Goal: Task Accomplishment & Management: Manage account settings

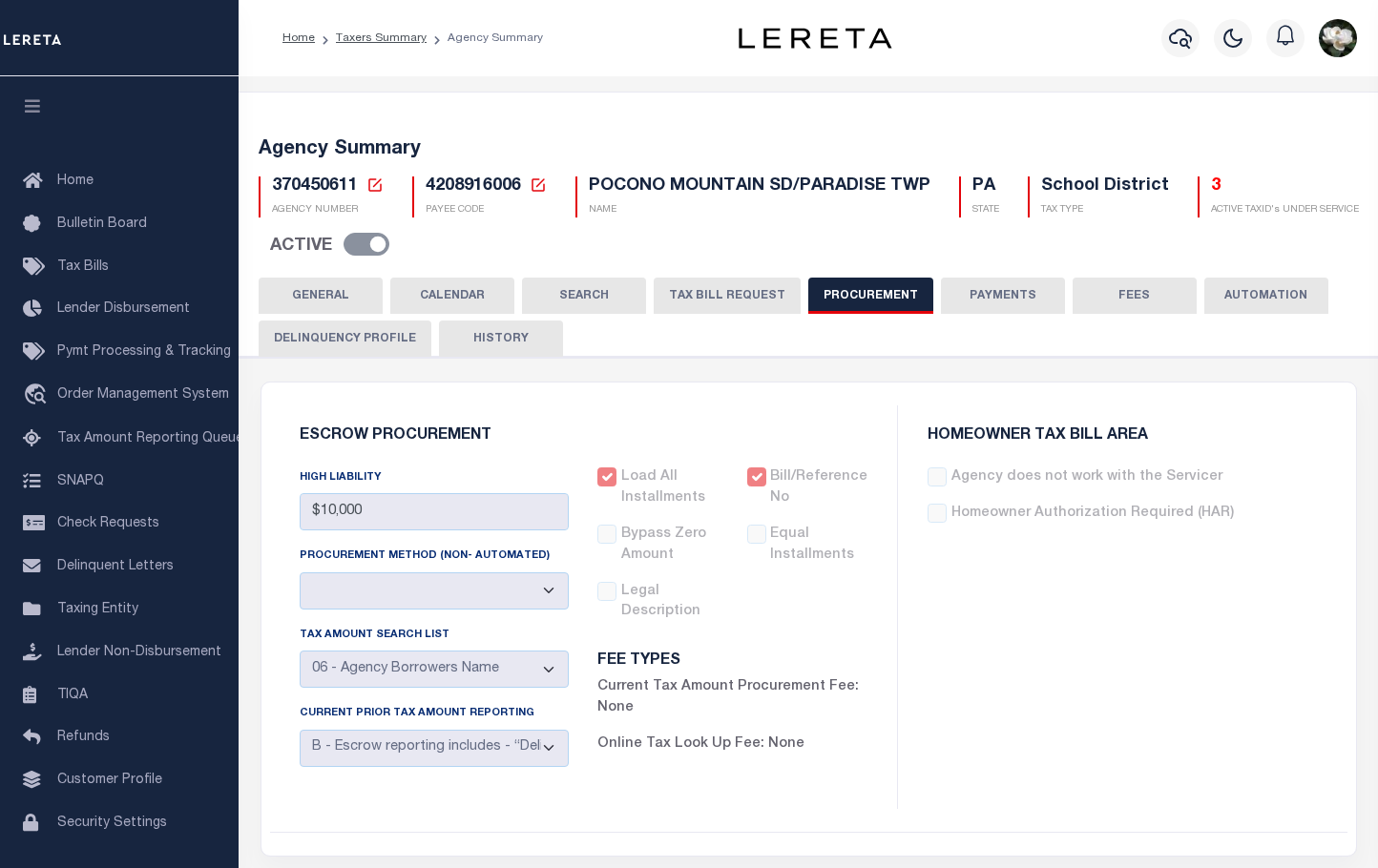
select select "6"
select select "3"
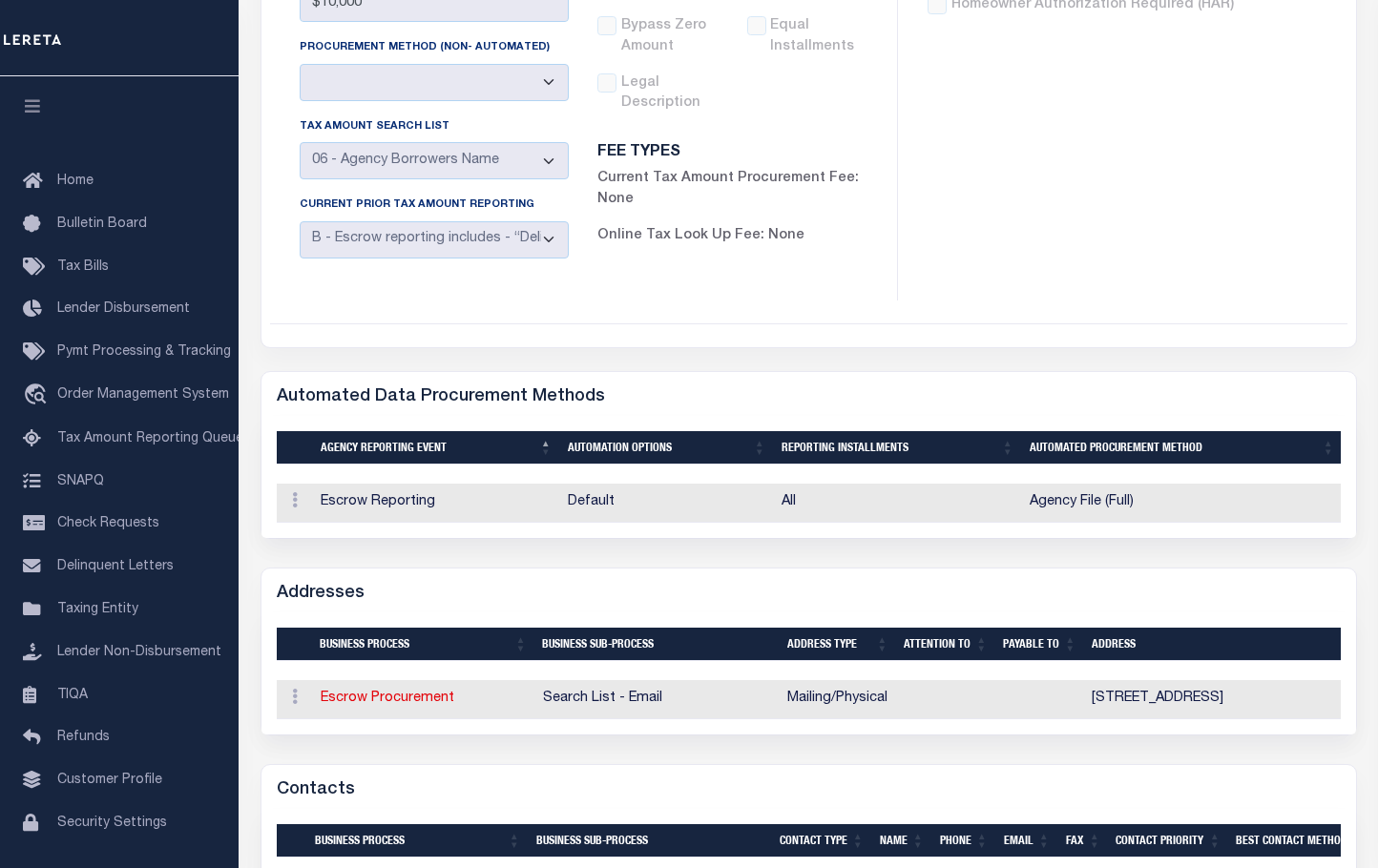
scroll to position [509, 0]
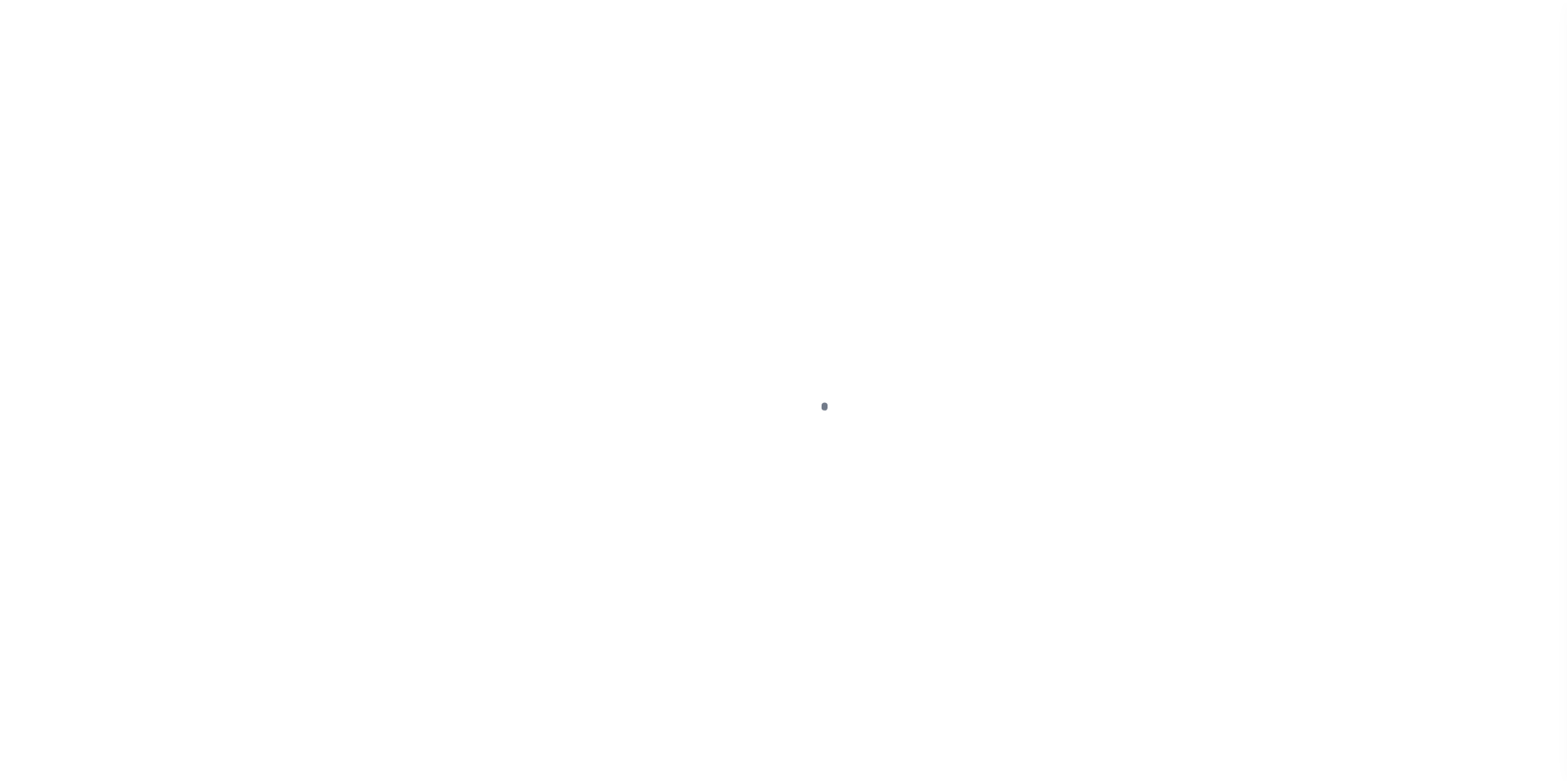
scroll to position [41, 0]
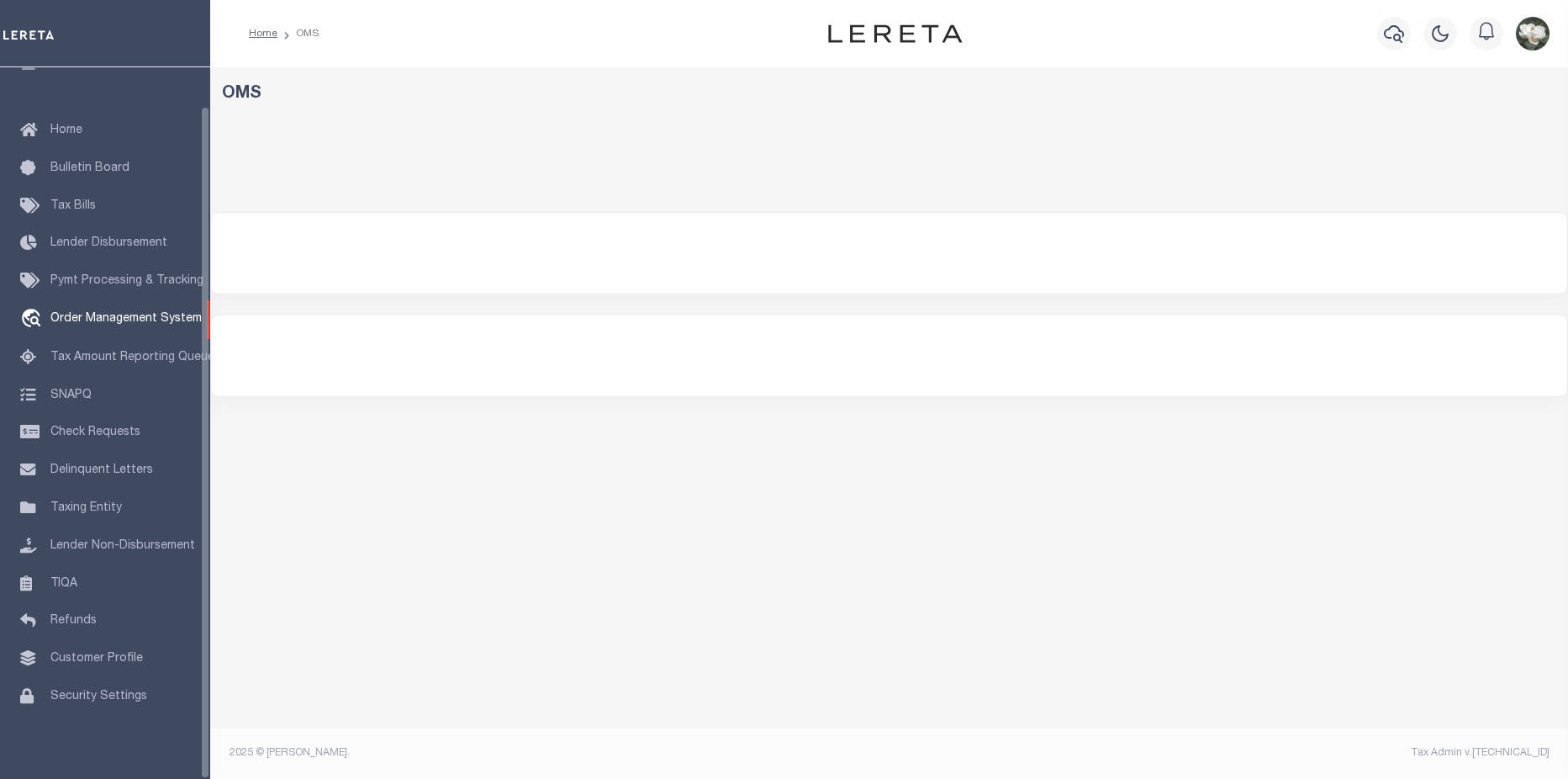
select select "200"
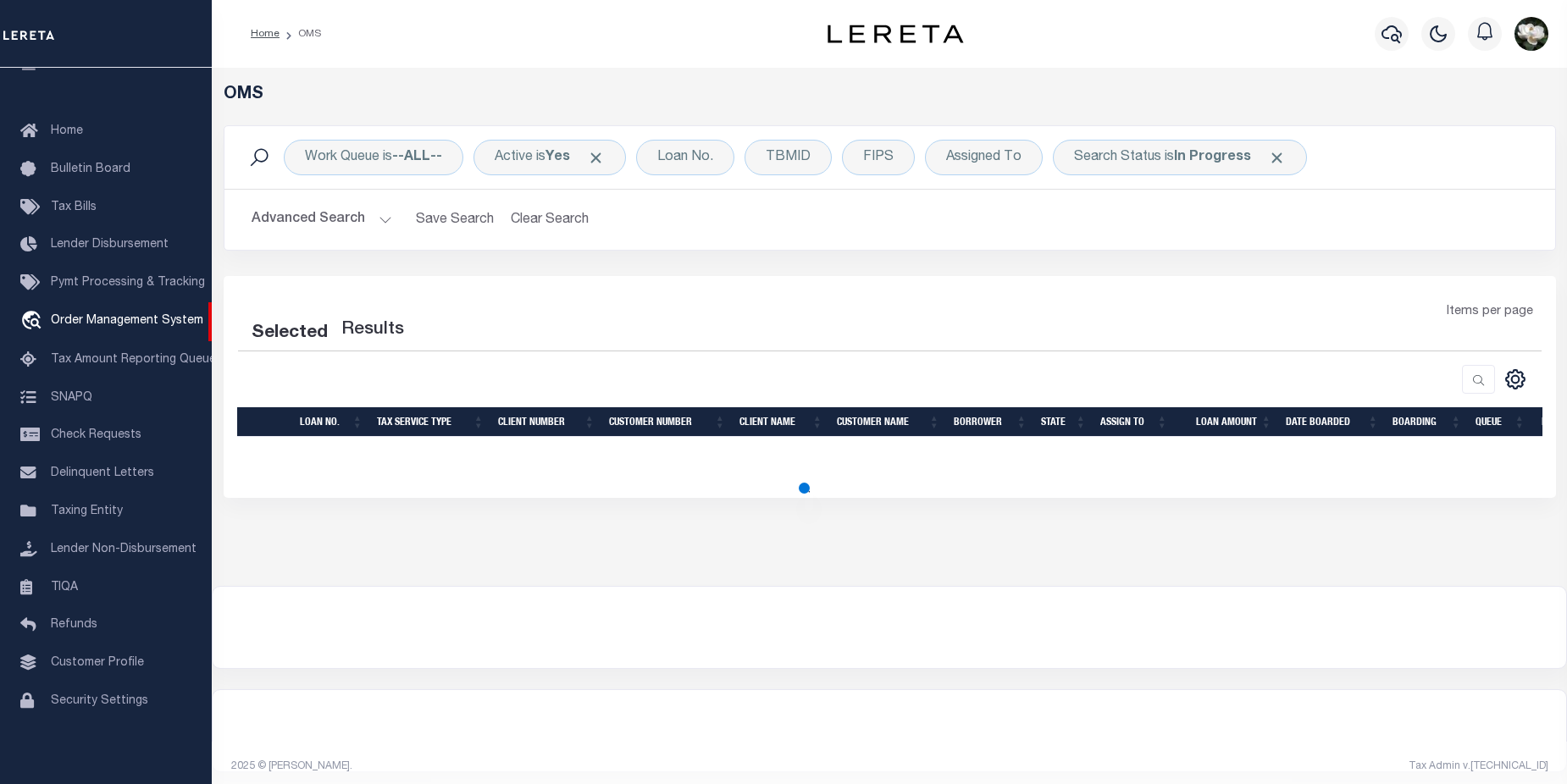
select select "200"
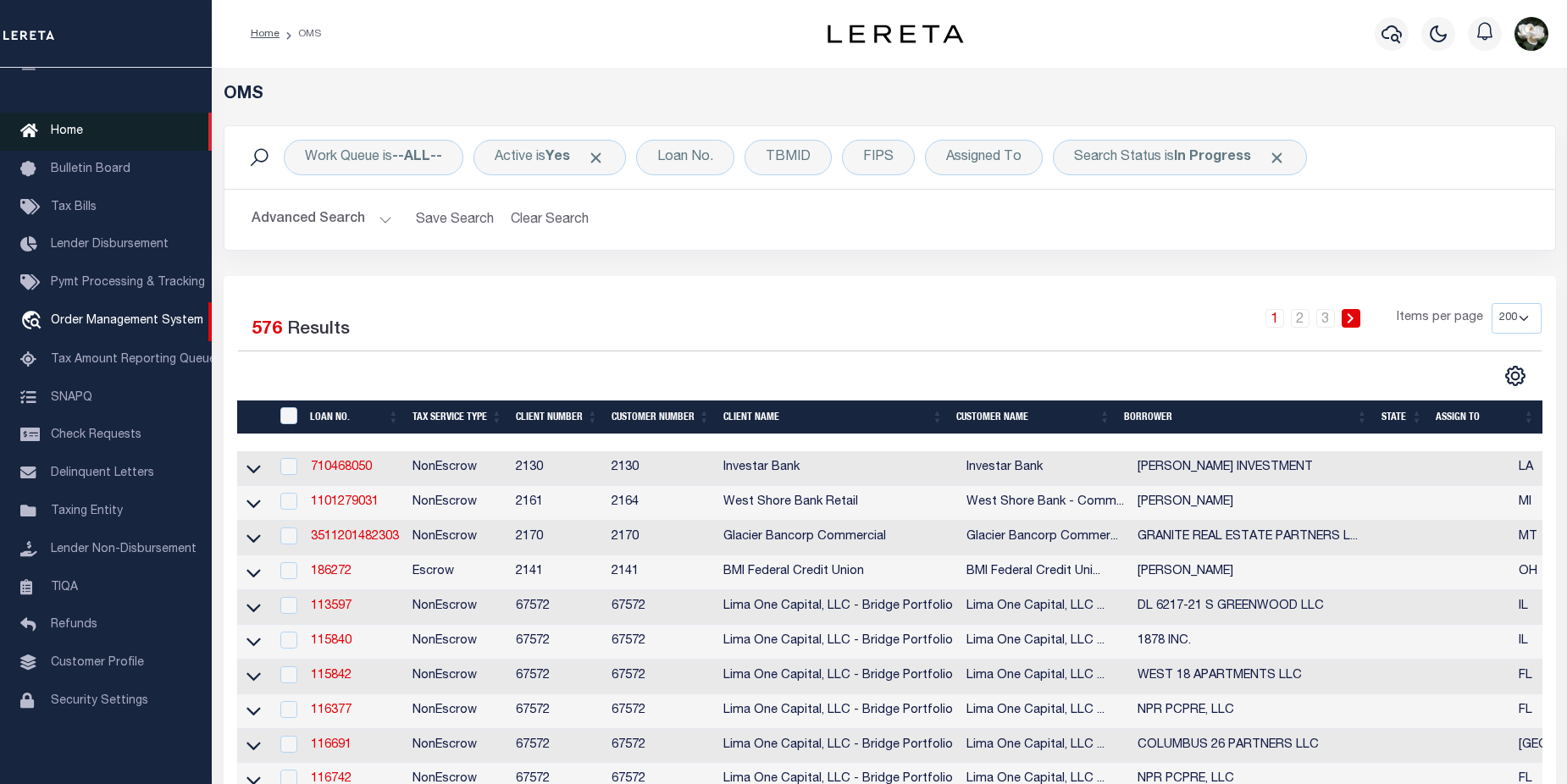
click at [63, 125] on span "Home" at bounding box center [67, 131] width 32 height 11
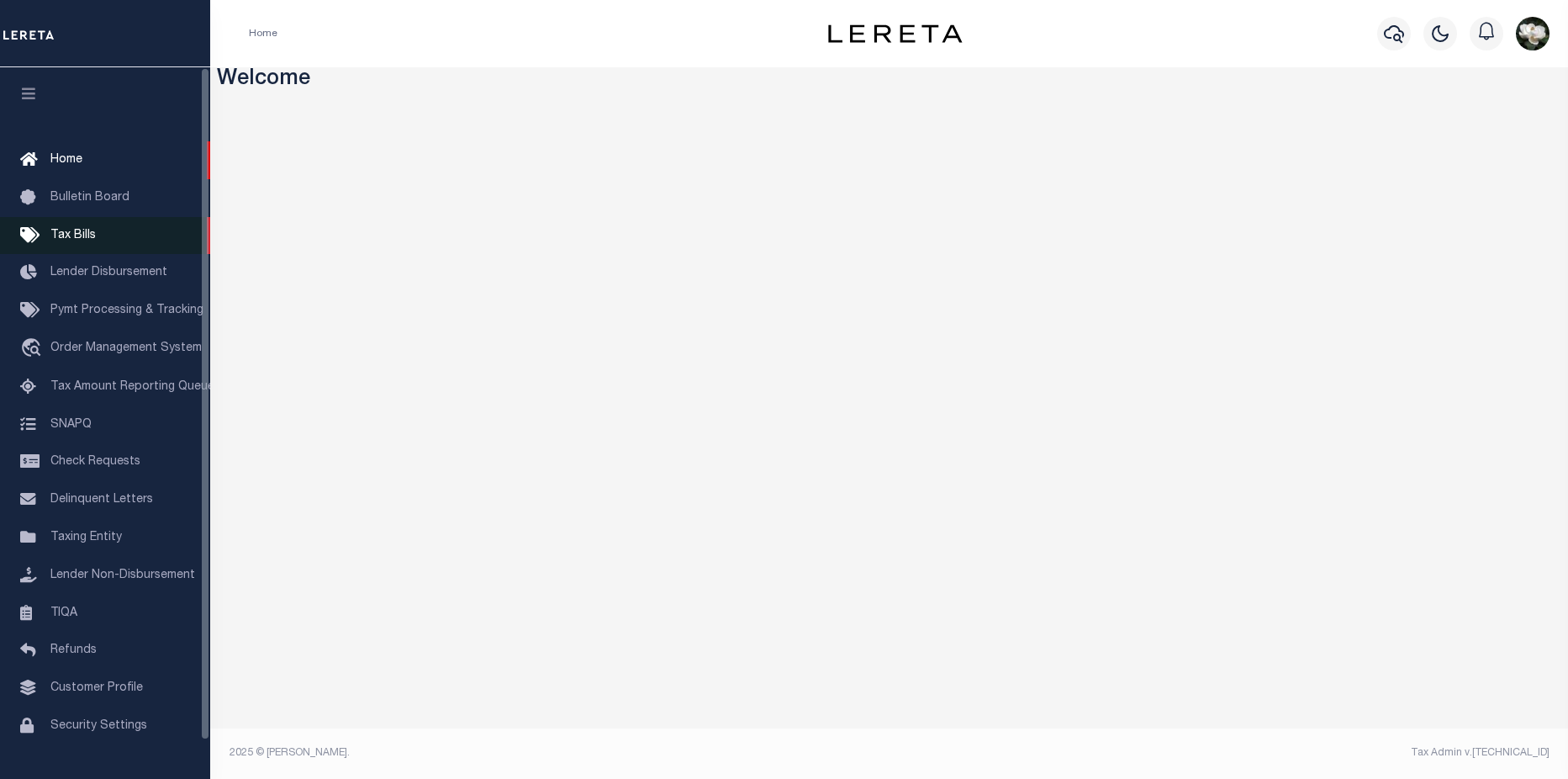
click at [92, 239] on span "Tax Bills" at bounding box center [74, 235] width 46 height 11
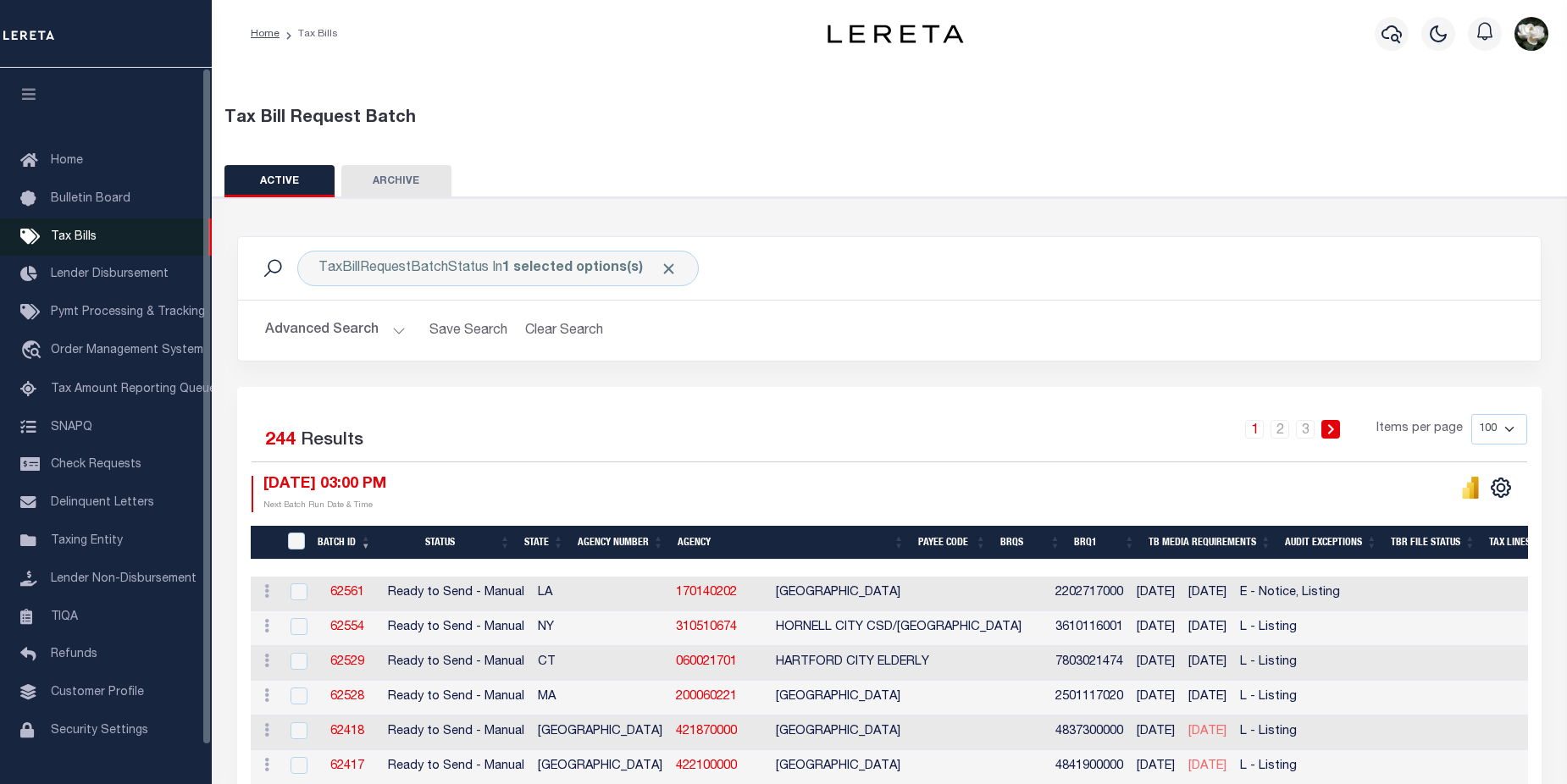
click at [80, 237] on span "Tax Bills" at bounding box center [74, 236] width 46 height 11
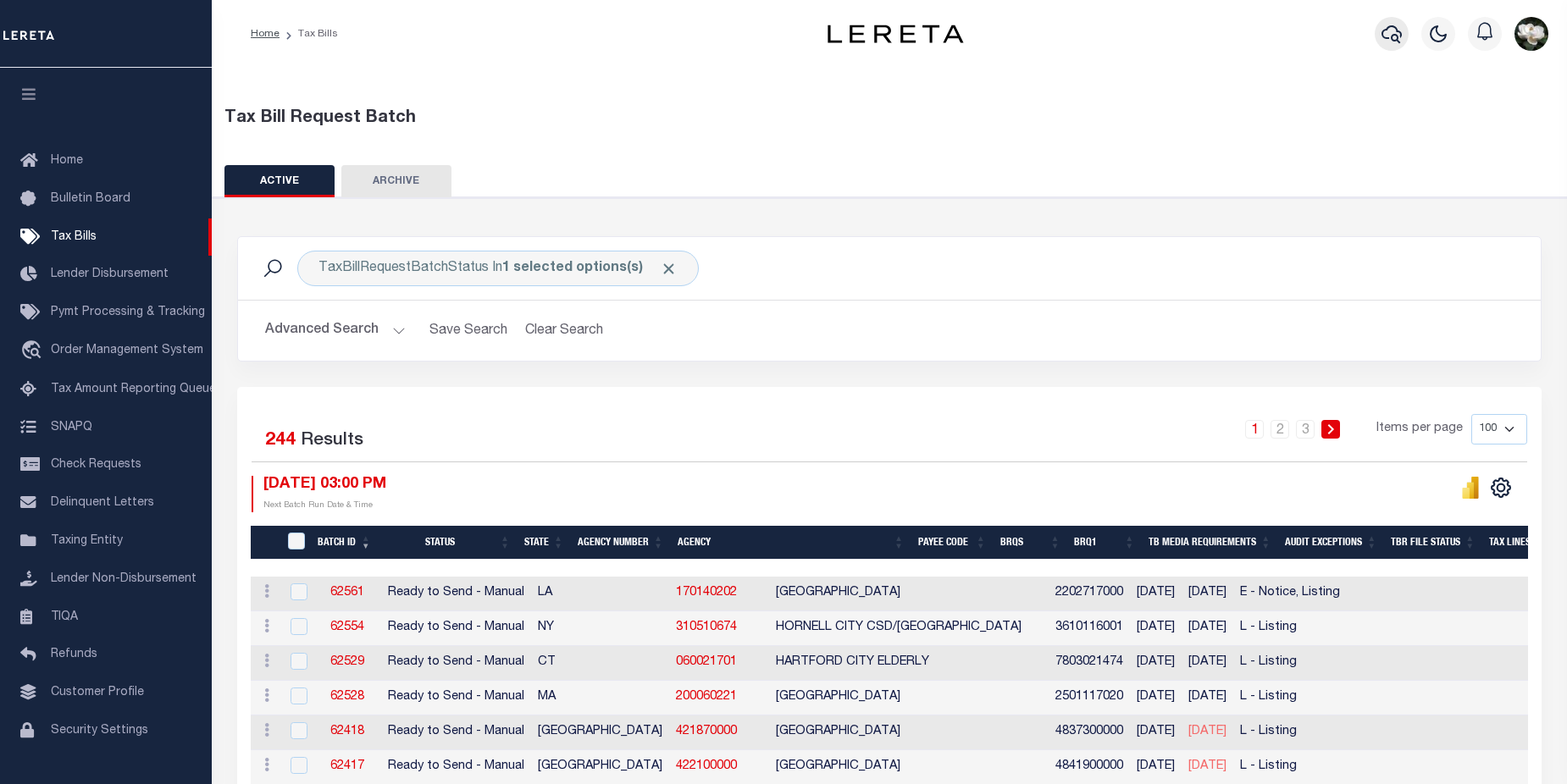
click at [1394, 40] on icon "button" at bounding box center [1391, 34] width 20 height 20
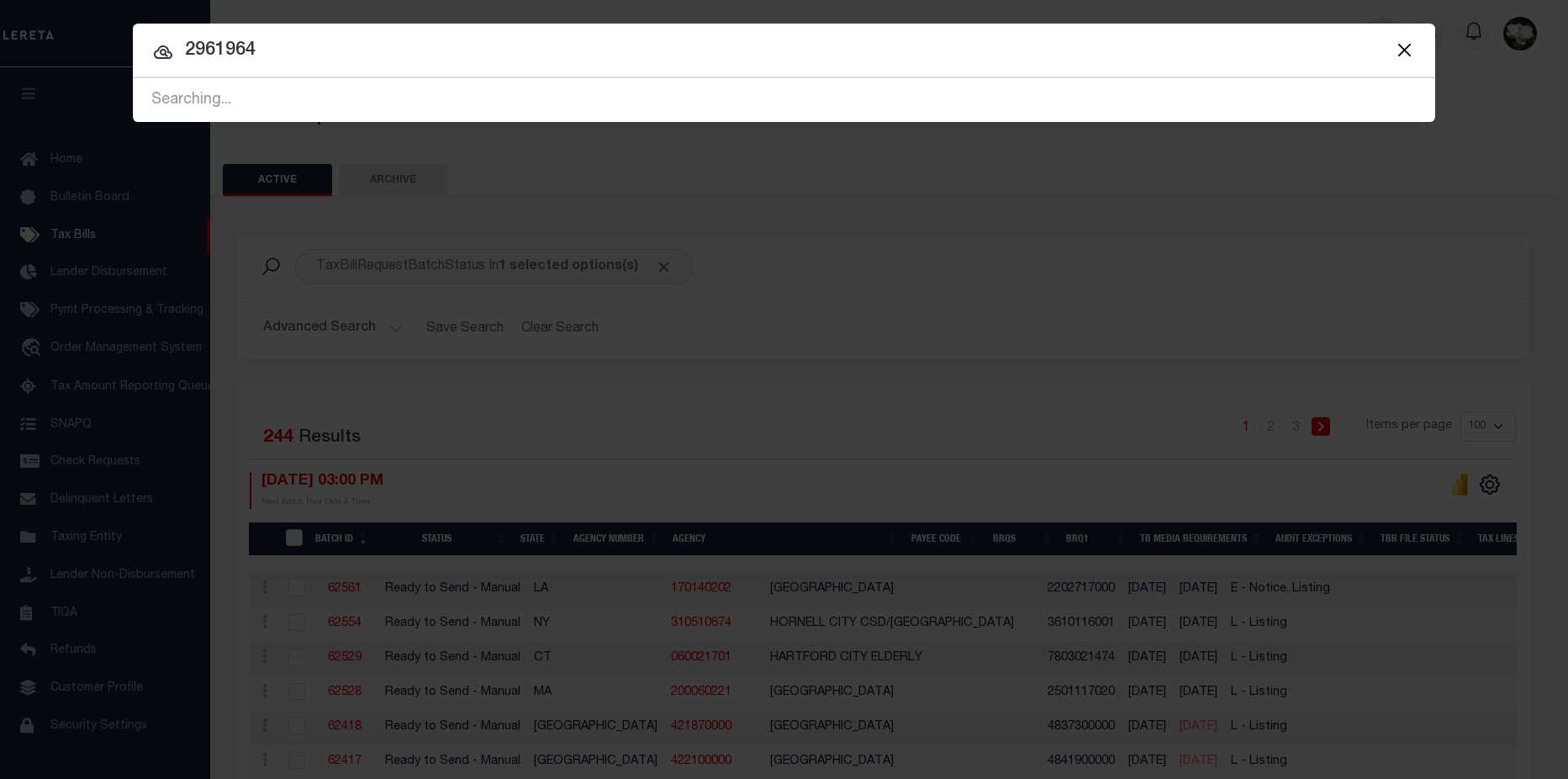
type input "2961964"
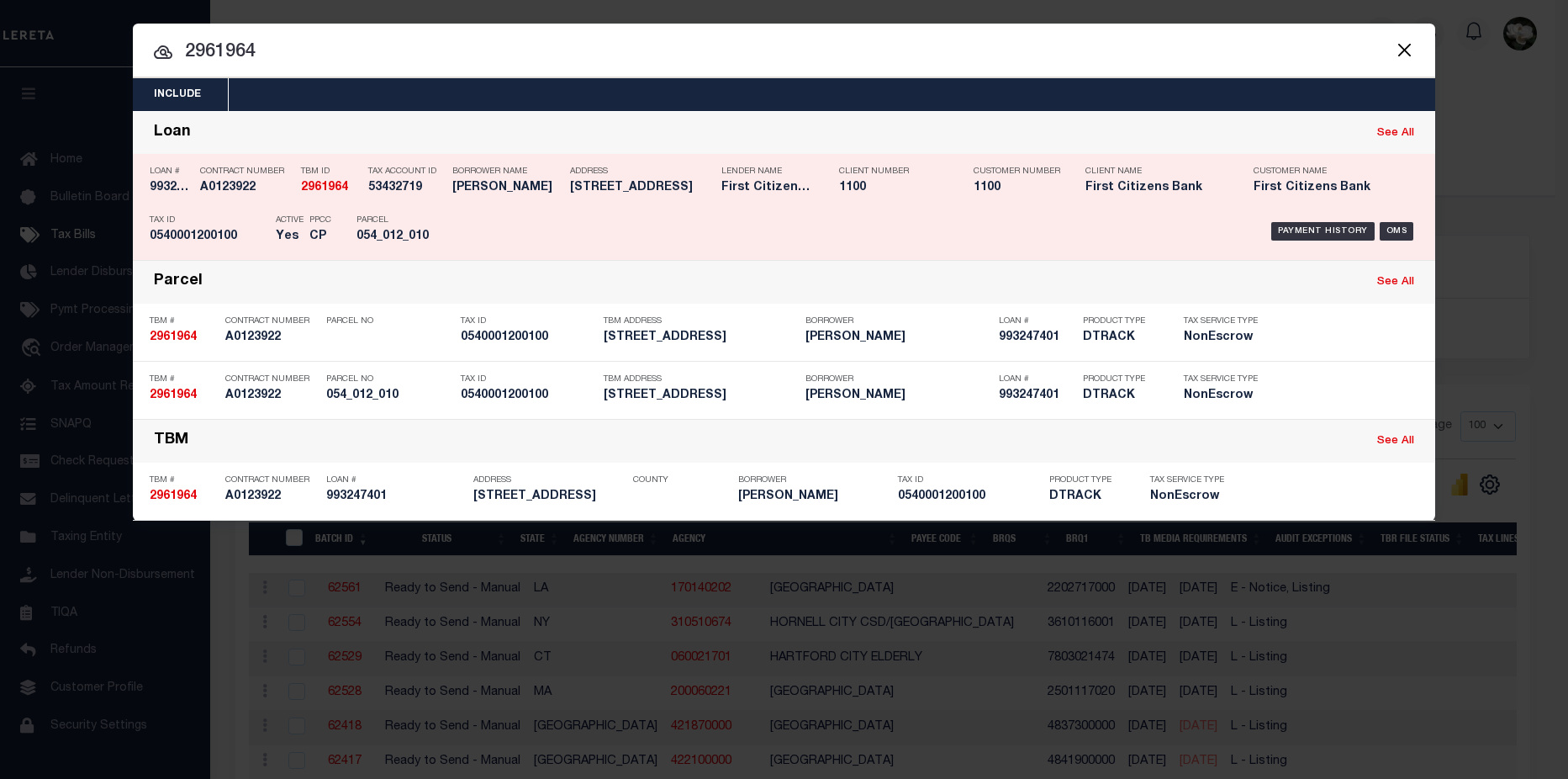
click at [781, 188] on h5 "First Citizens Bank" at bounding box center [768, 188] width 93 height 14
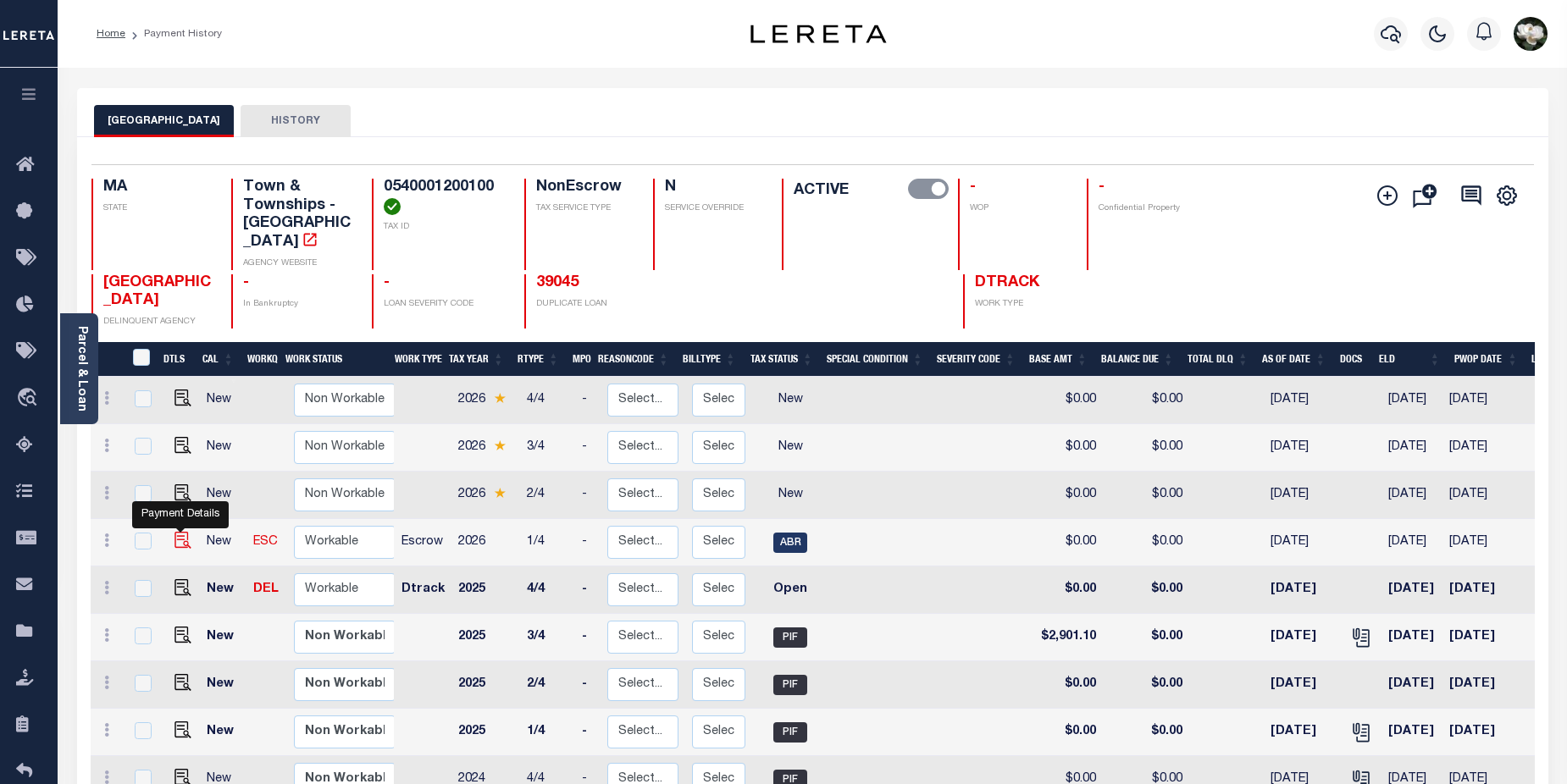
click at [183, 532] on img "" at bounding box center [183, 540] width 17 height 17
checkbox input "true"
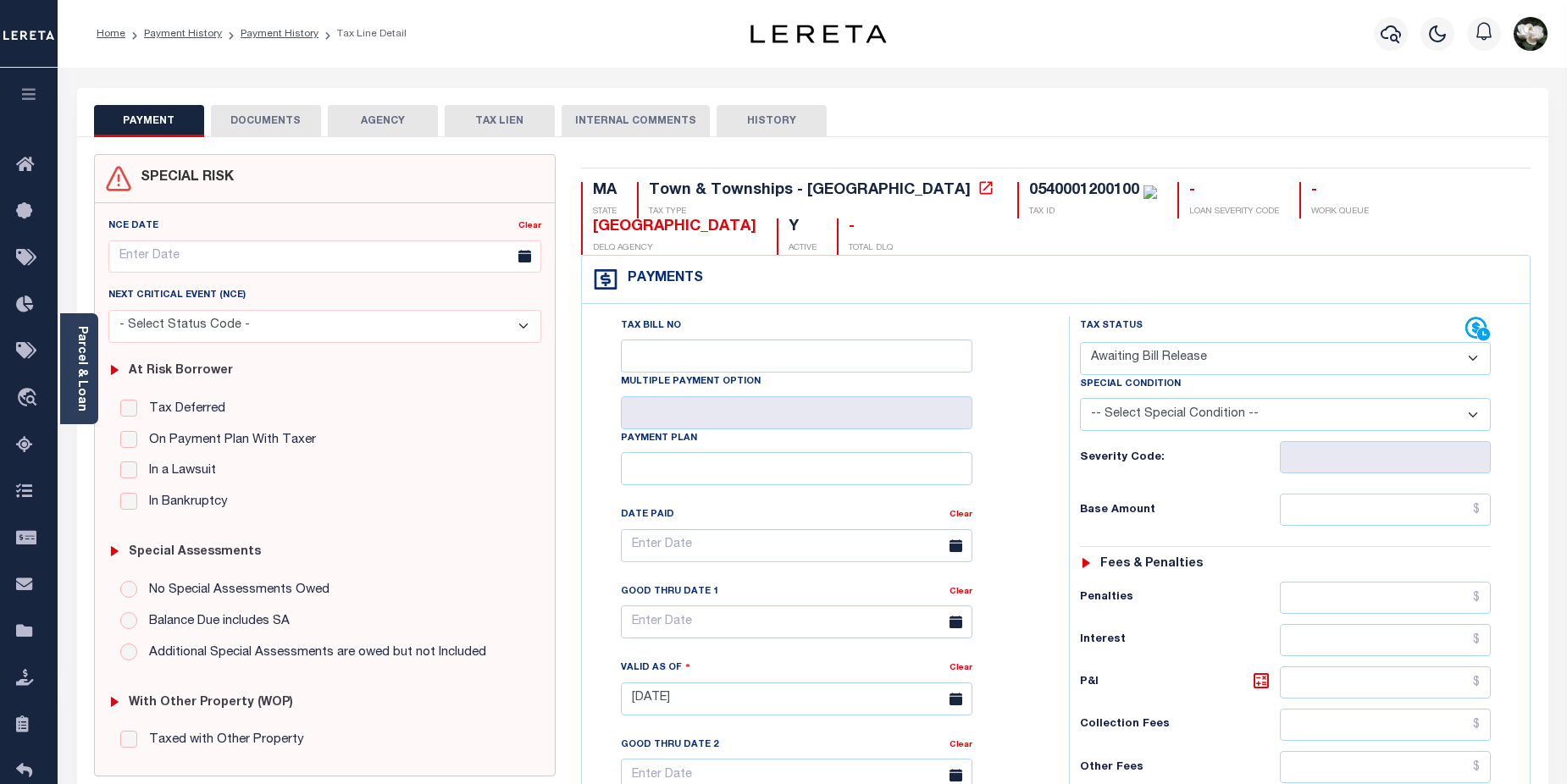
click at [1477, 362] on select "- Select Status Code - Open Due/Unpaid Paid Incomplete No Tax Due Internal Refu…" at bounding box center [1286, 358] width 411 height 33
select select "PYD"
click at [1080, 343] on select "- Select Status Code - Open Due/Unpaid Paid Incomplete No Tax Due Internal Refu…" at bounding box center [1286, 358] width 411 height 33
type input "[DATE]"
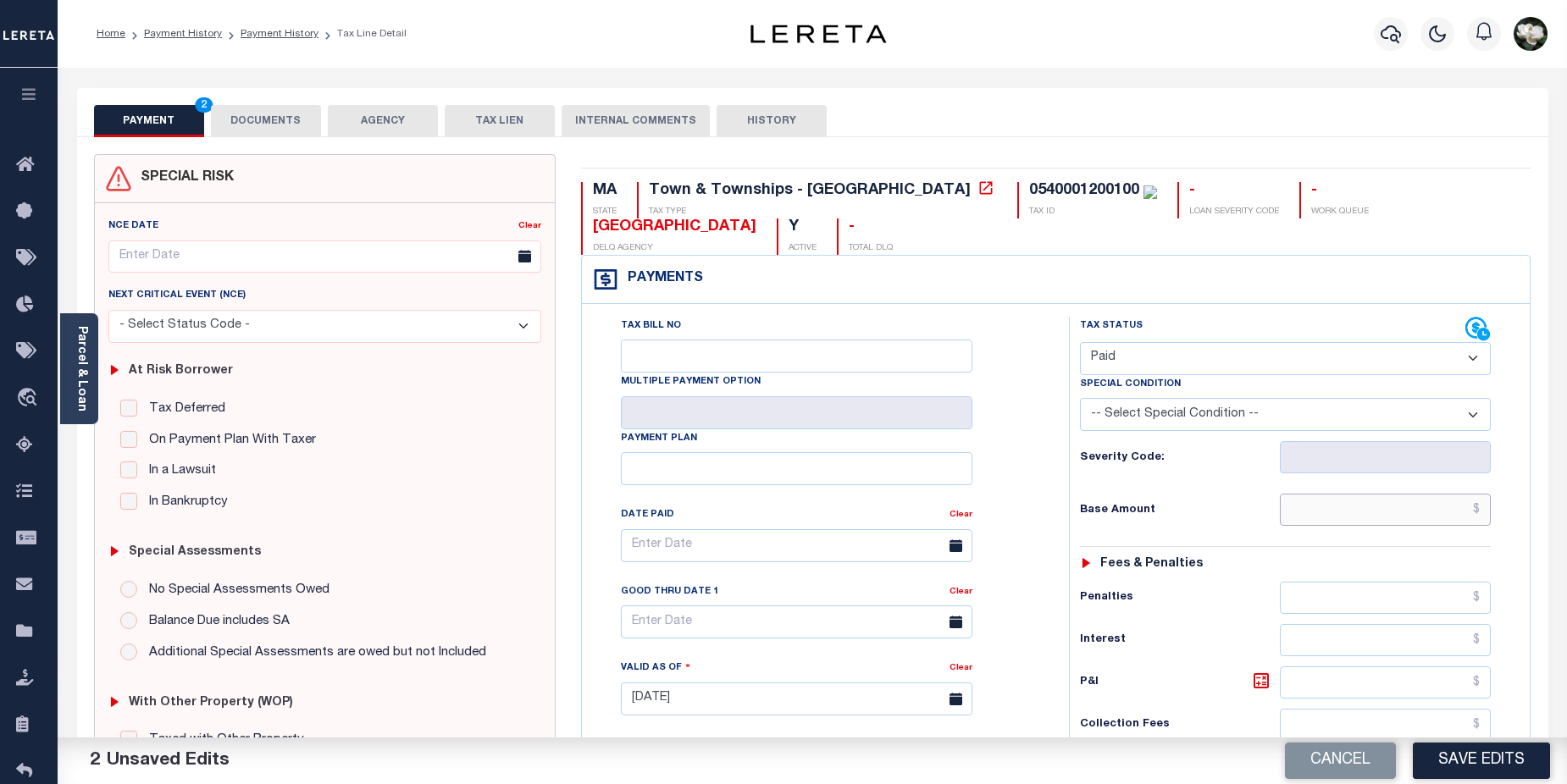
click at [1375, 506] on input "text" at bounding box center [1385, 510] width 212 height 32
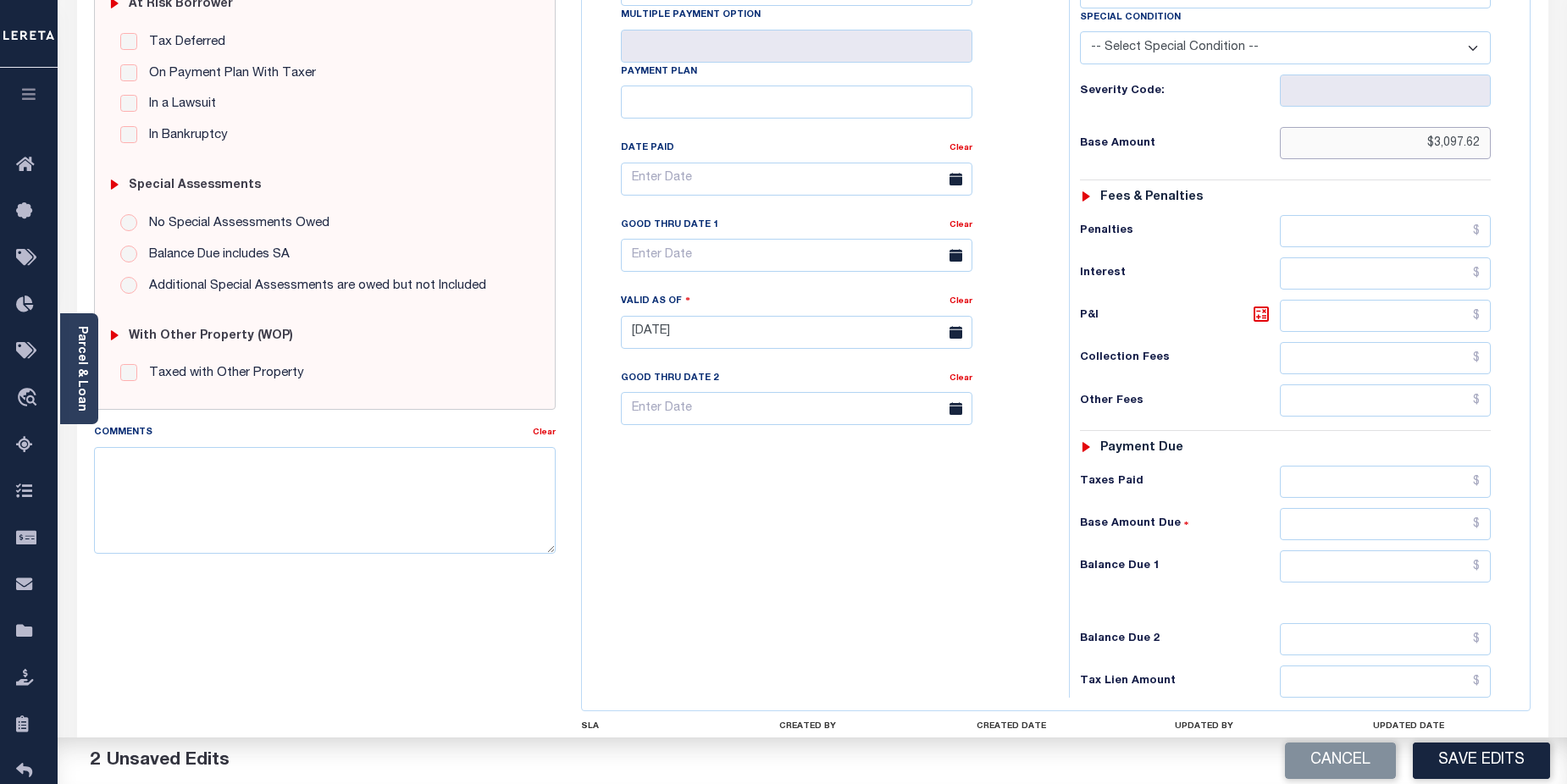
scroll to position [377, 0]
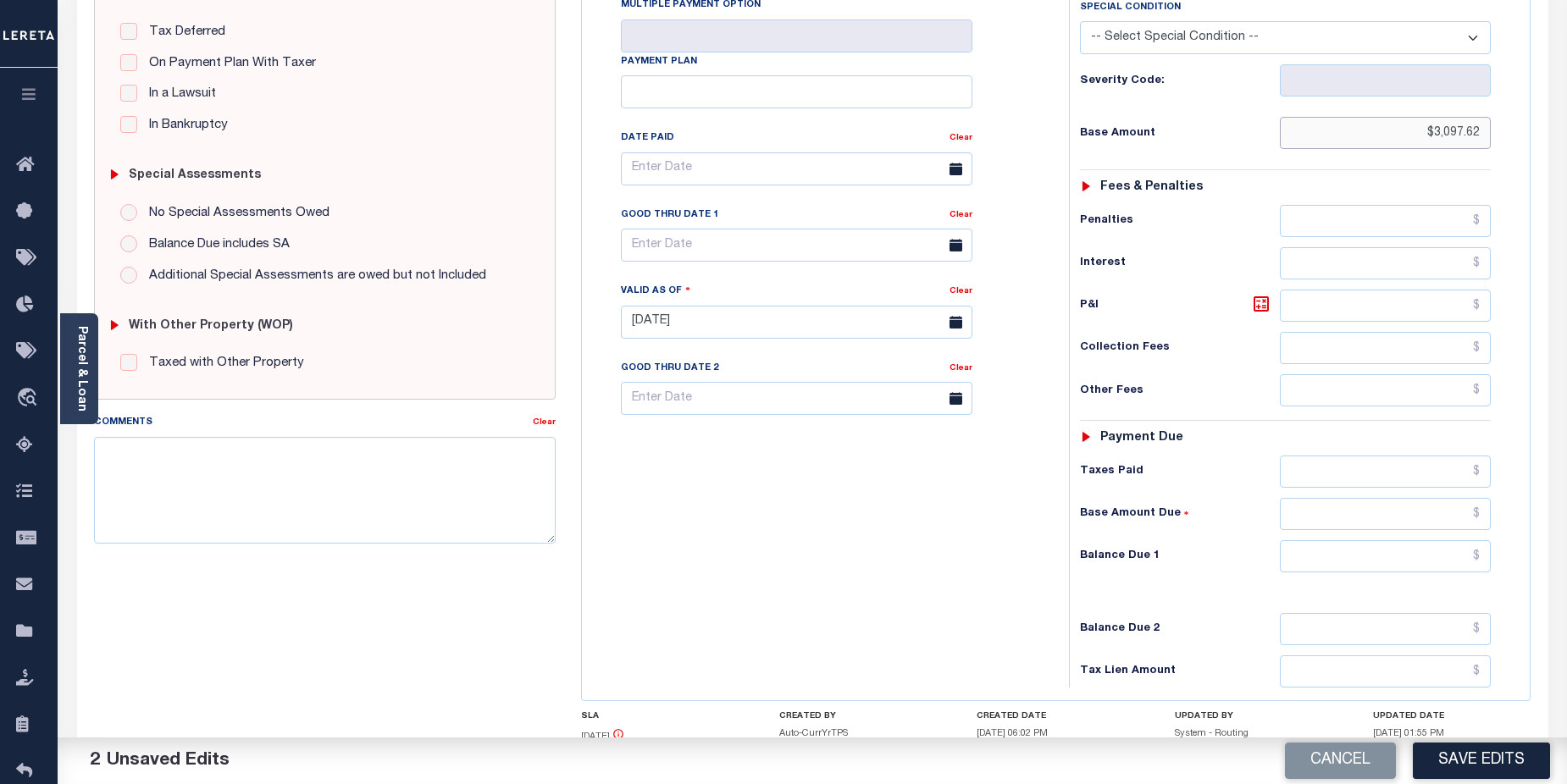
type input "$3,097.62"
click at [1386, 549] on input "text" at bounding box center [1385, 556] width 212 height 32
type input "$0.00"
click at [1467, 764] on button "Save Edits" at bounding box center [1481, 760] width 137 height 36
checkbox input "false"
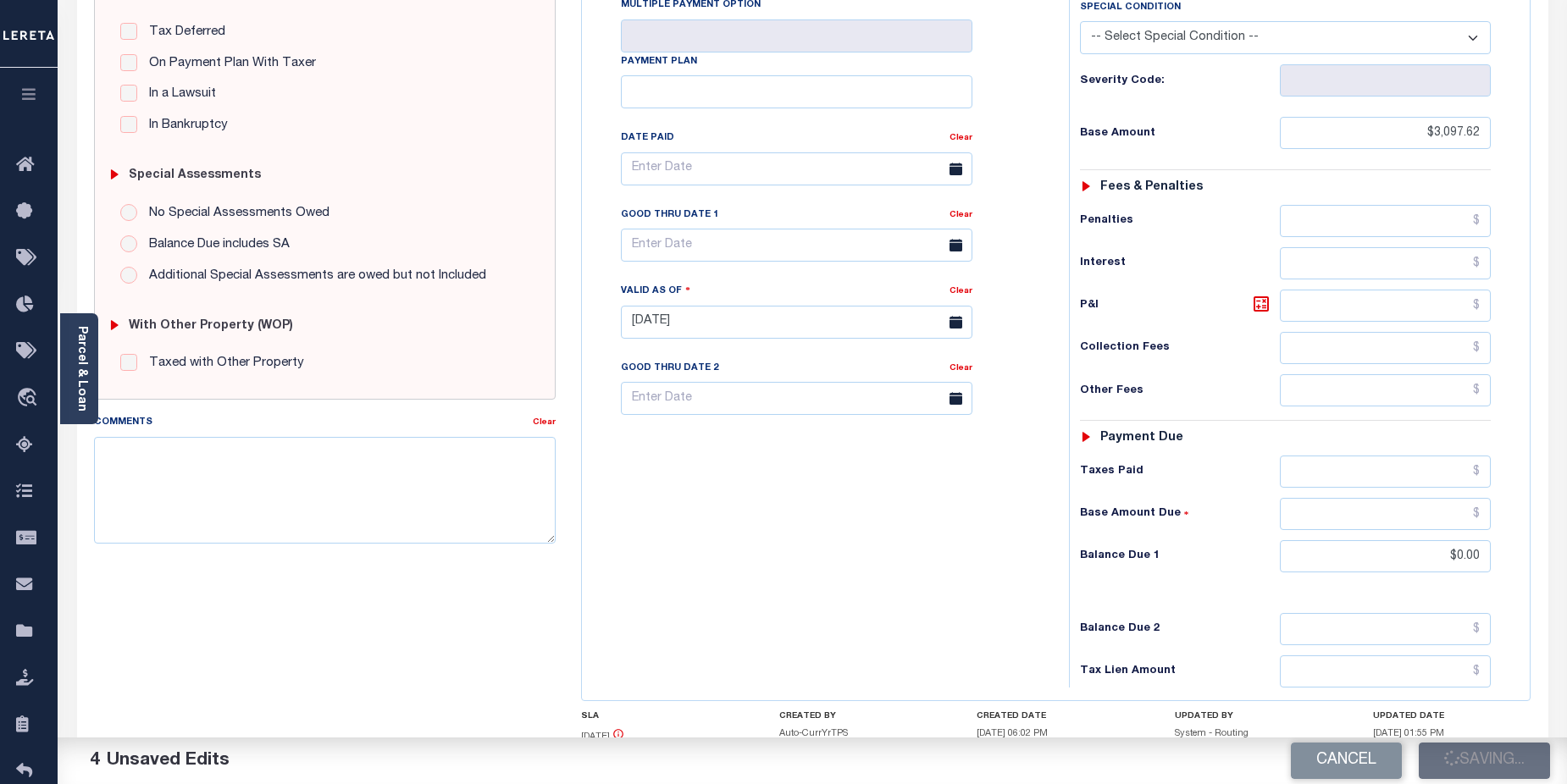
type input "$3,097.62"
type input "$0"
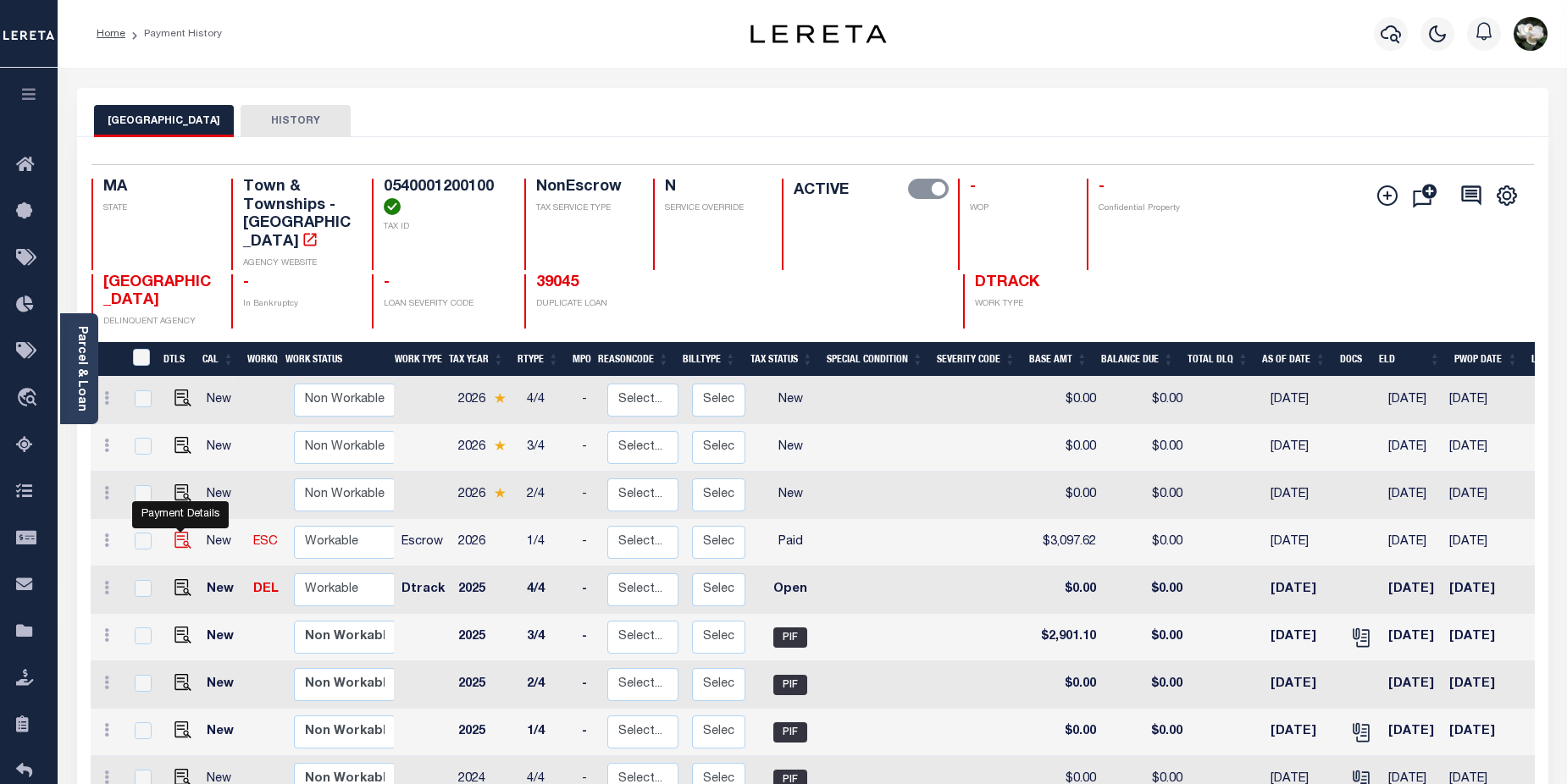
click at [182, 532] on img "" at bounding box center [183, 540] width 17 height 17
checkbox input "true"
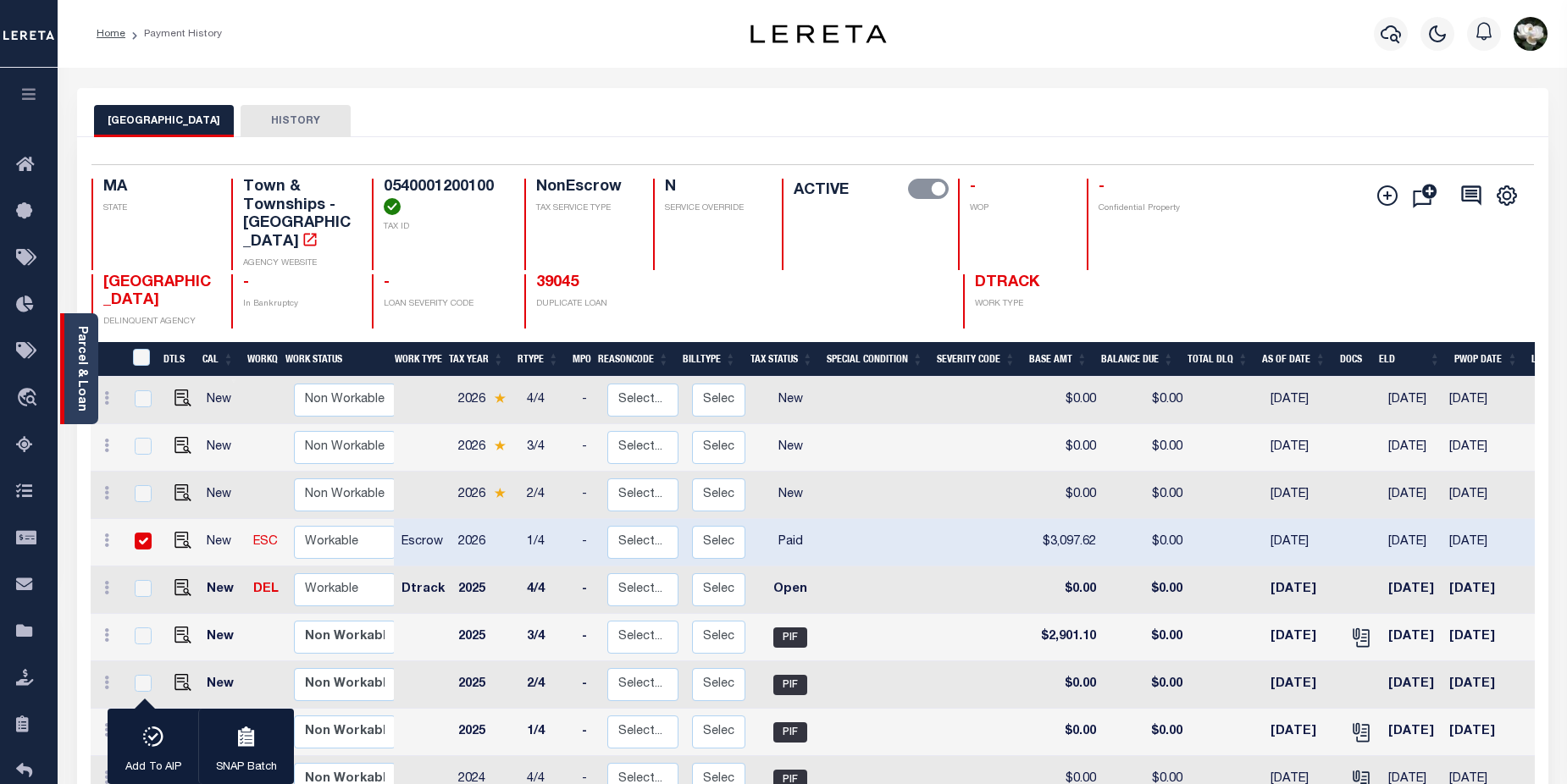
click at [75, 374] on link "Parcel & Loan" at bounding box center [80, 369] width 11 height 86
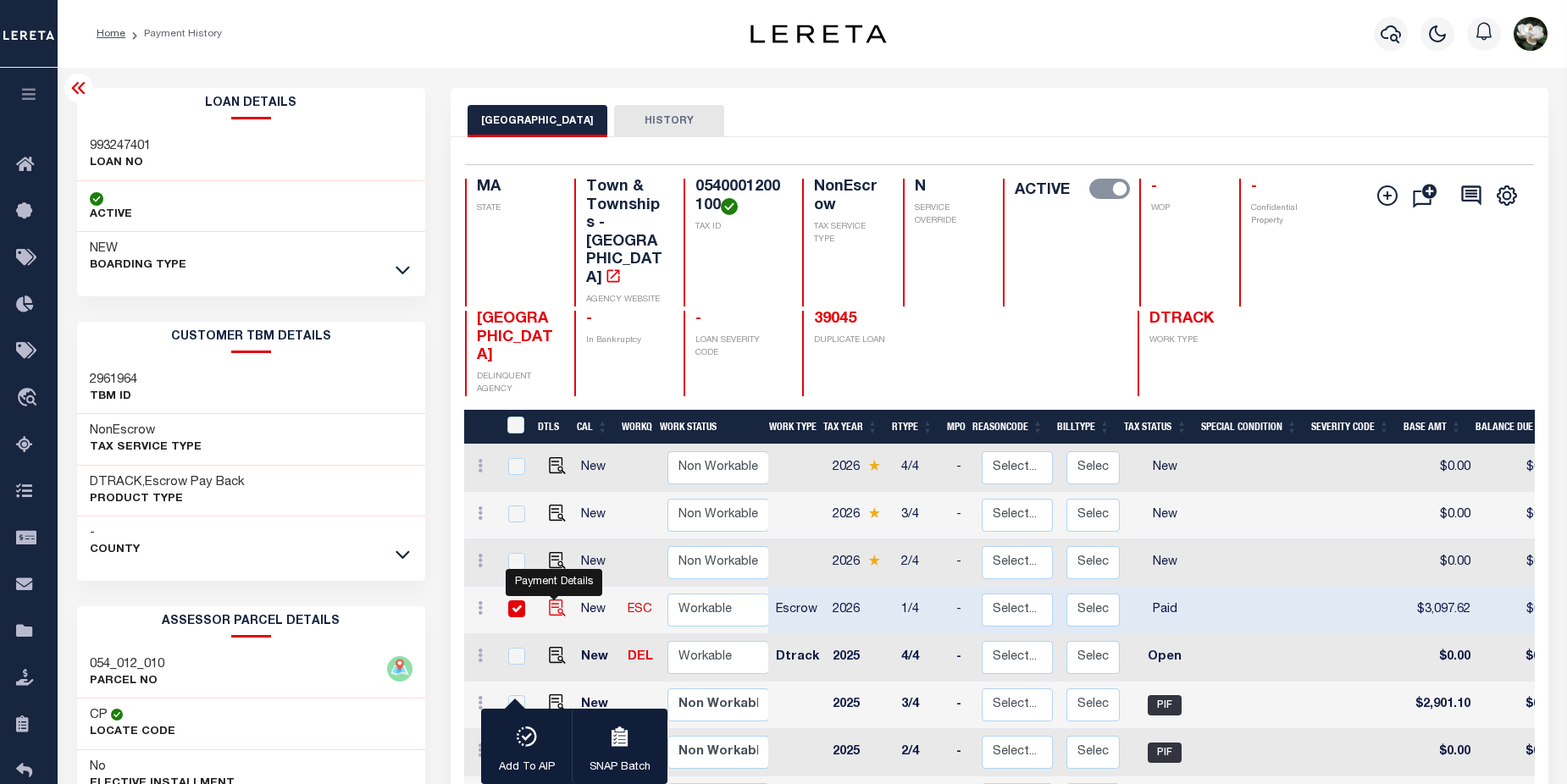
click at [554, 600] on img "" at bounding box center [557, 608] width 17 height 17
checkbox input "false"
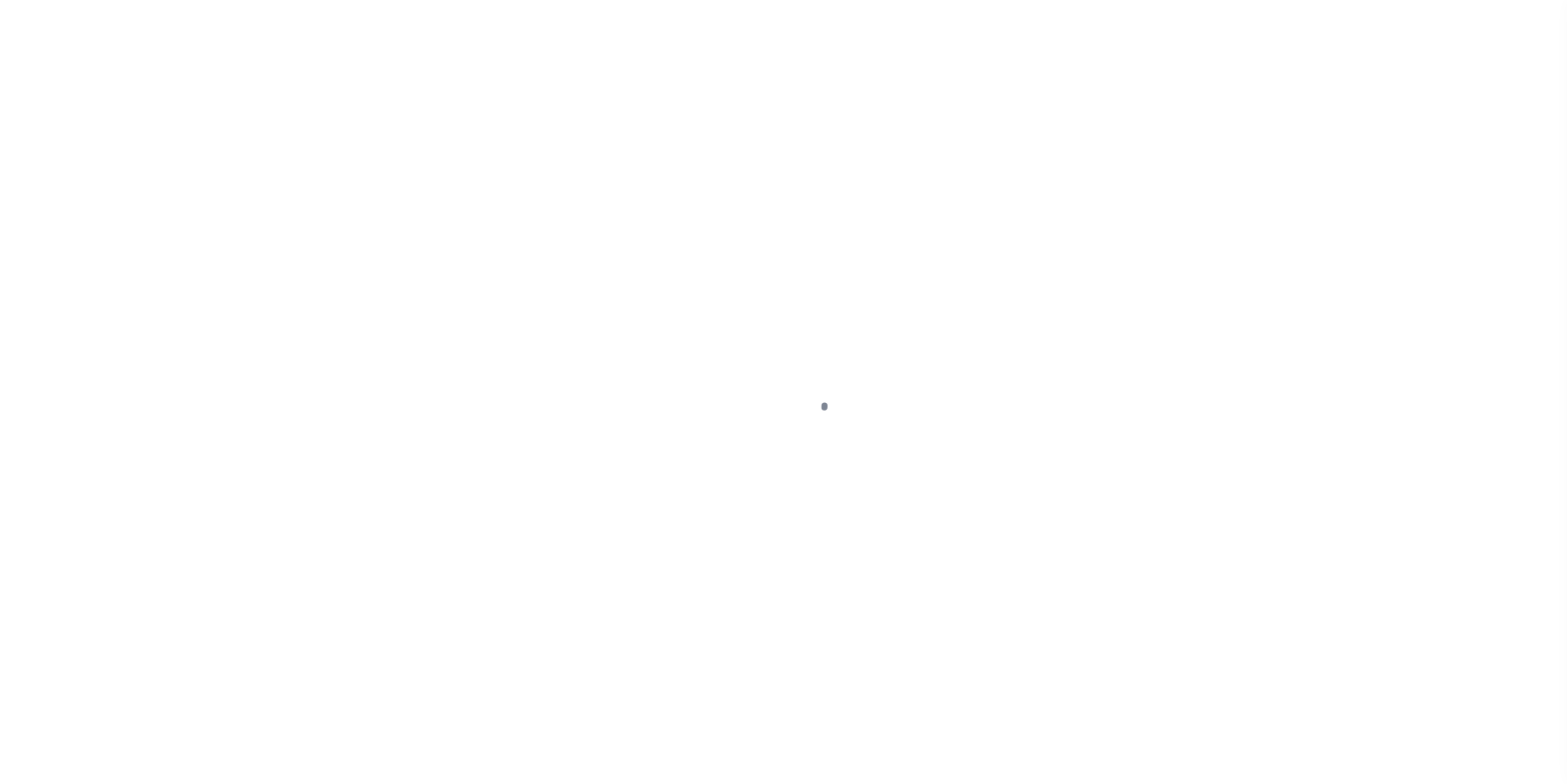
select select "PYD"
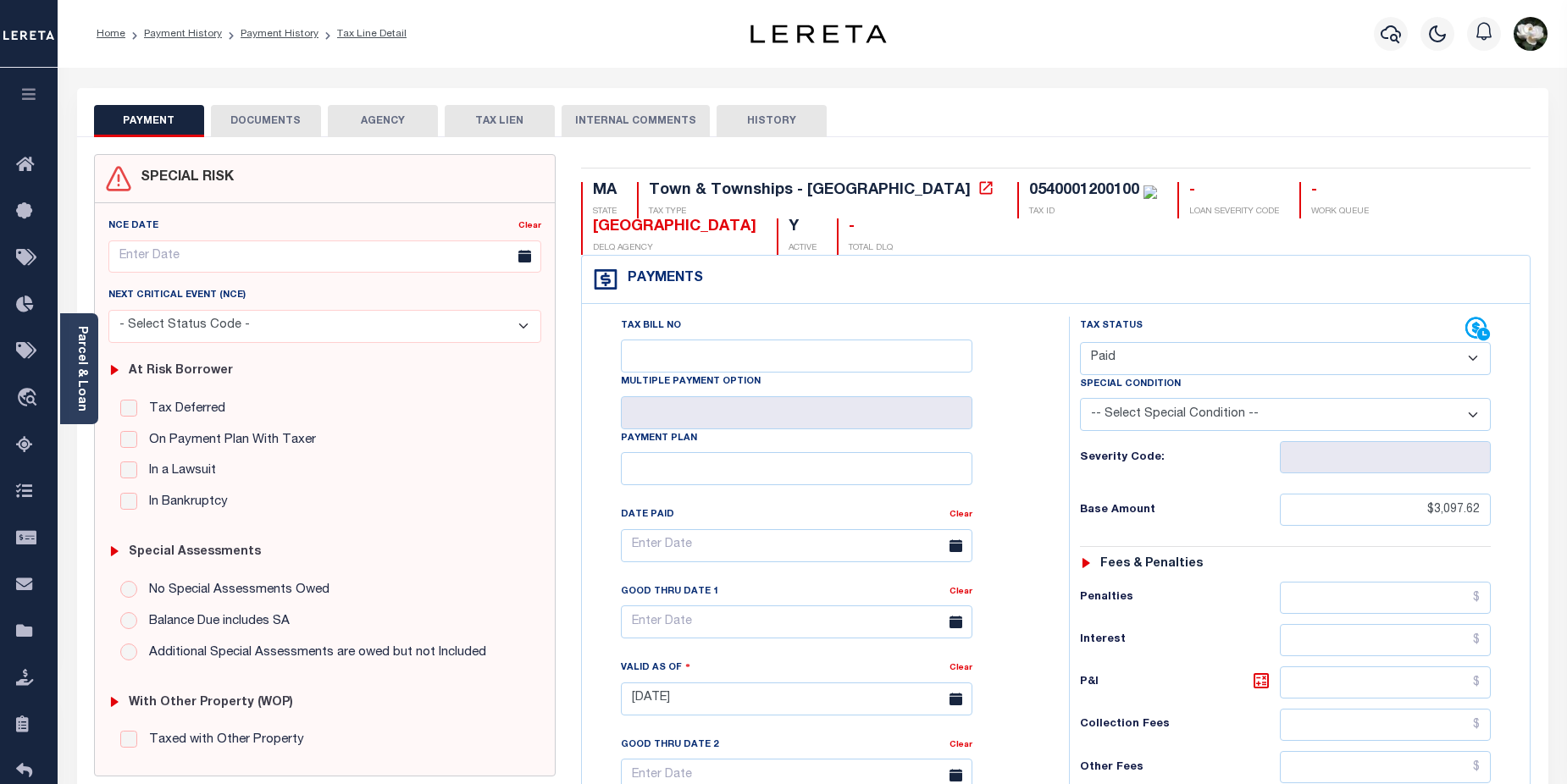
click at [269, 121] on button "DOCUMENTS" at bounding box center [266, 121] width 110 height 32
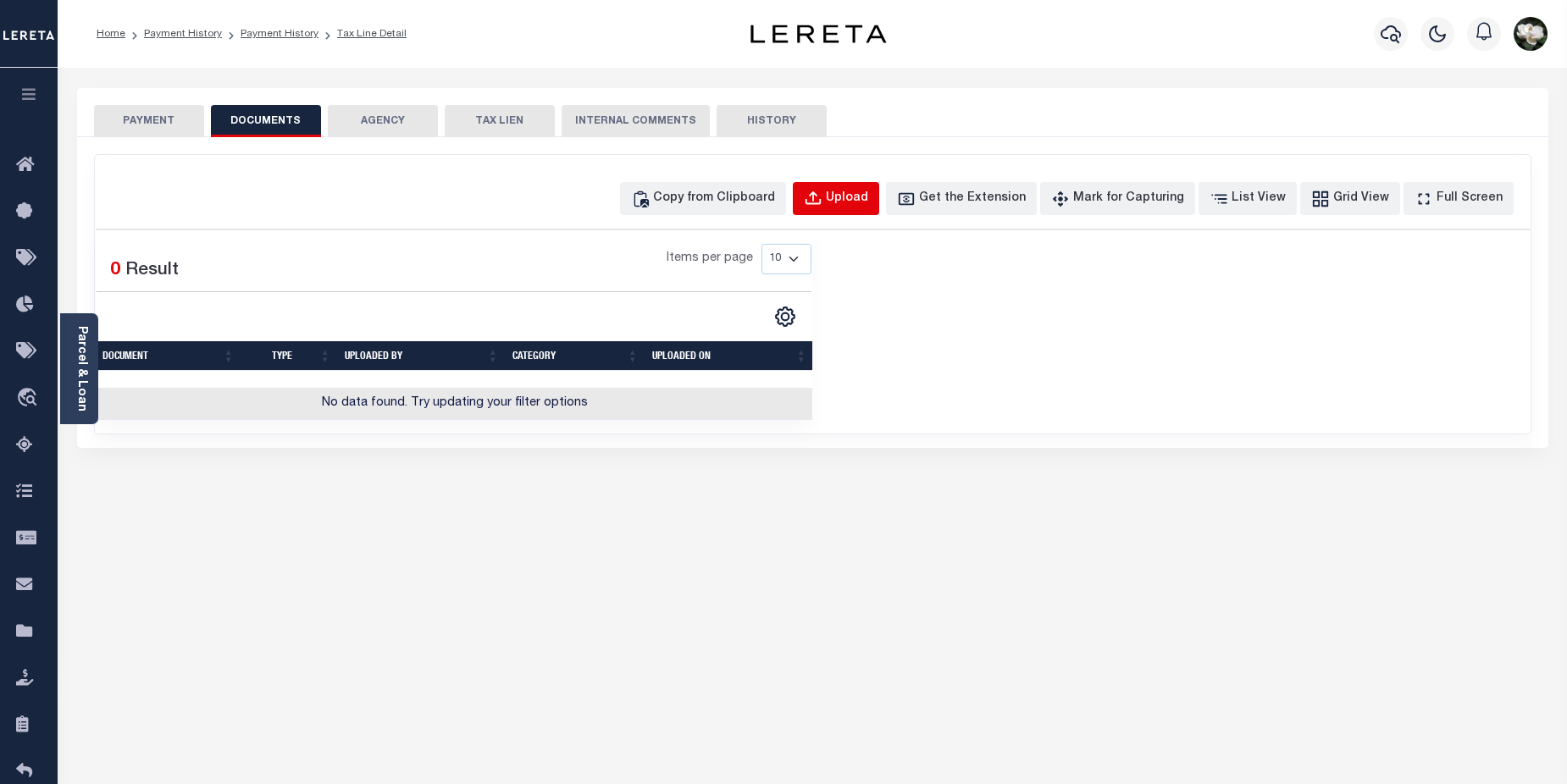
click at [868, 199] on div "Upload" at bounding box center [847, 198] width 42 height 19
select select "POP"
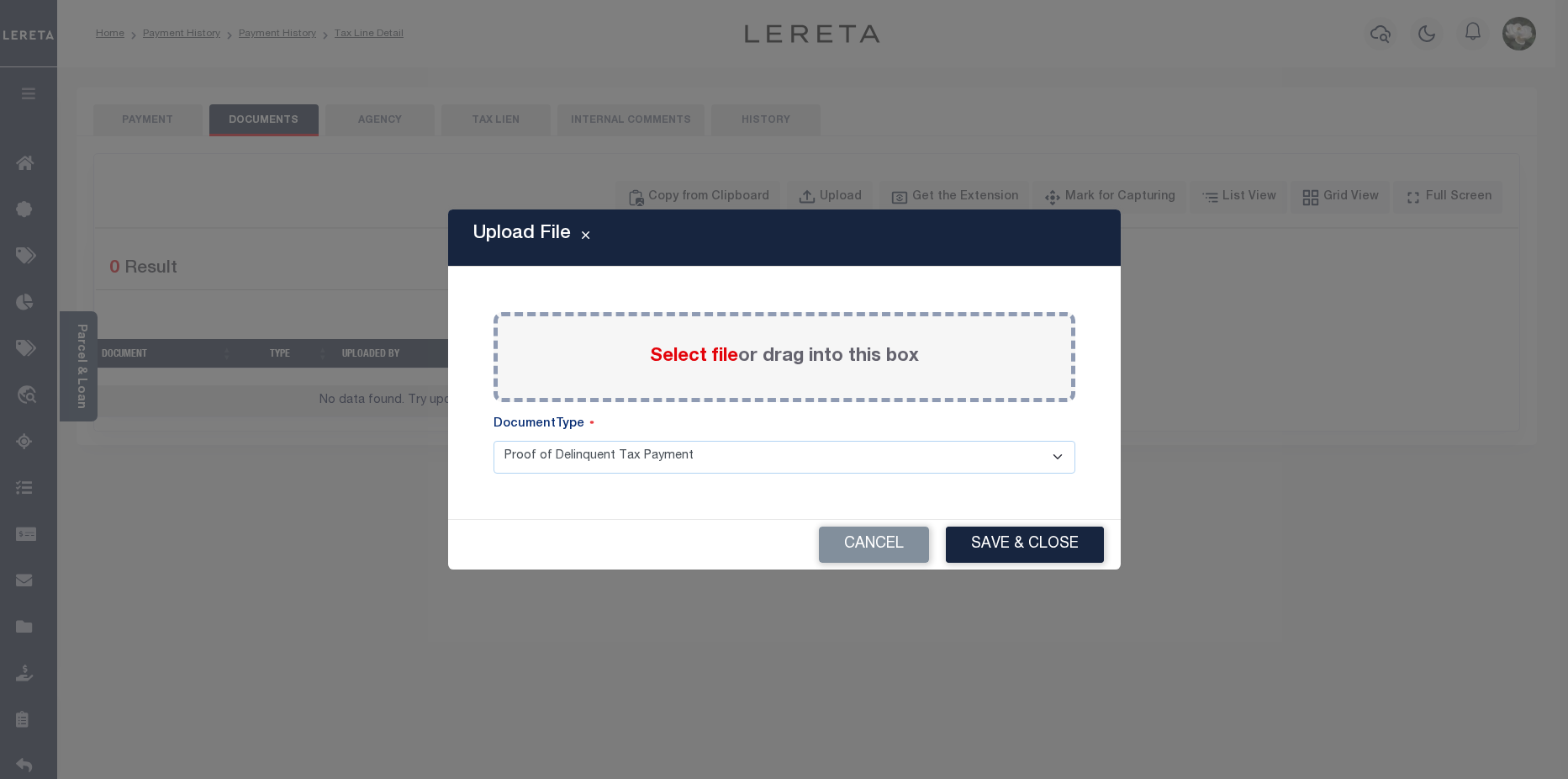
click at [710, 354] on span "Select file" at bounding box center [694, 356] width 88 height 18
click at [0, 0] on input "Select file or drag into this box" at bounding box center [0, 0] width 0 height 0
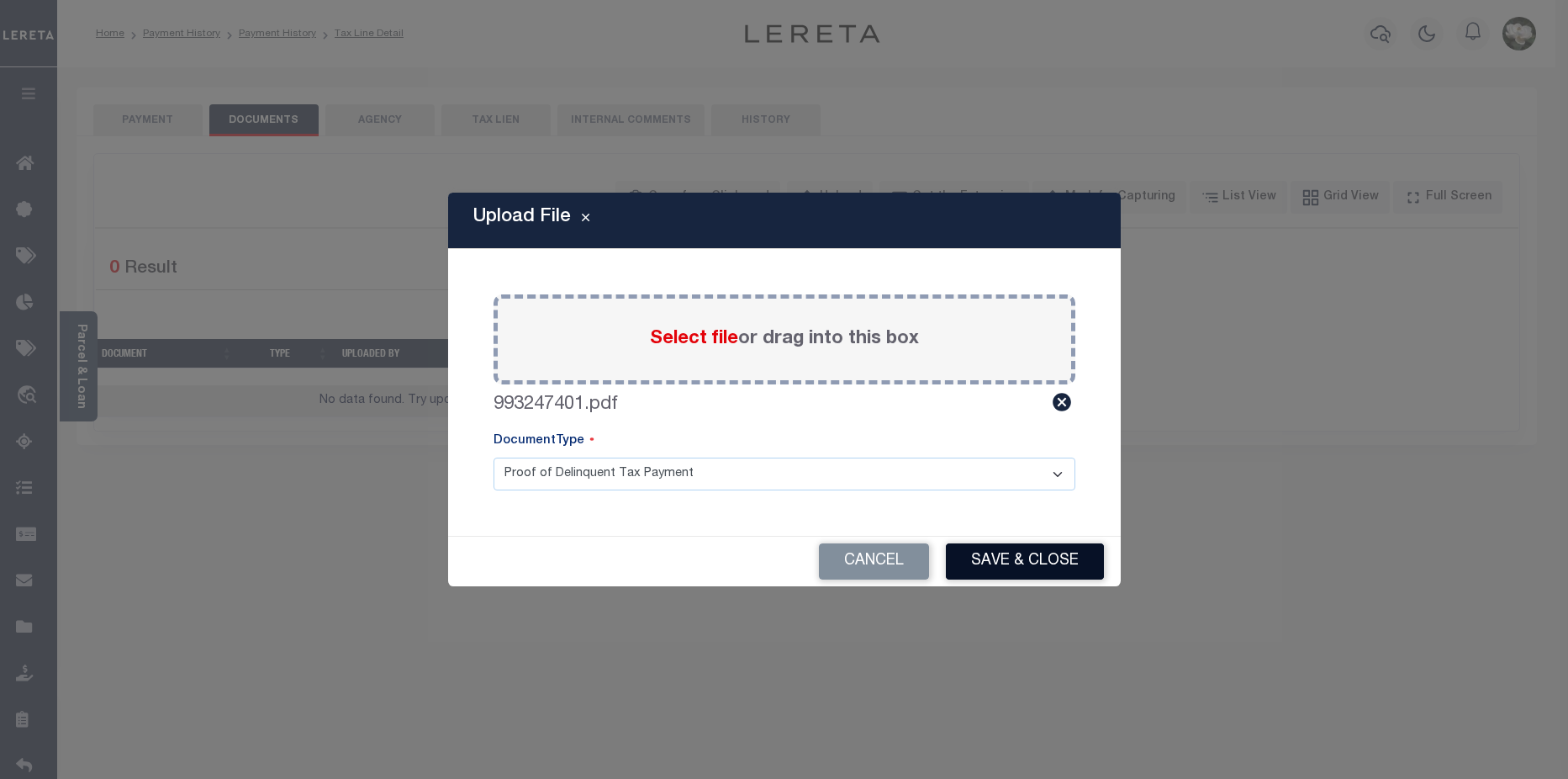
click at [1049, 555] on button "Save & Close" at bounding box center [1025, 561] width 158 height 36
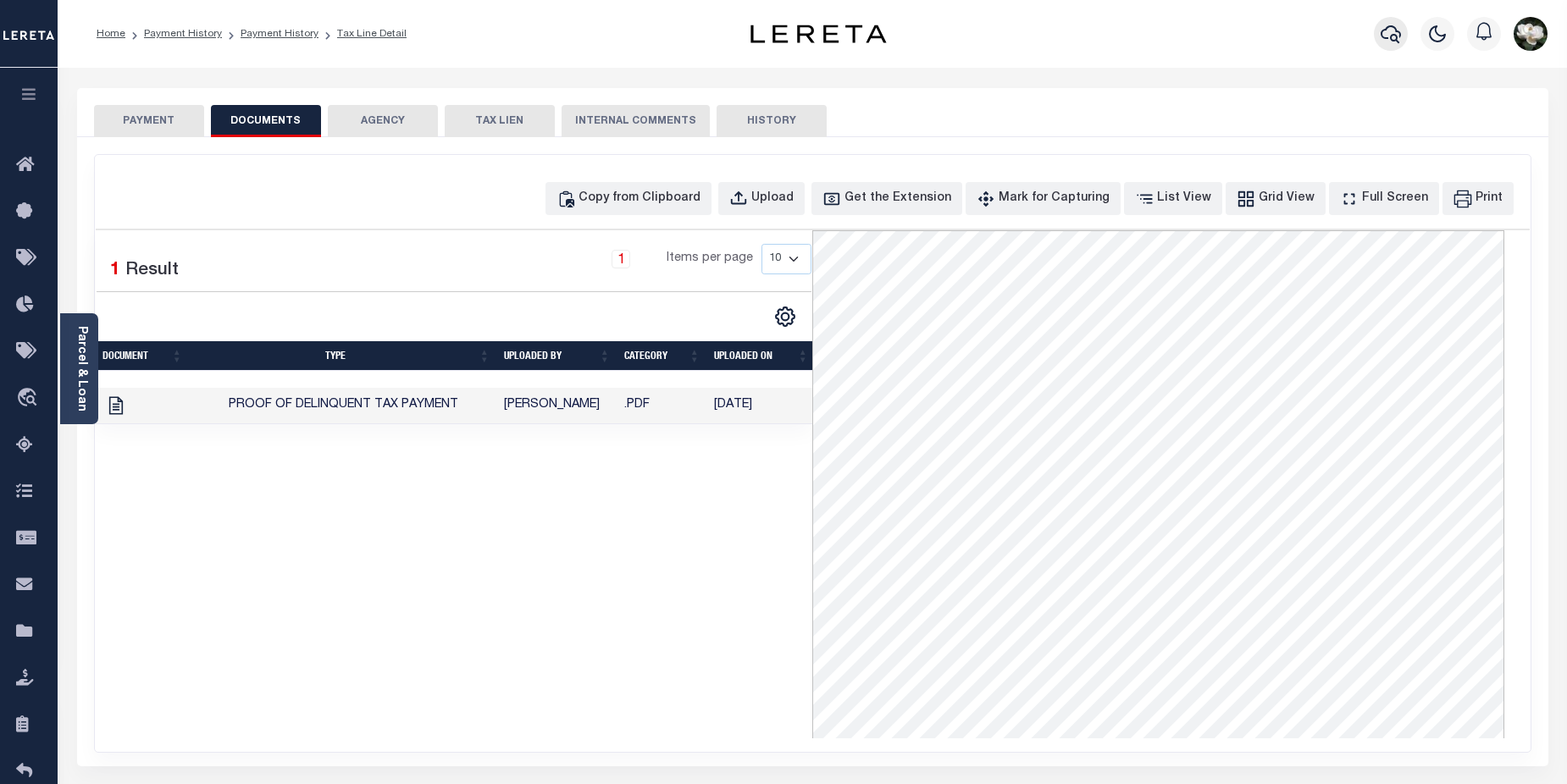
click at [1398, 41] on icon "button" at bounding box center [1390, 34] width 20 height 20
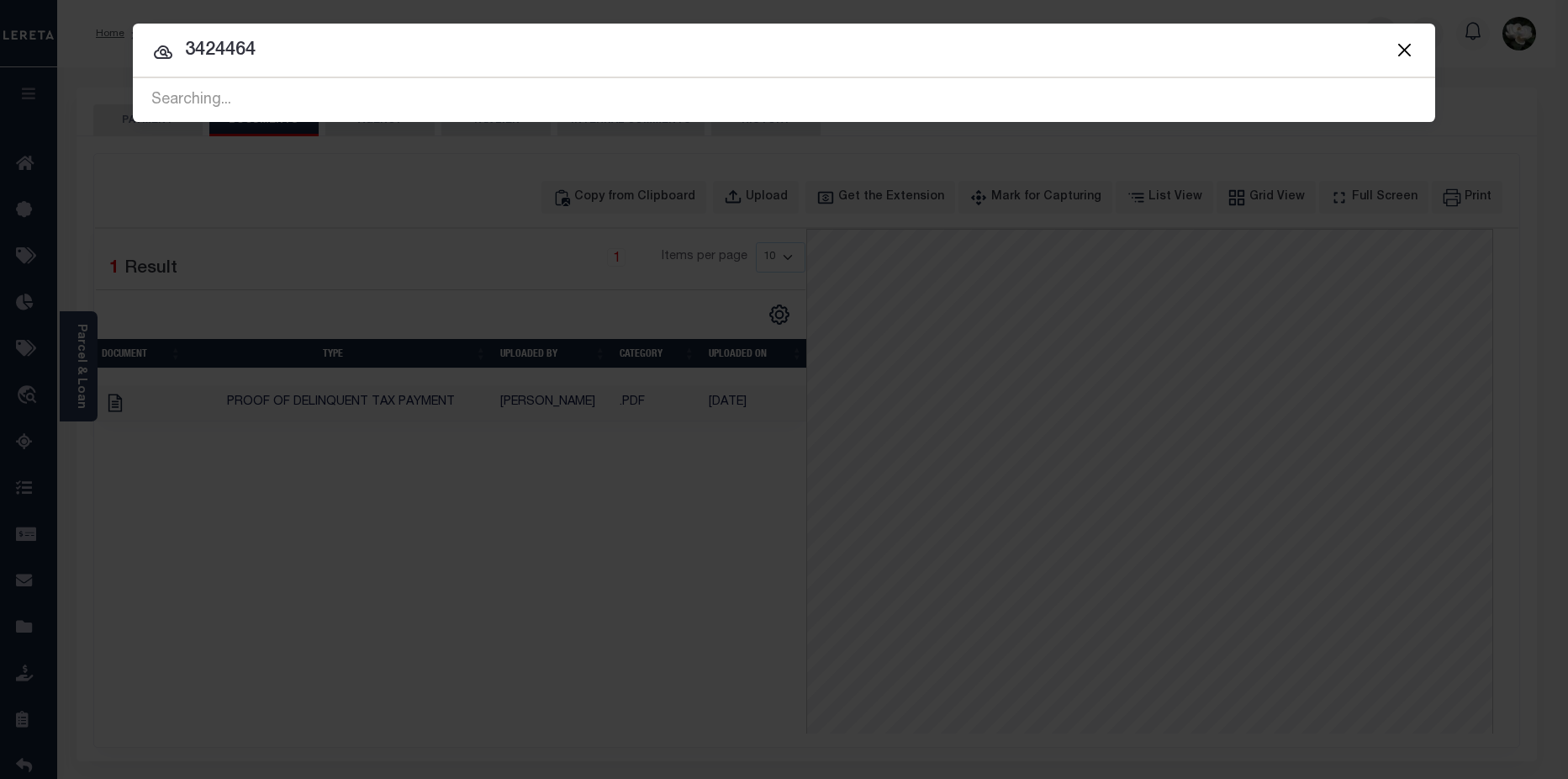
type input "3424464"
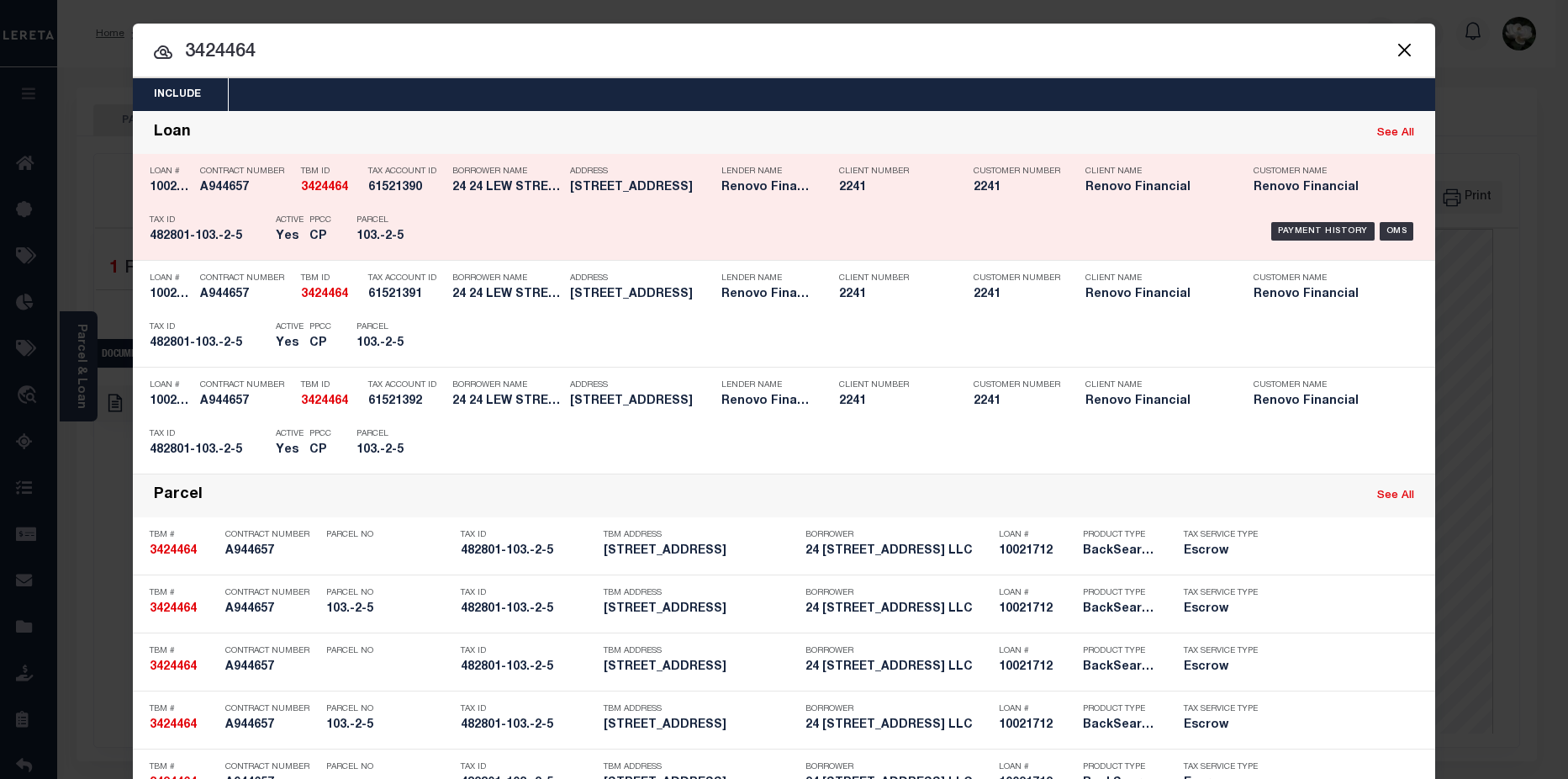
click at [421, 190] on h5 "61521390" at bounding box center [406, 188] width 75 height 14
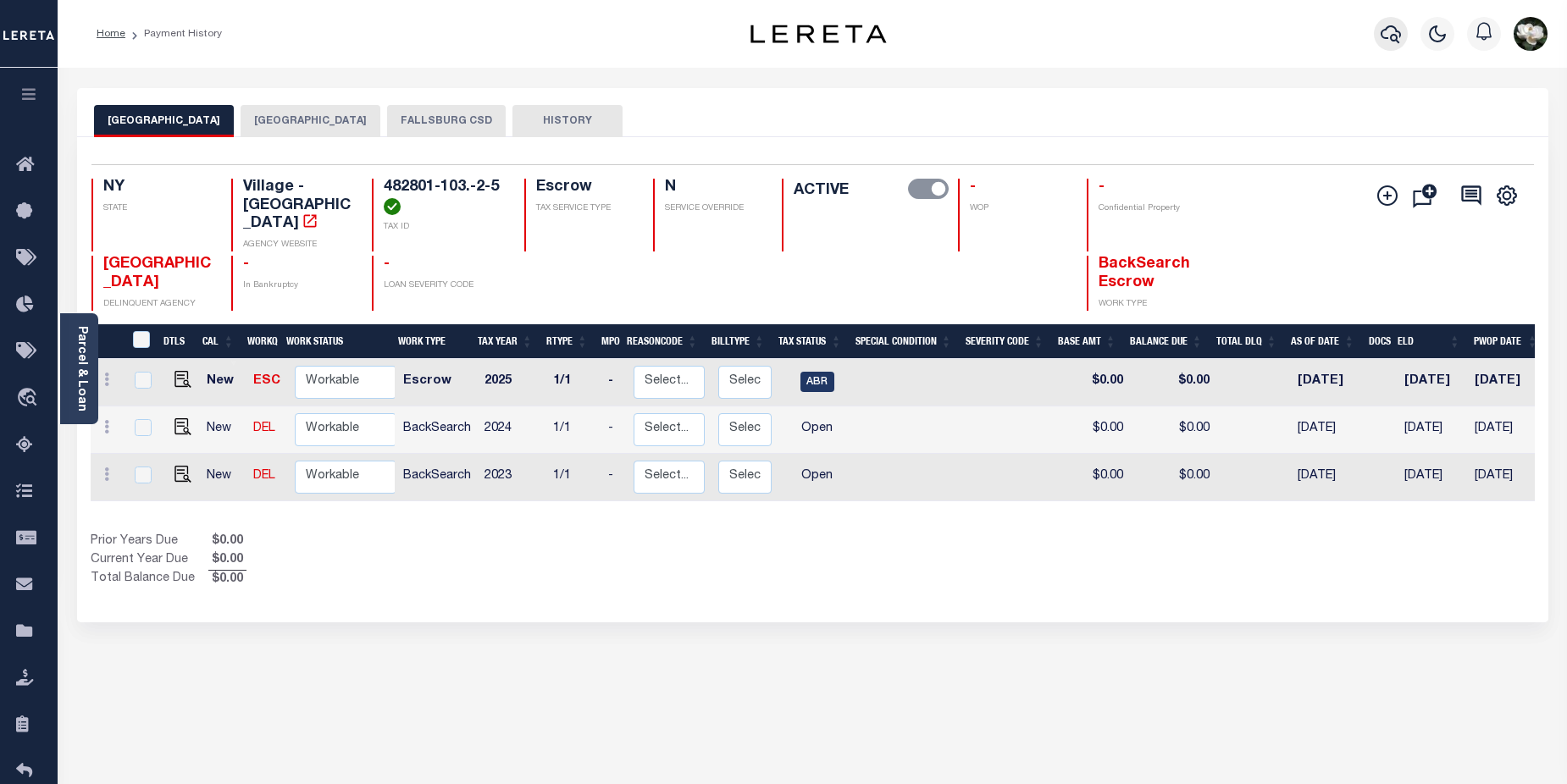
click at [1384, 35] on icon "button" at bounding box center [1390, 34] width 20 height 20
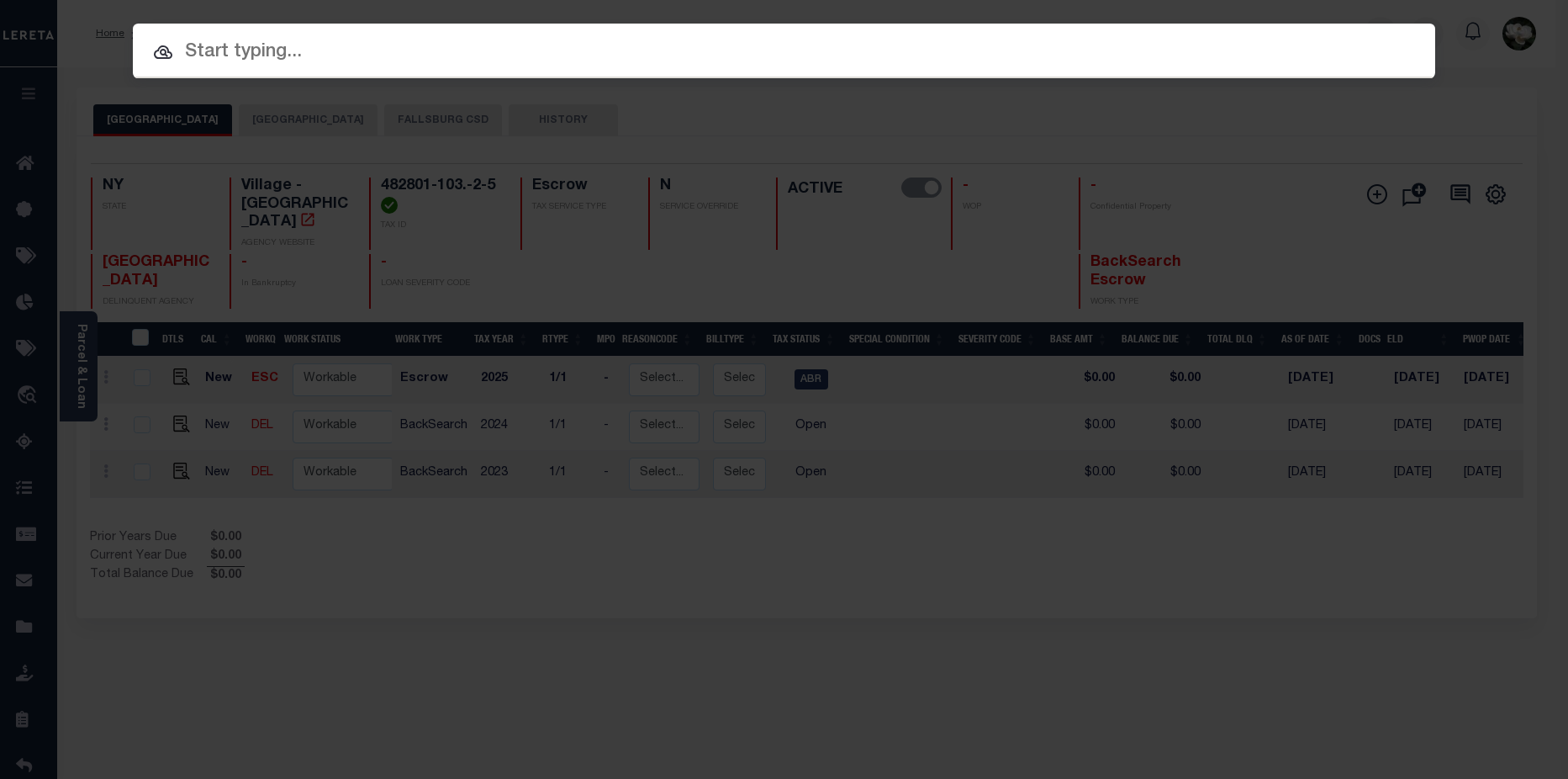
click at [286, 46] on input "text" at bounding box center [784, 53] width 1303 height 30
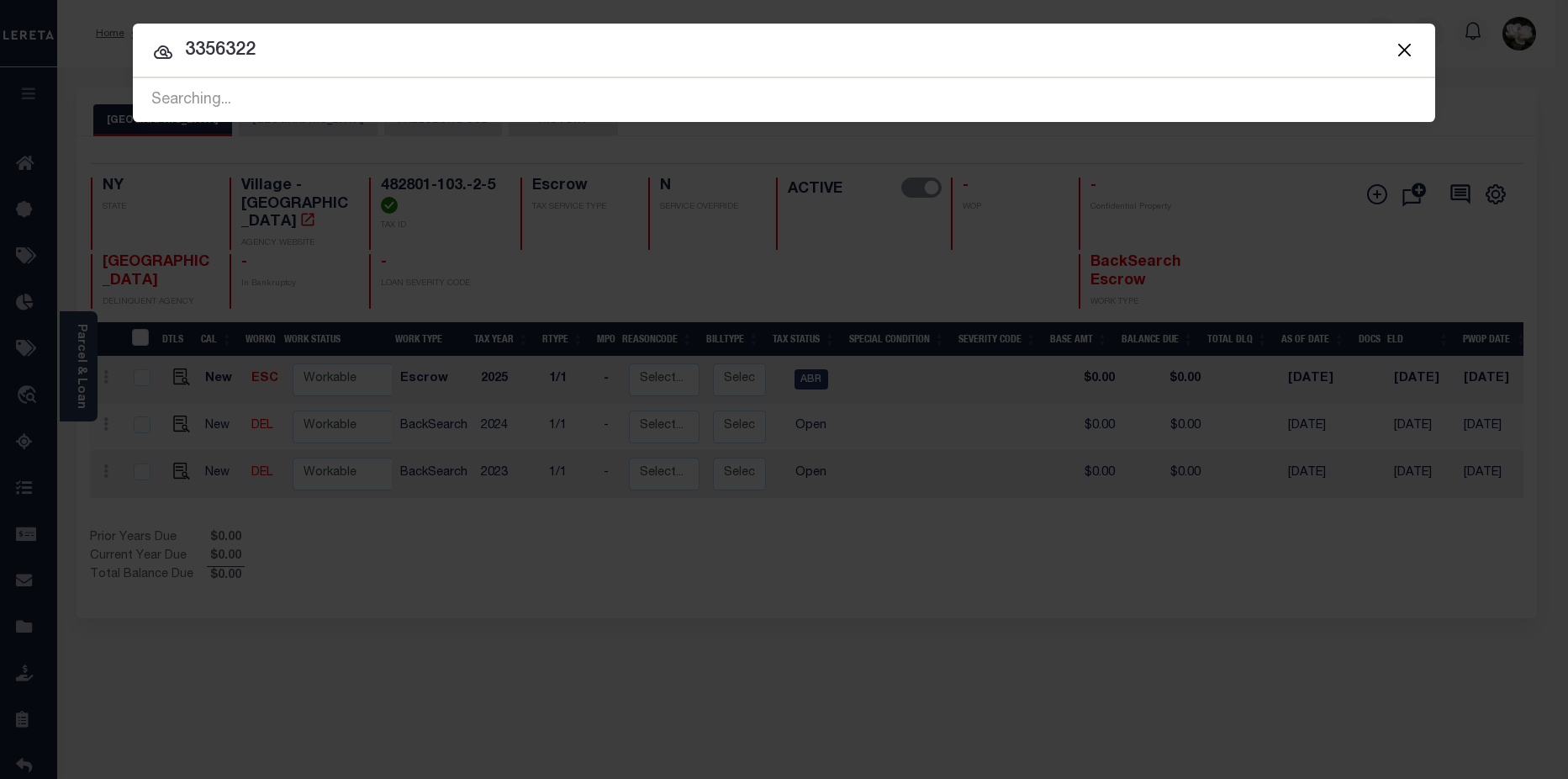
type input "3356322"
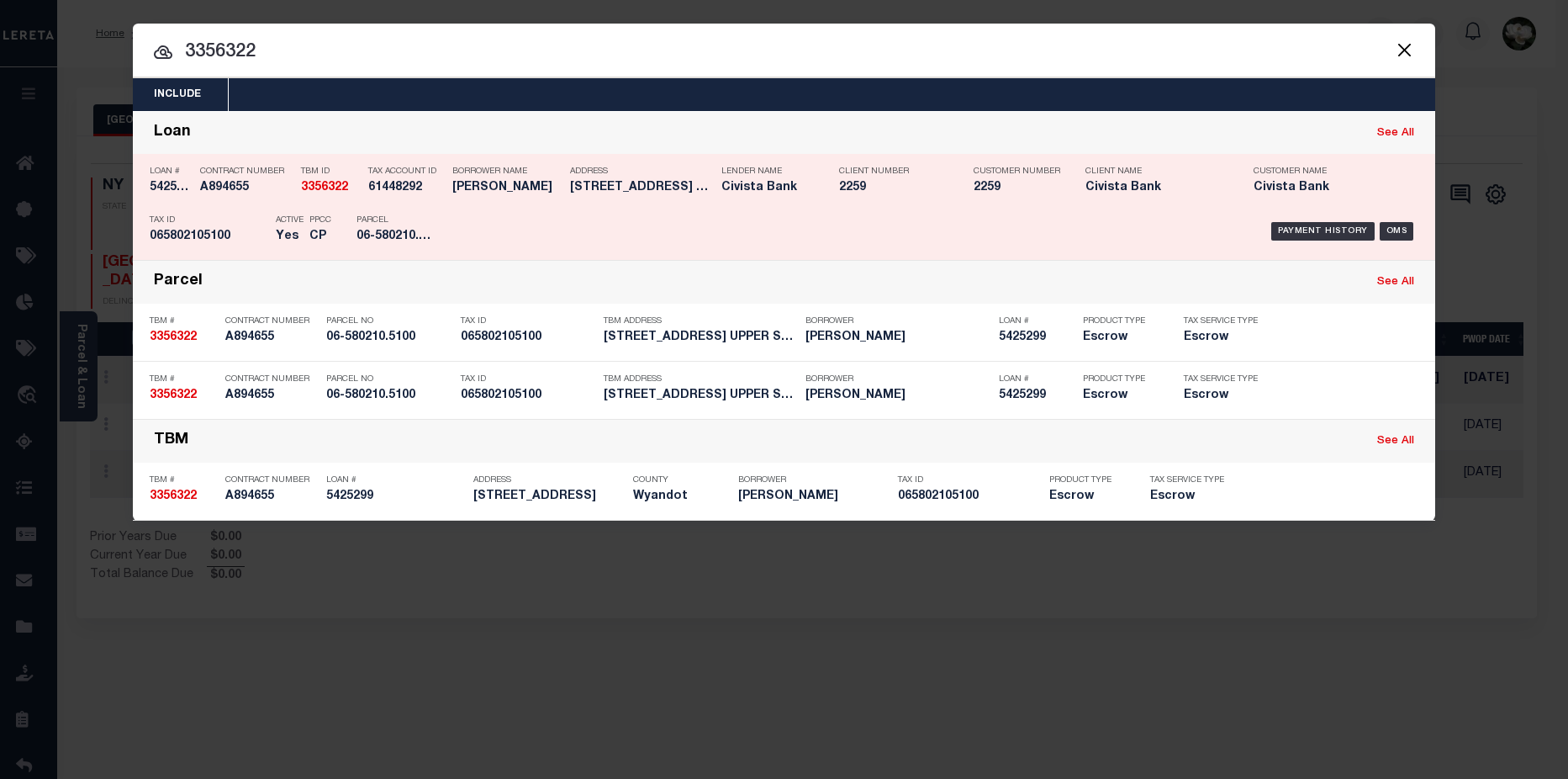
click at [863, 197] on div "Client Number 2259" at bounding box center [893, 182] width 109 height 49
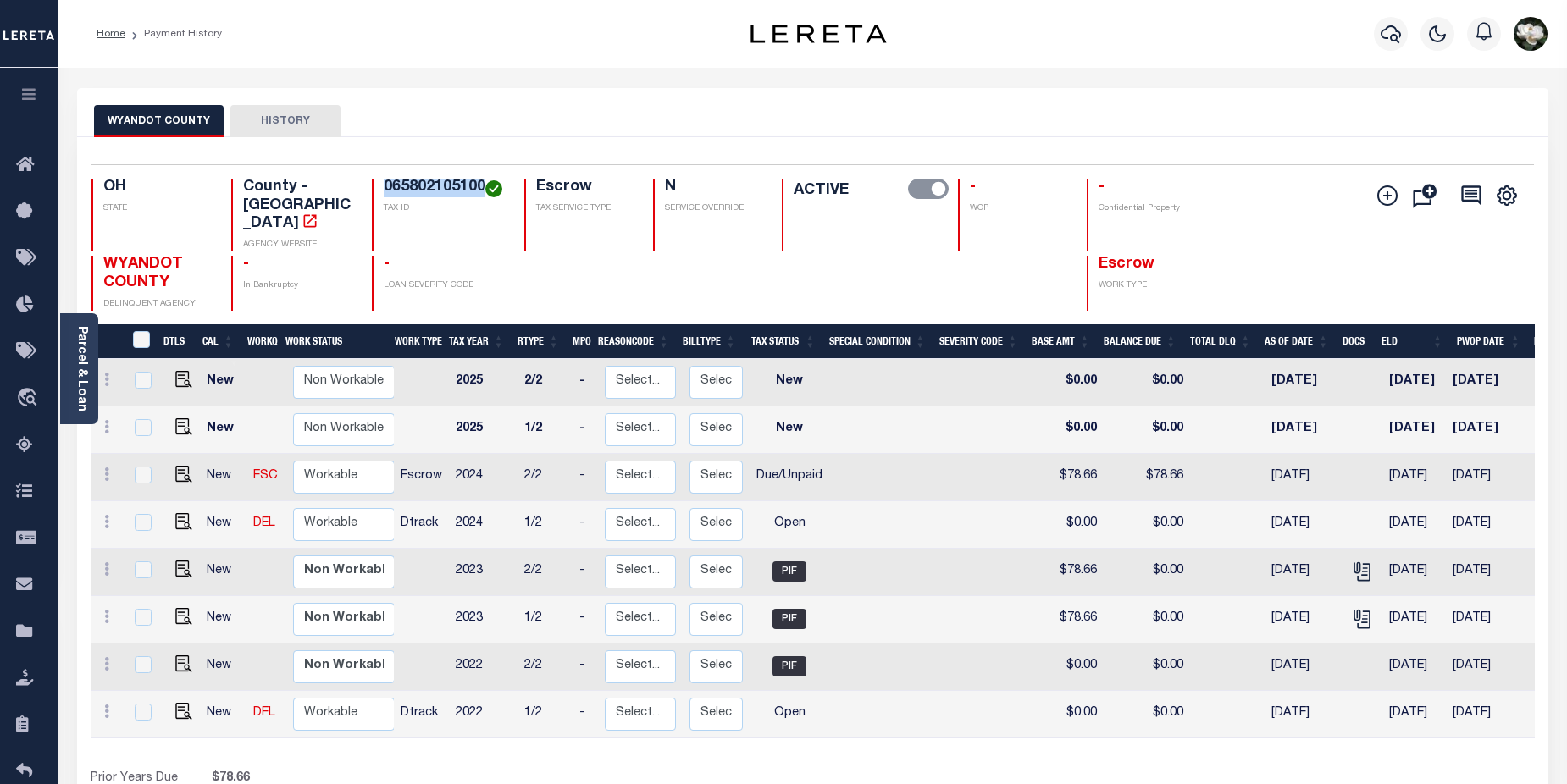
drag, startPoint x: 385, startPoint y: 184, endPoint x: 484, endPoint y: 189, distance: 99.1
click at [484, 189] on h4 "065802105100" at bounding box center [444, 188] width 120 height 19
copy h4 "065802105100"
click at [75, 381] on link "Parcel & Loan" at bounding box center [80, 369] width 11 height 86
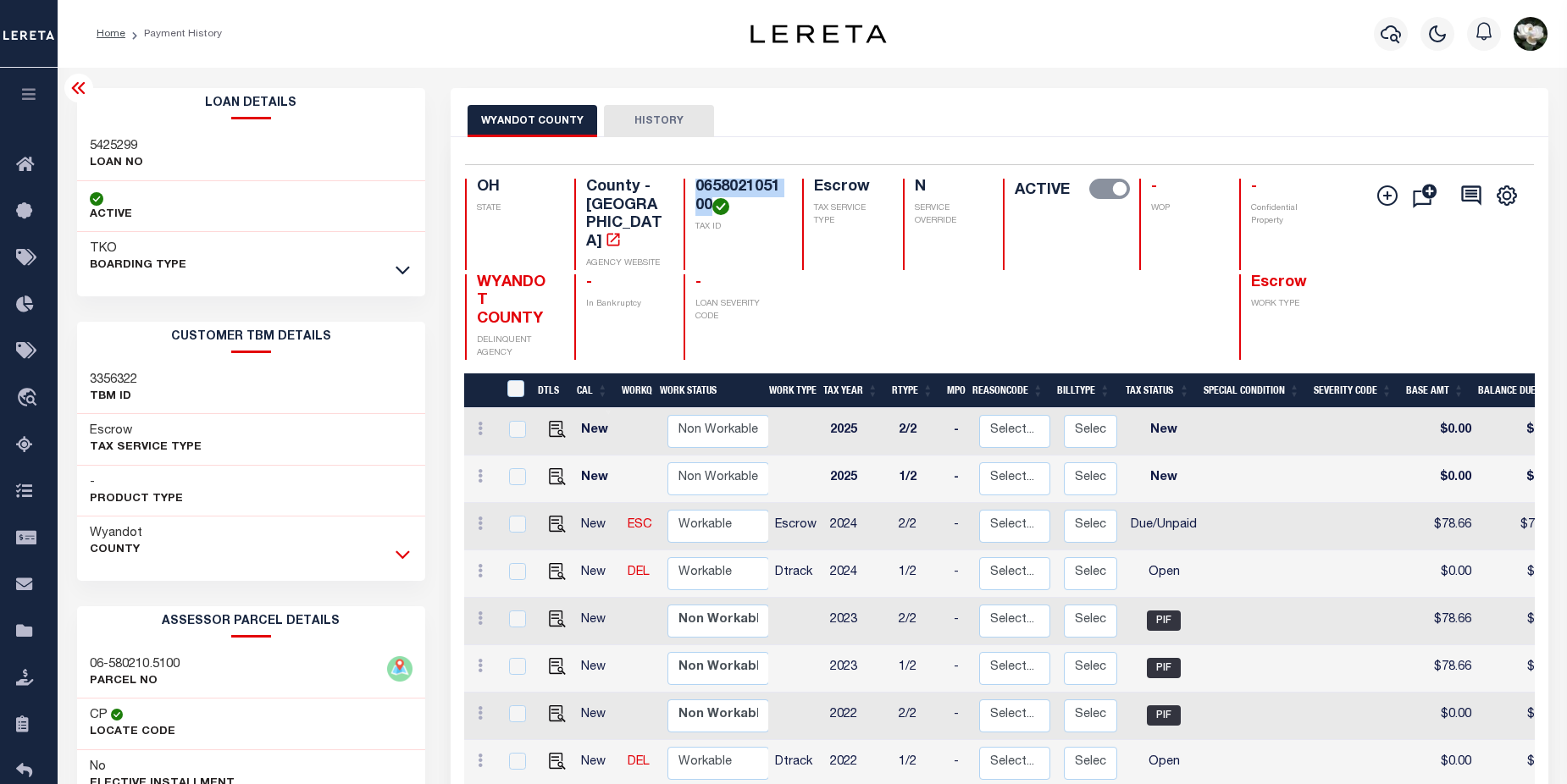
click at [403, 555] on icon at bounding box center [402, 554] width 14 height 18
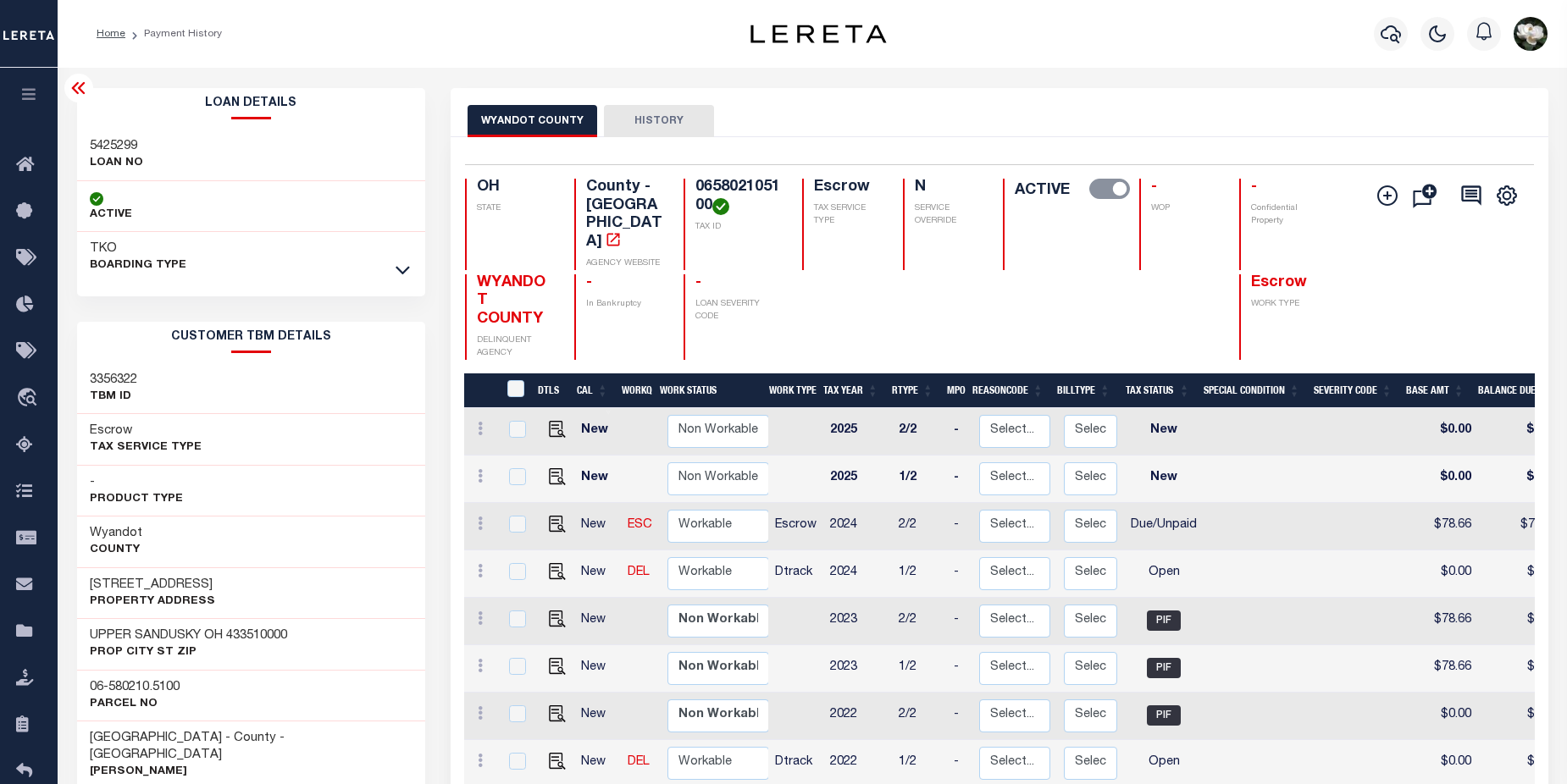
click at [402, 280] on div "TKO BOARDING TYPE" at bounding box center [251, 258] width 349 height 51
click at [408, 272] on icon at bounding box center [402, 270] width 14 height 18
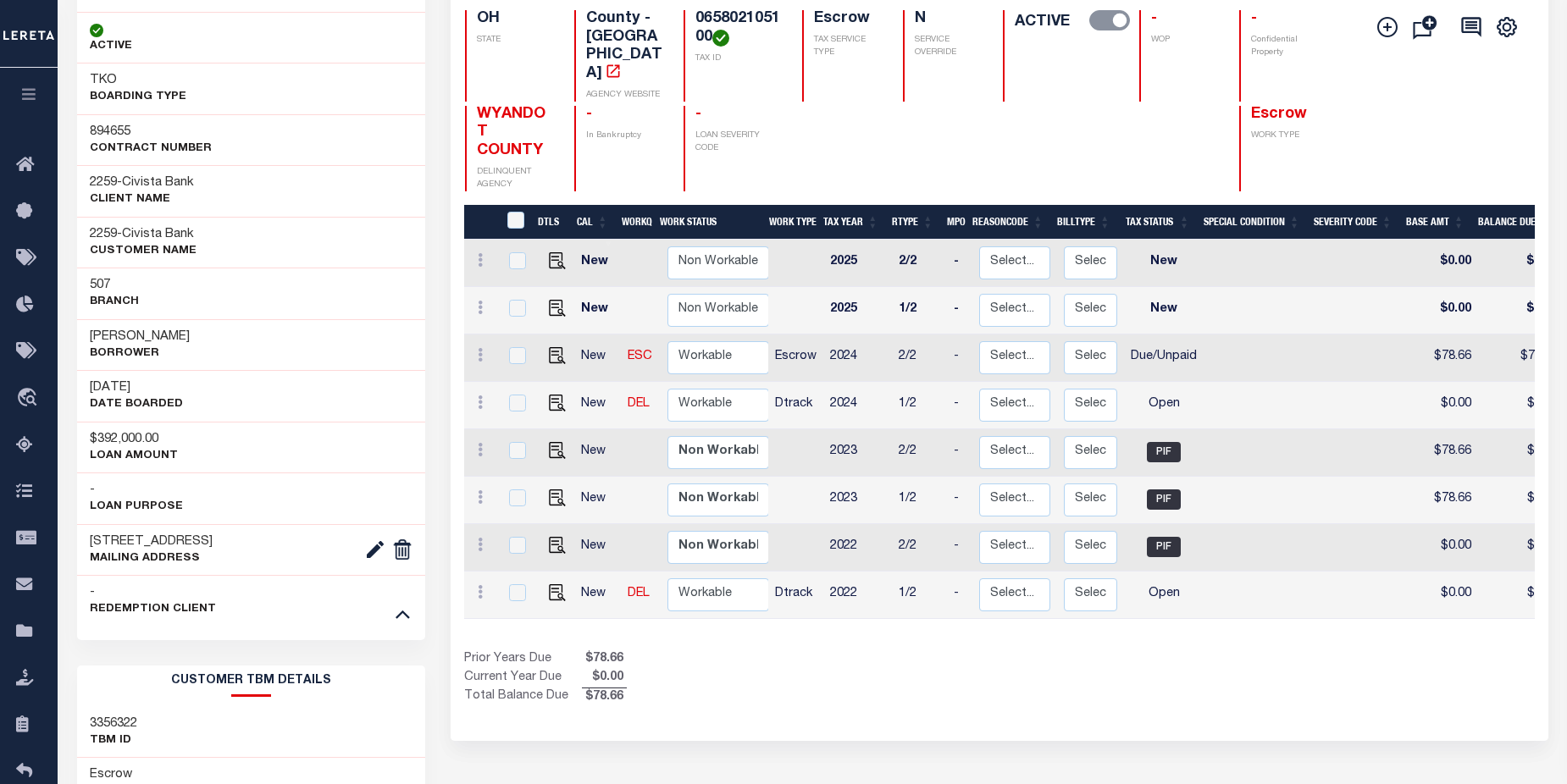
scroll to position [169, 0]
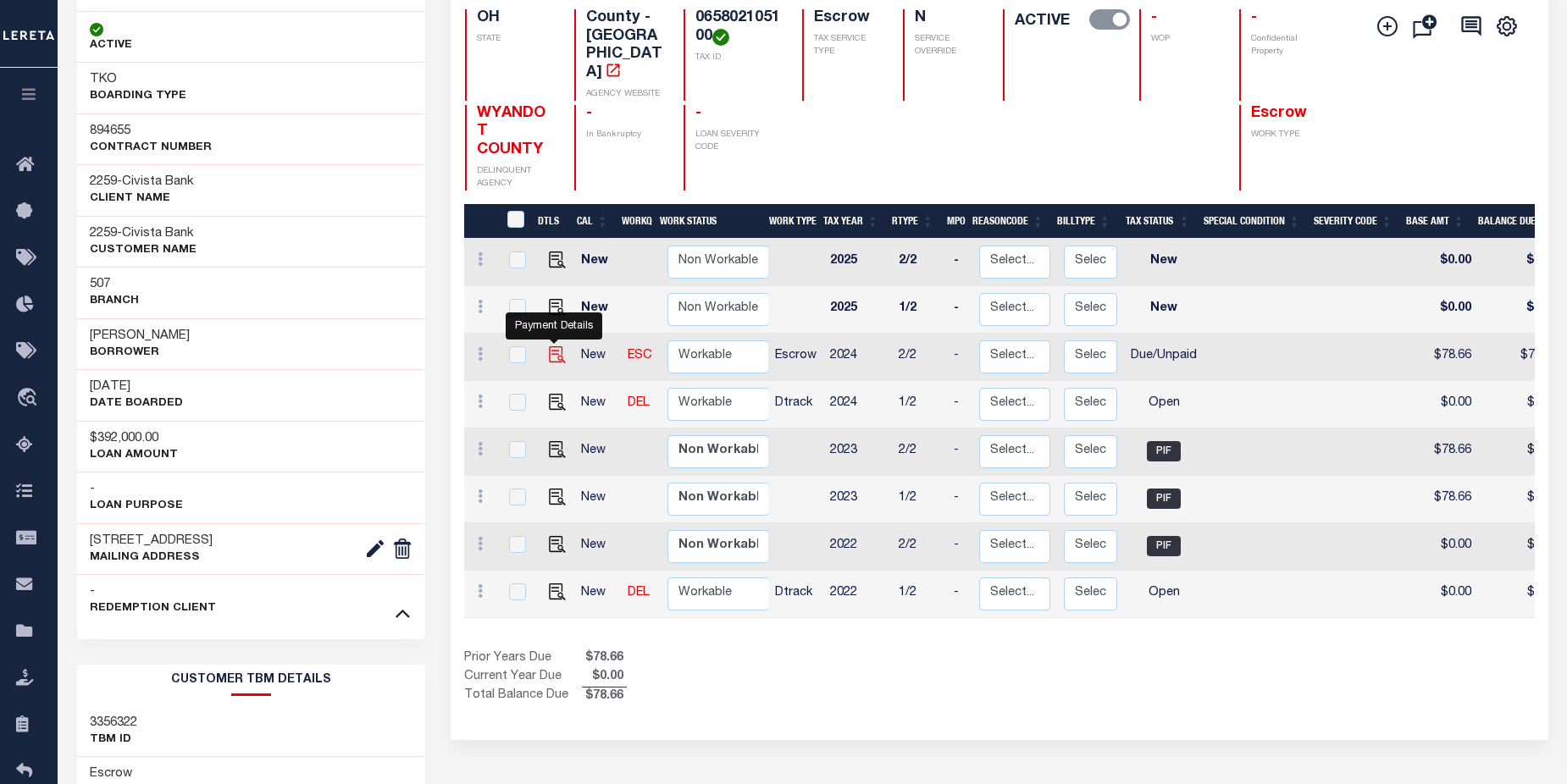
click at [555, 347] on img "" at bounding box center [557, 355] width 17 height 17
checkbox input "true"
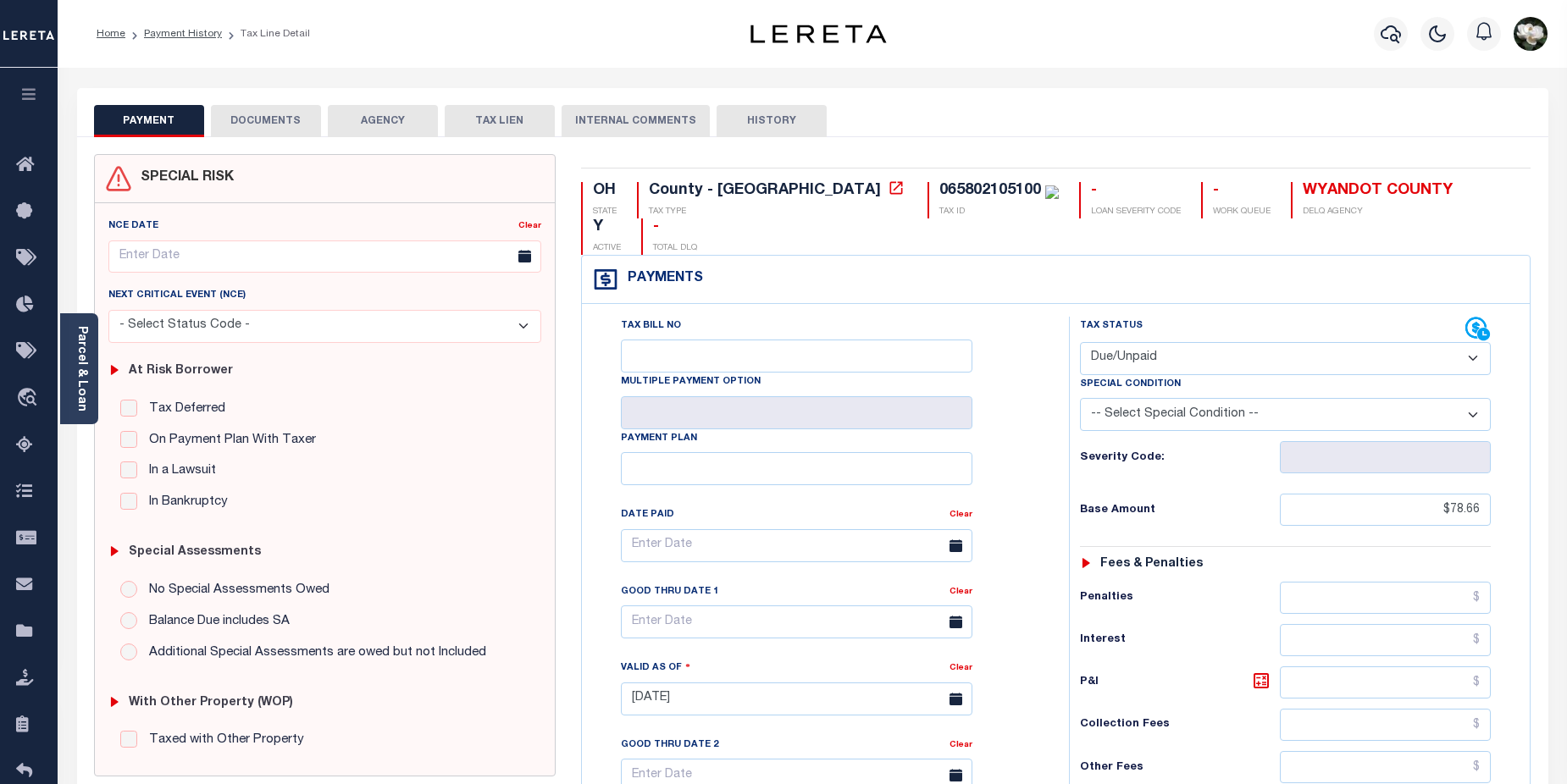
click at [1472, 342] on select "- Select Status Code - Open Due/Unpaid Paid Incomplete No Tax Due Internal Refu…" at bounding box center [1286, 358] width 411 height 33
select select "PYD"
click at [1080, 342] on select "- Select Status Code - Open Due/Unpaid Paid Incomplete No Tax Due Internal Refu…" at bounding box center [1286, 358] width 411 height 33
type input "08/18/2025"
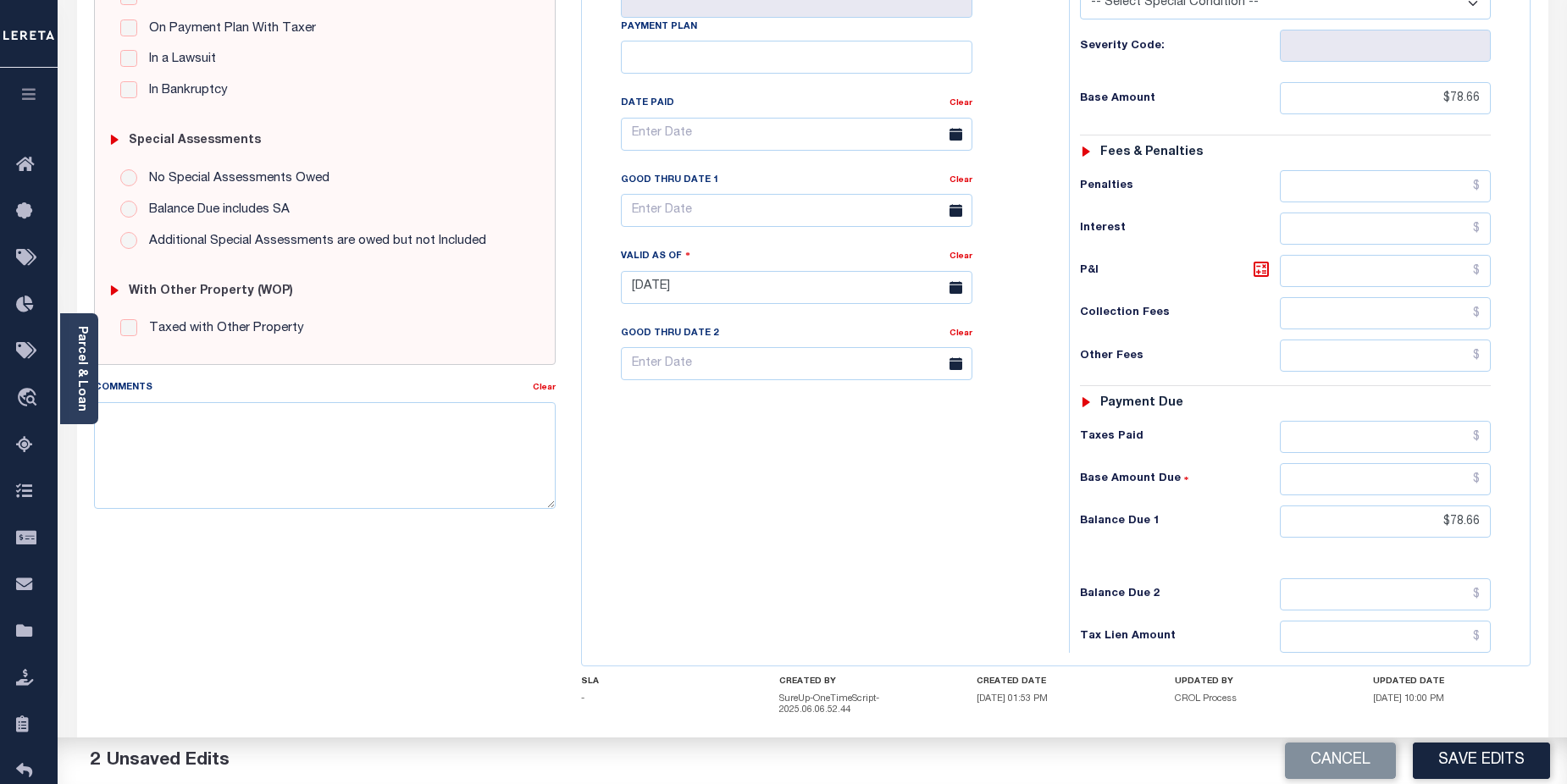
scroll to position [417, 0]
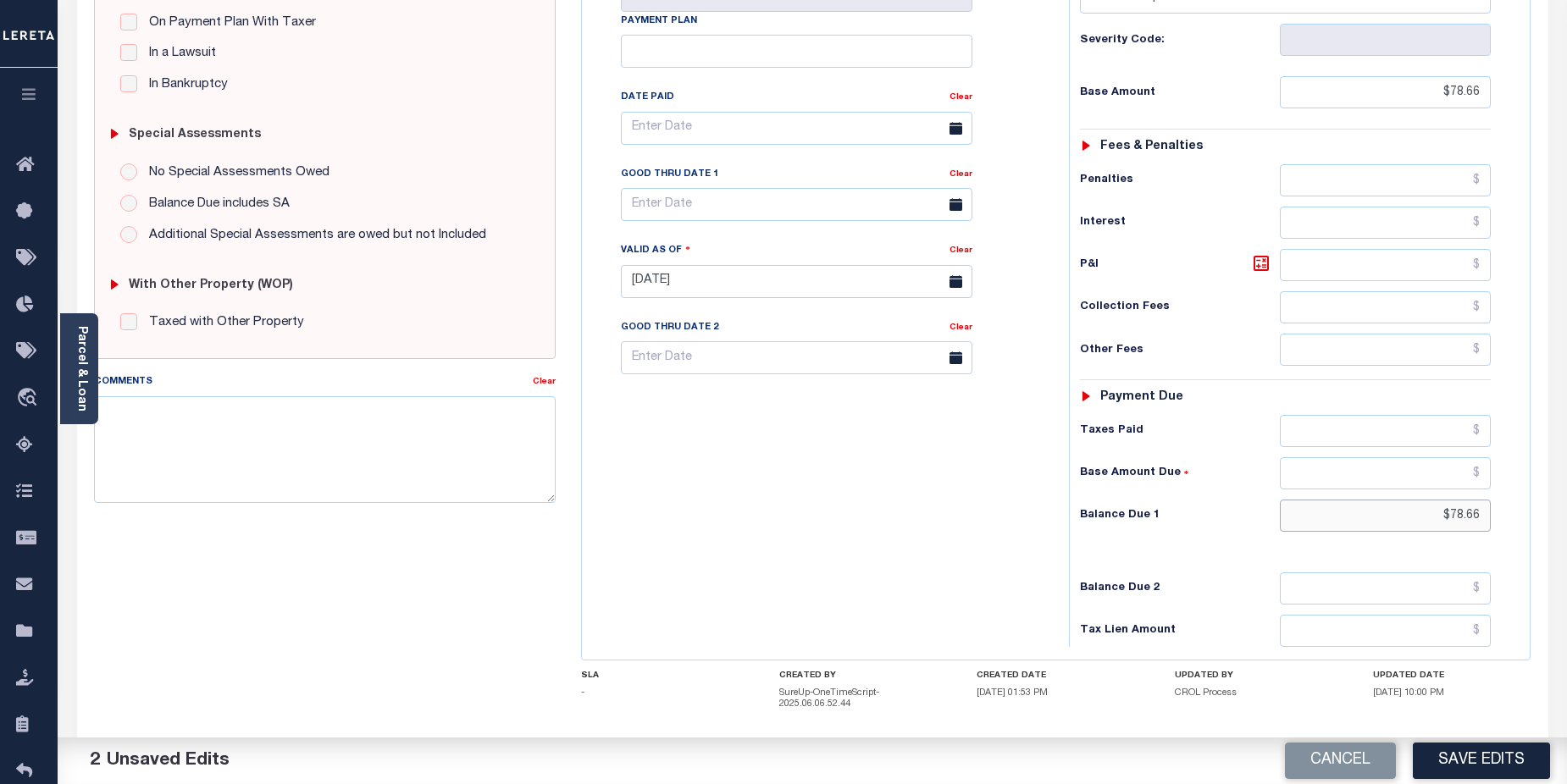
drag, startPoint x: 1435, startPoint y: 479, endPoint x: 1491, endPoint y: 479, distance: 56.0
click at [1491, 479] on div "Tax Status Status - Select Status Code -" at bounding box center [1291, 273] width 445 height 747
type input "$0.00"
click at [699, 112] on input "text" at bounding box center [797, 128] width 351 height 33
click at [1462, 769] on button "Save Edits" at bounding box center [1481, 760] width 137 height 36
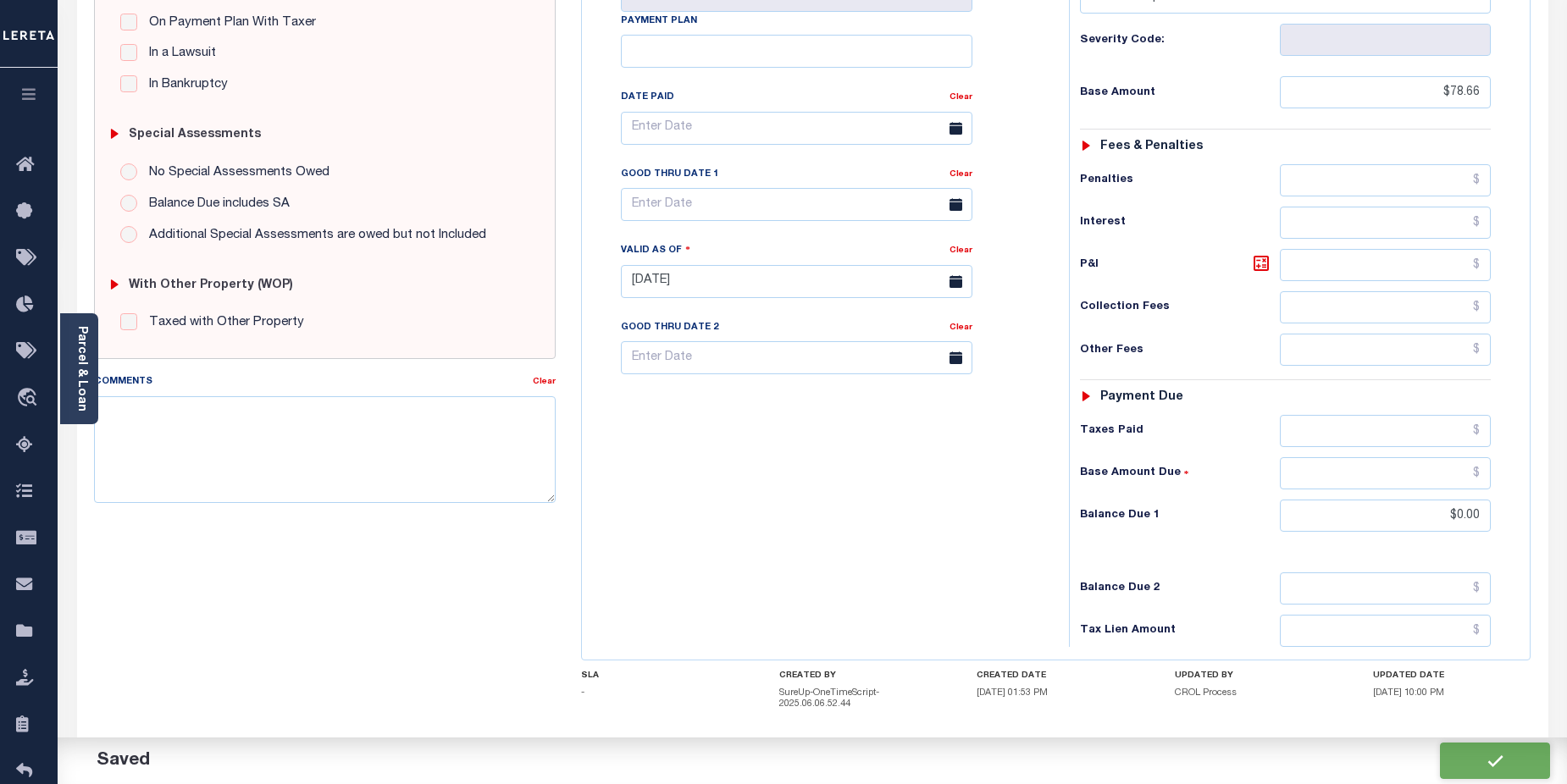
checkbox input "false"
type input "$78.66"
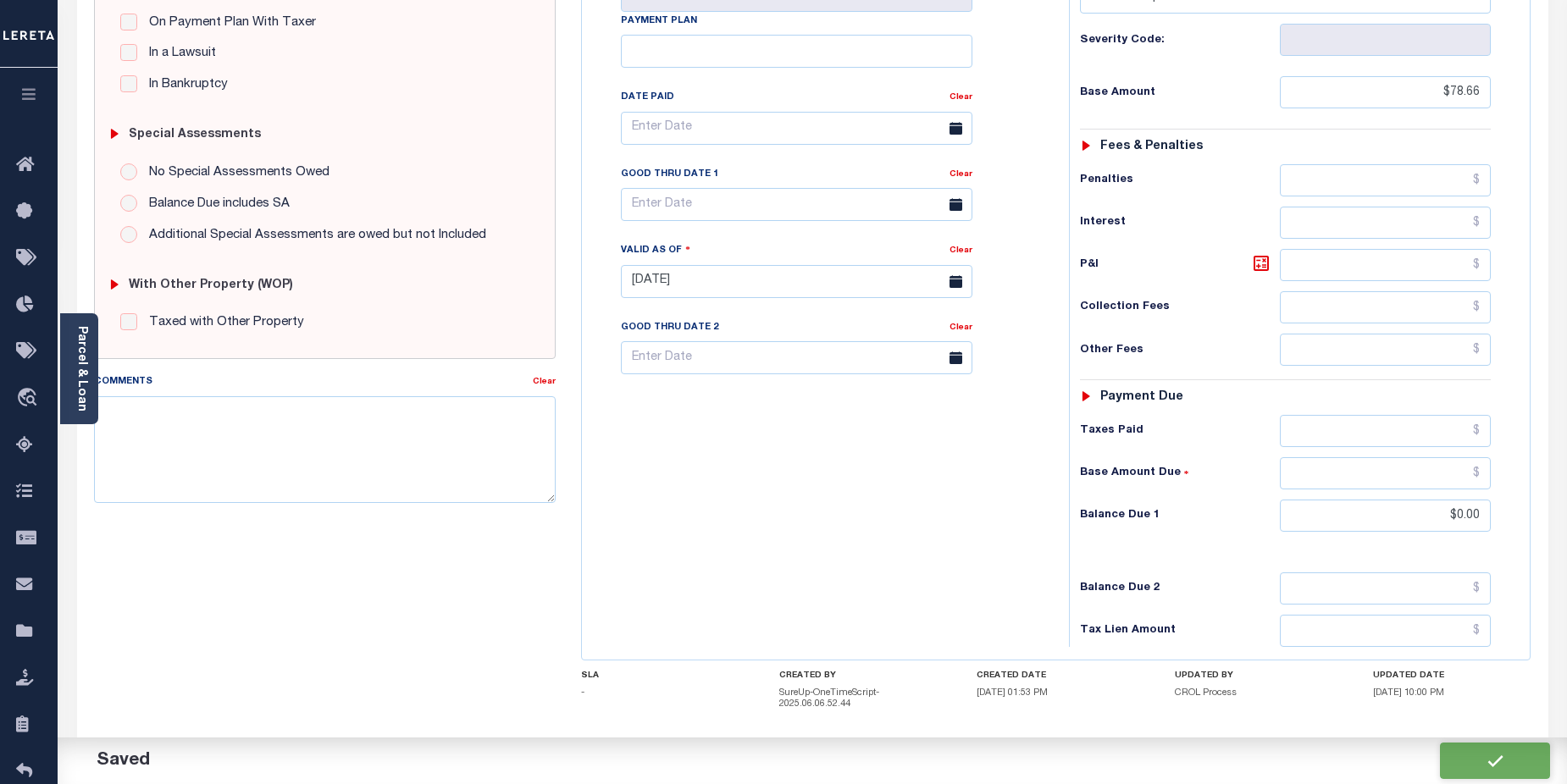
type input "$0"
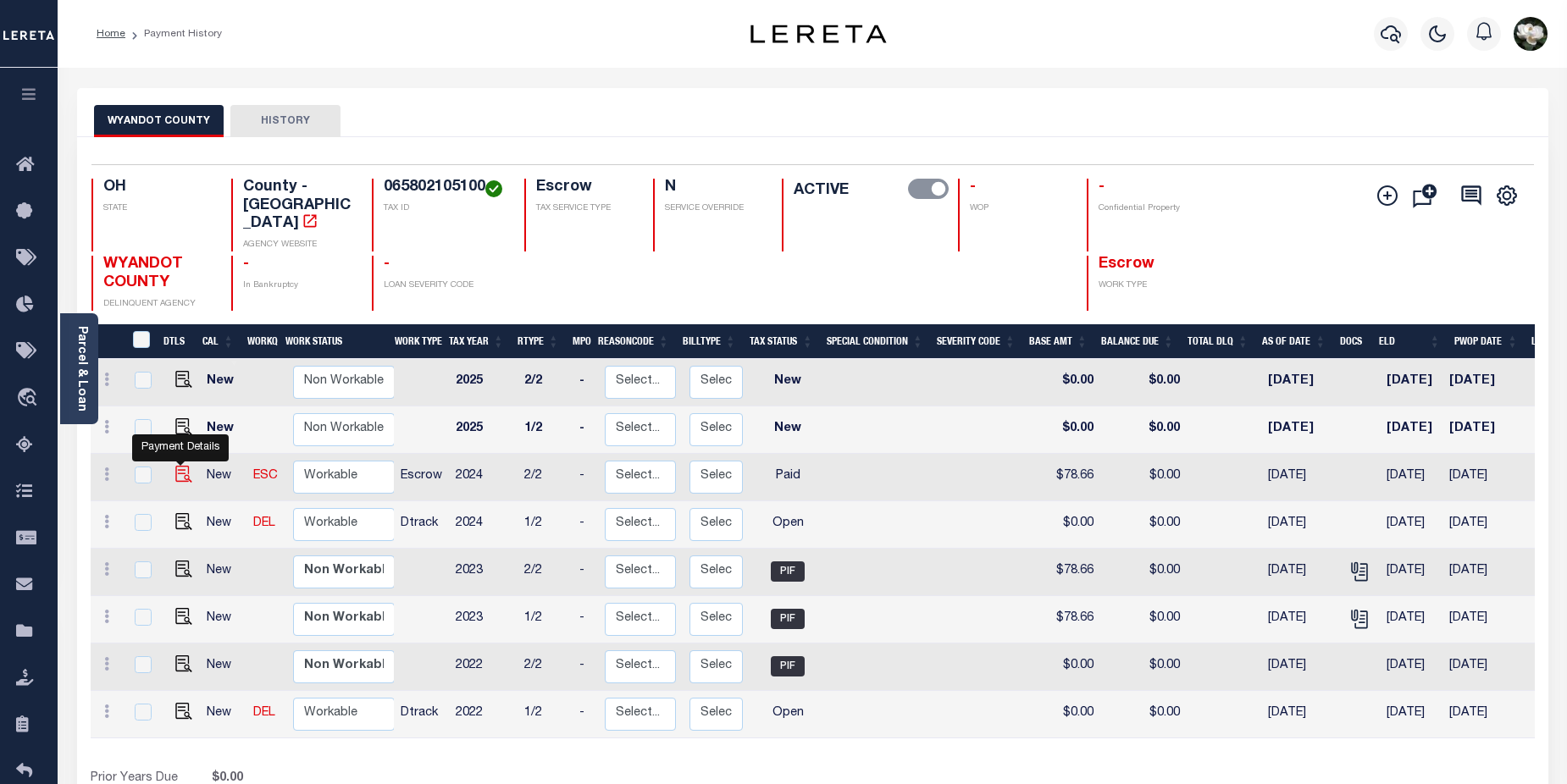
click at [182, 466] on img "" at bounding box center [184, 474] width 17 height 17
checkbox input "true"
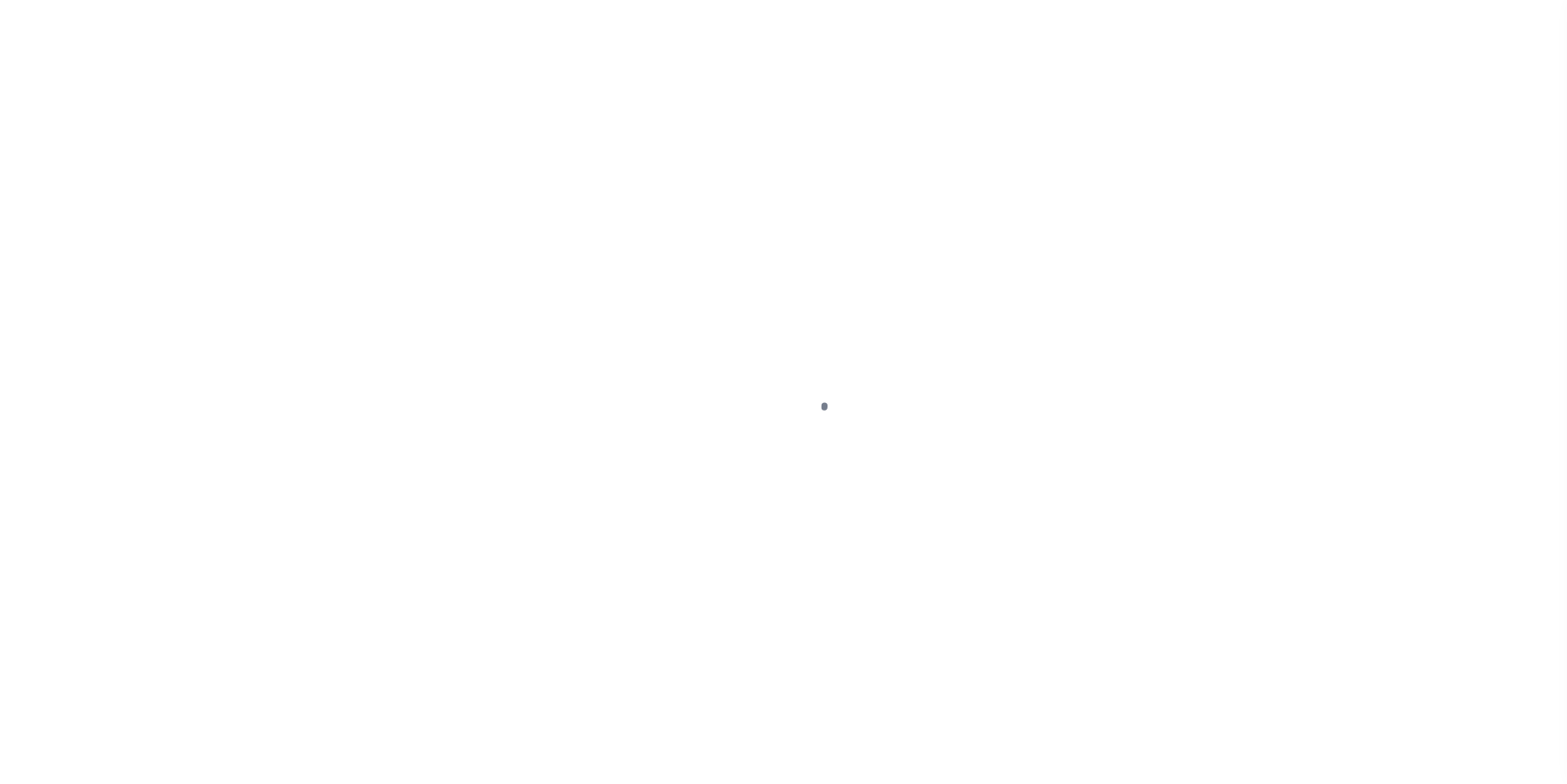
select select "PYD"
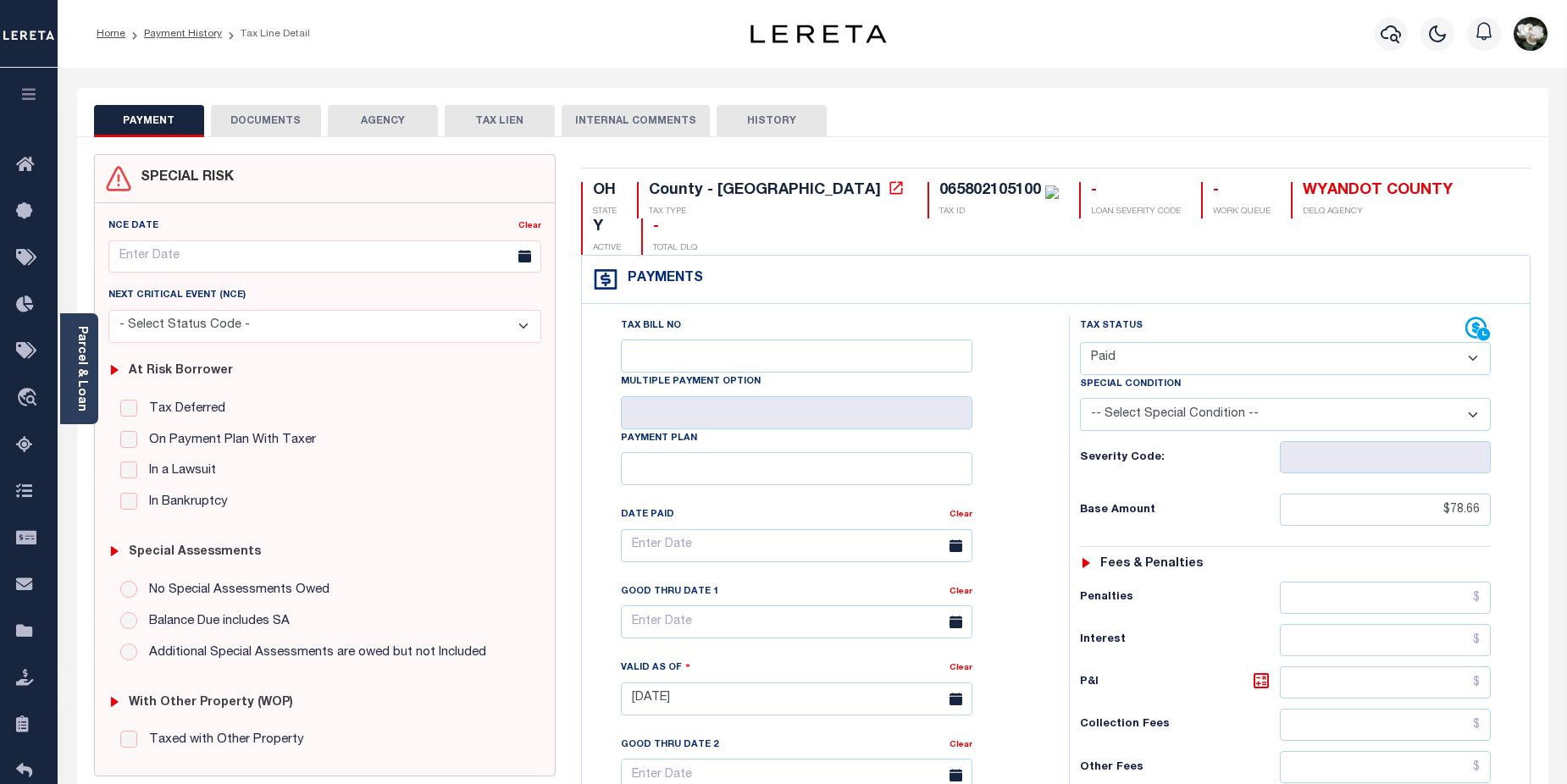
click at [270, 117] on button "DOCUMENTS" at bounding box center [266, 121] width 110 height 32
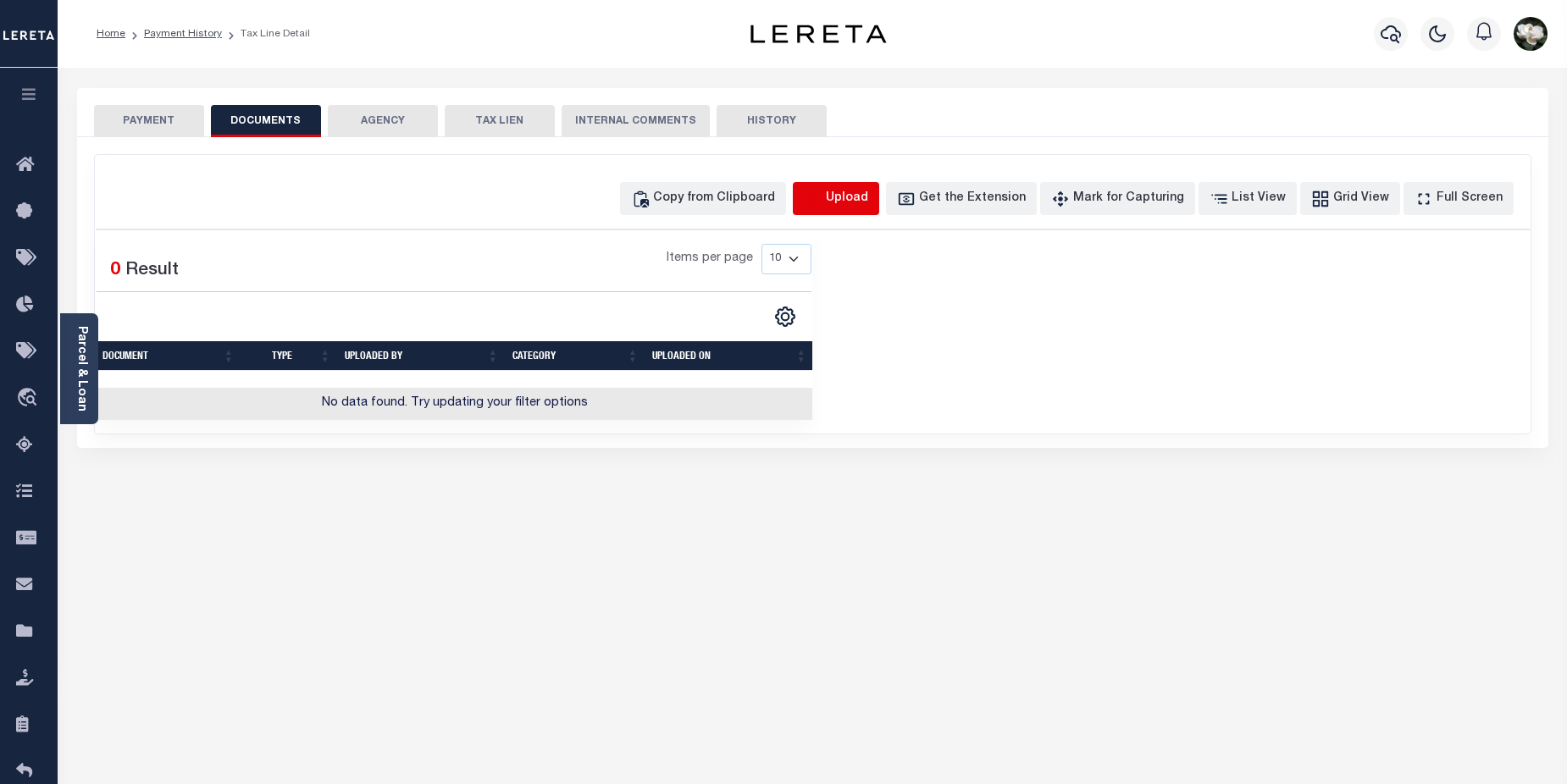
click at [822, 196] on icon "button" at bounding box center [813, 198] width 19 height 19
select select "POP"
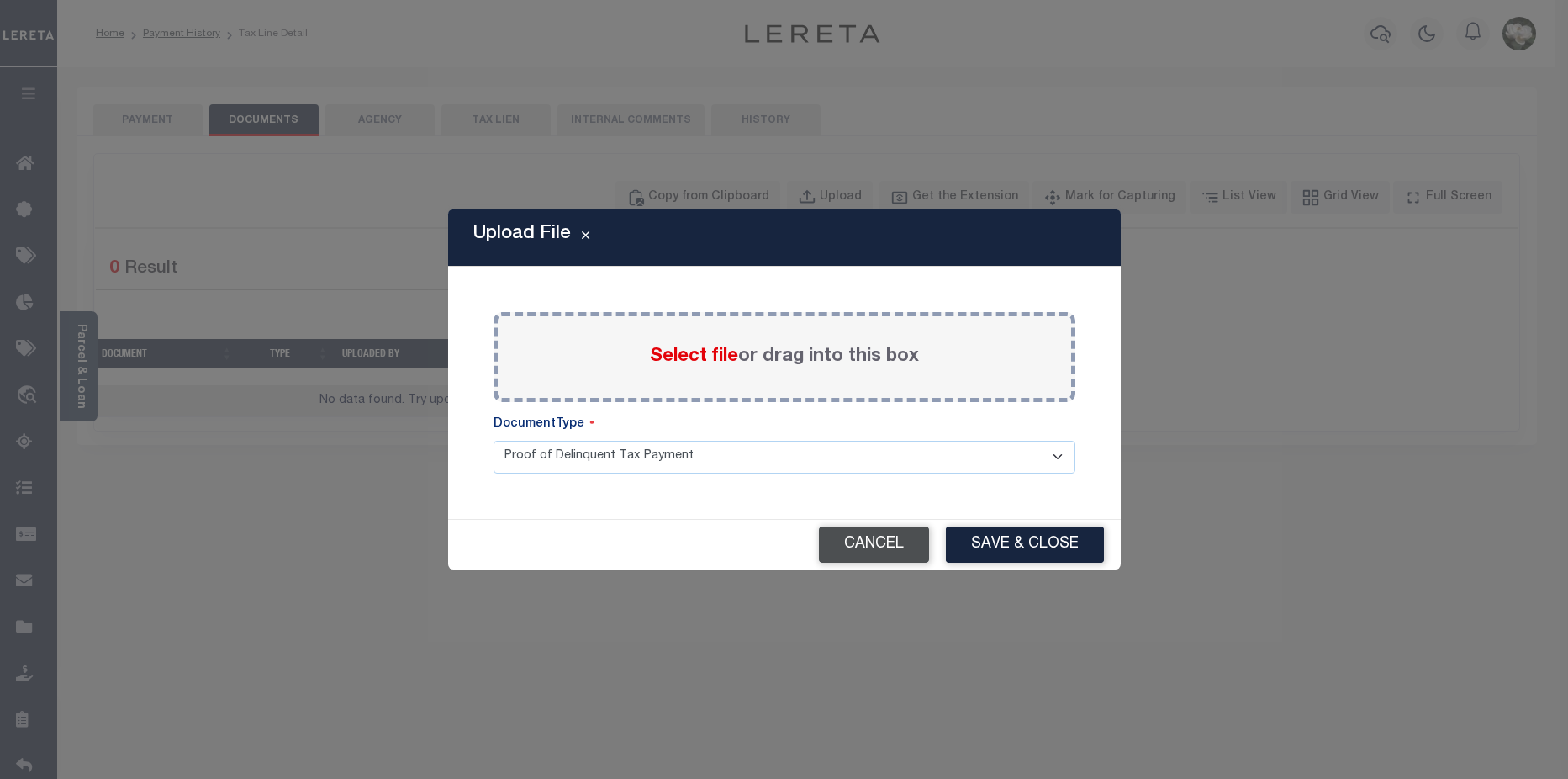
click at [871, 544] on button "Cancel" at bounding box center [874, 544] width 110 height 36
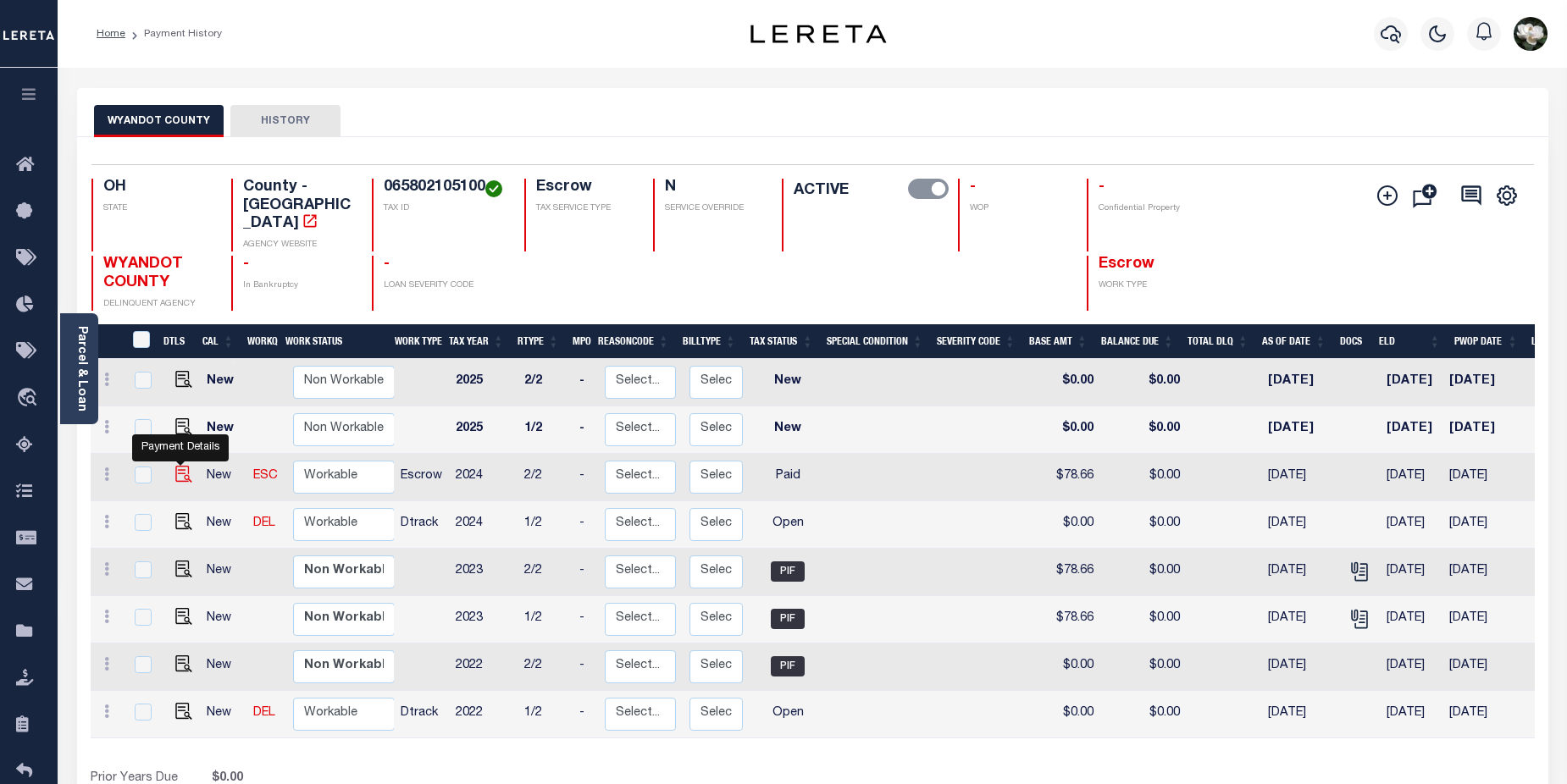
click at [179, 466] on img "" at bounding box center [184, 474] width 17 height 17
checkbox input "true"
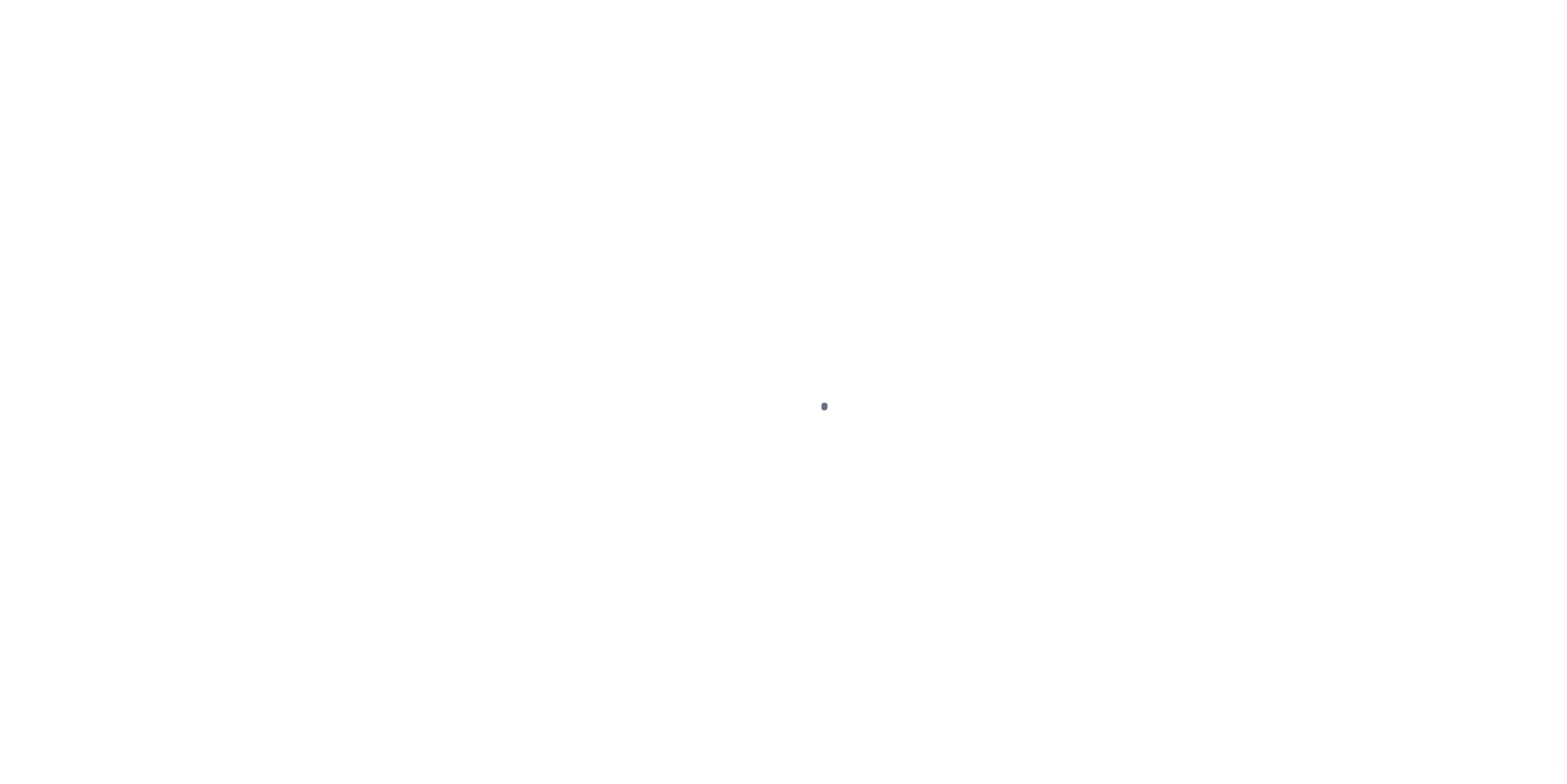
select select "PYD"
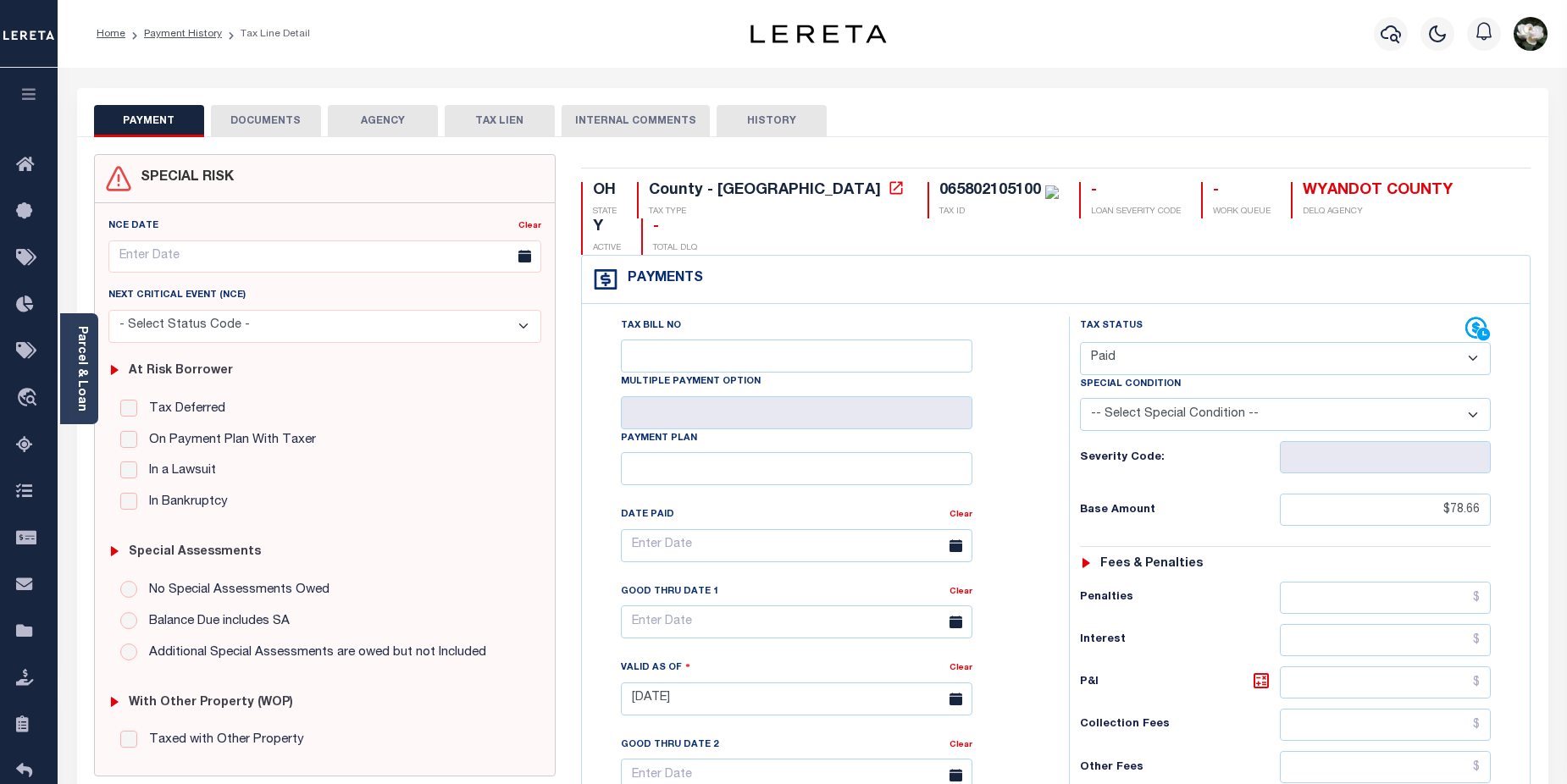
click at [284, 124] on button "DOCUMENTS" at bounding box center [266, 121] width 110 height 32
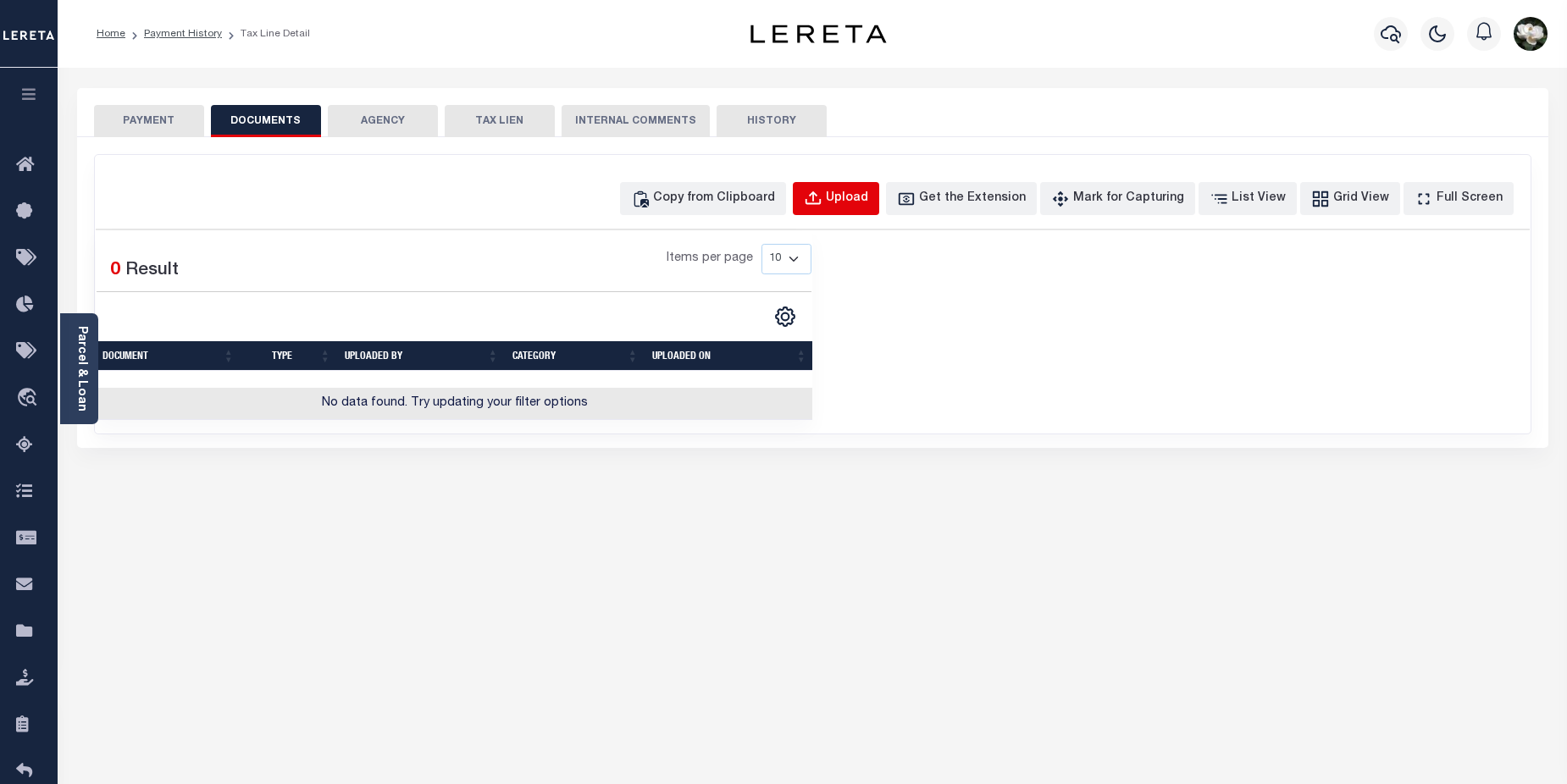
click at [868, 197] on div "Upload" at bounding box center [847, 198] width 42 height 19
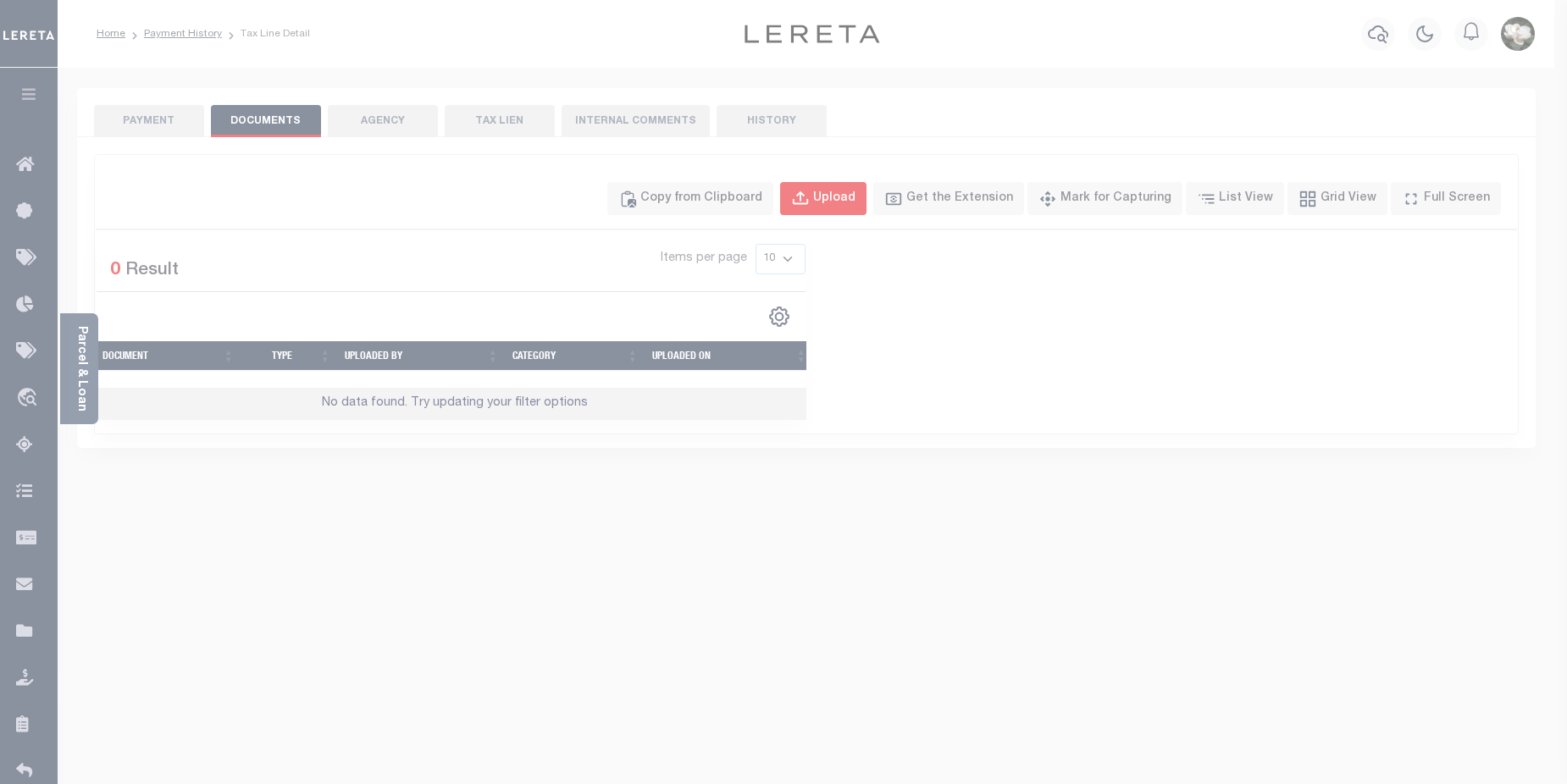
select select "POP"
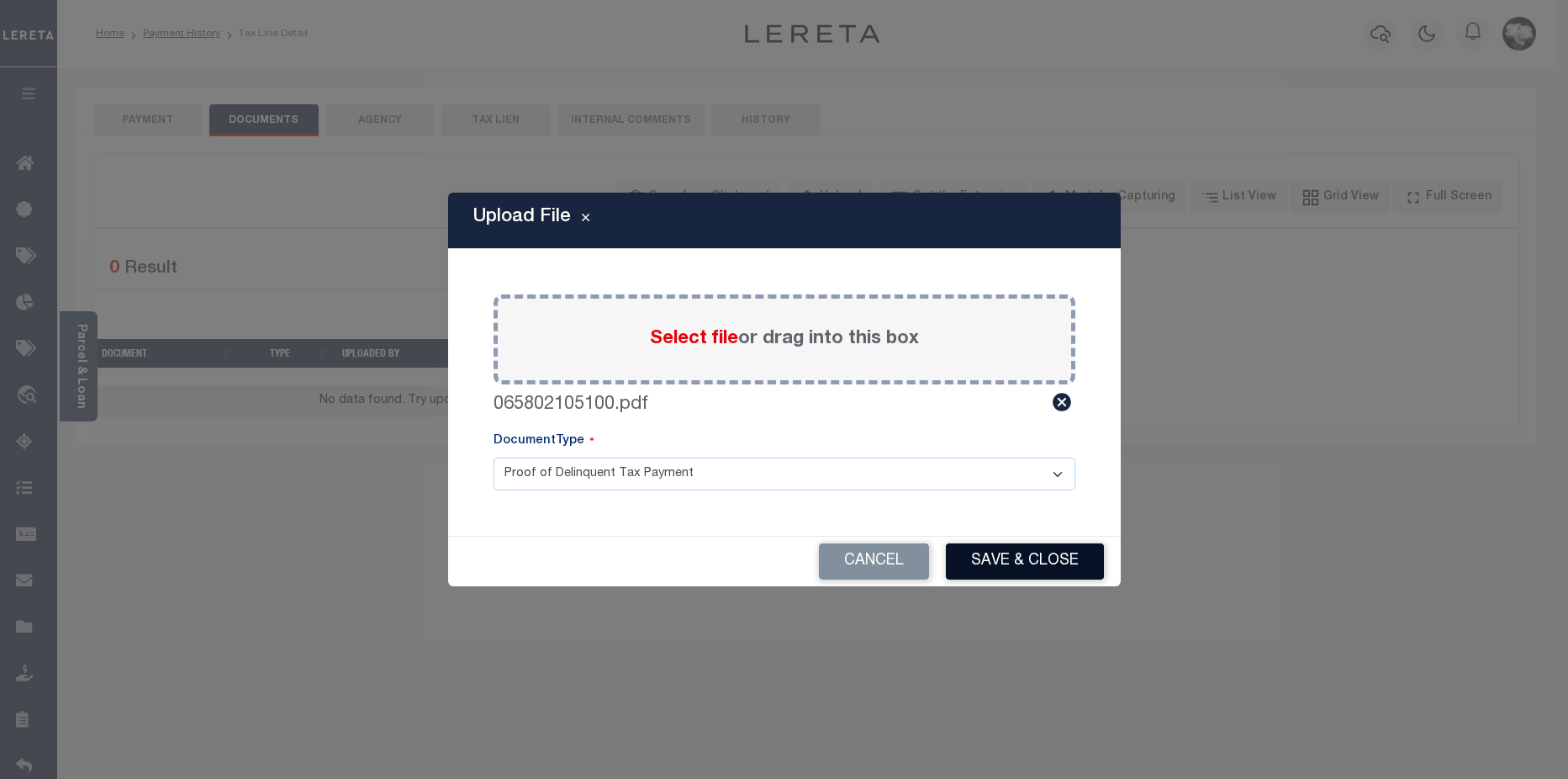
click at [1025, 555] on button "Save & Close" at bounding box center [1025, 561] width 158 height 36
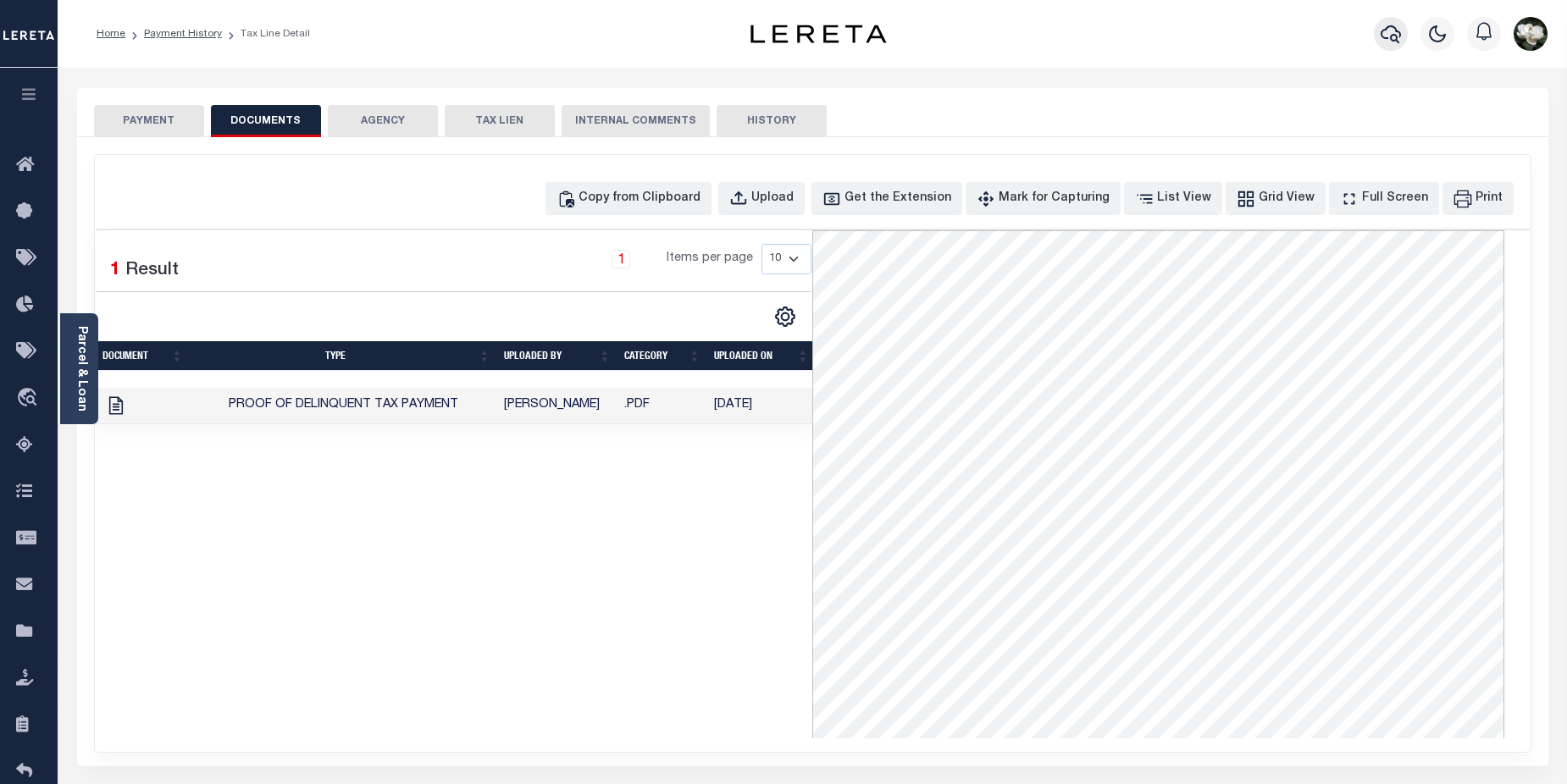
click at [1393, 34] on icon "button" at bounding box center [1390, 34] width 20 height 20
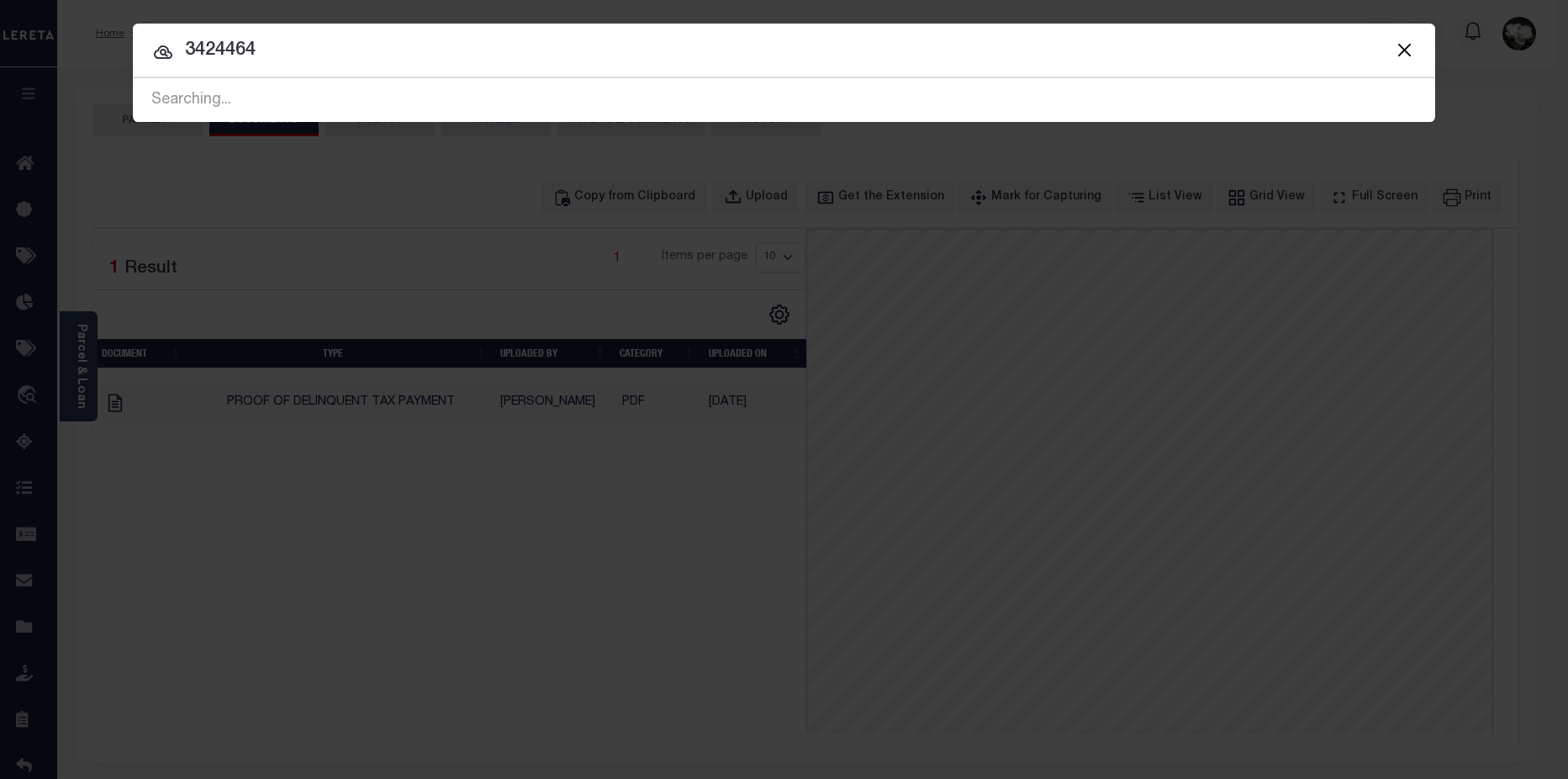
type input "3424464"
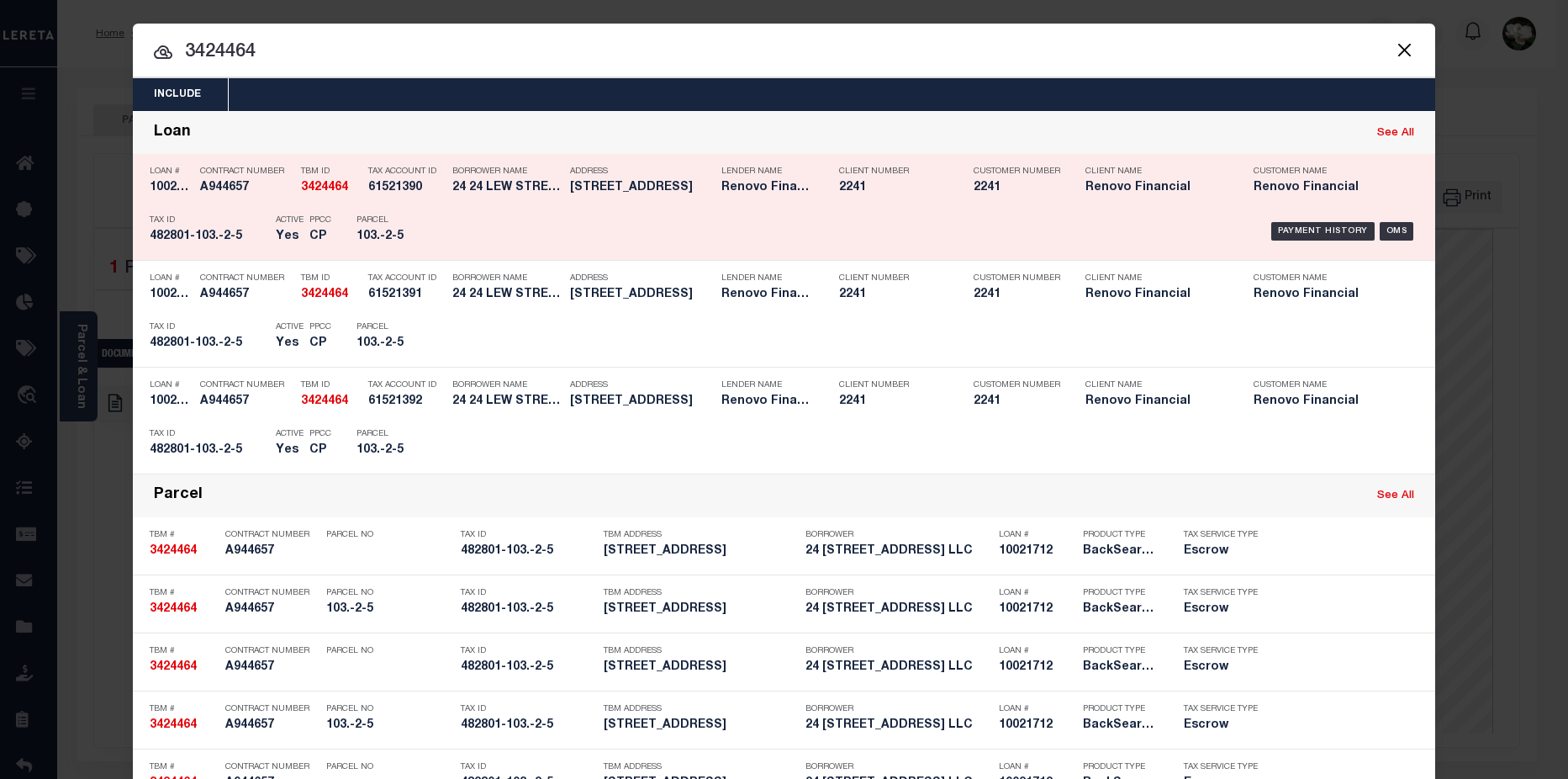
click at [343, 202] on div "TBM ID 3424464" at bounding box center [330, 182] width 59 height 49
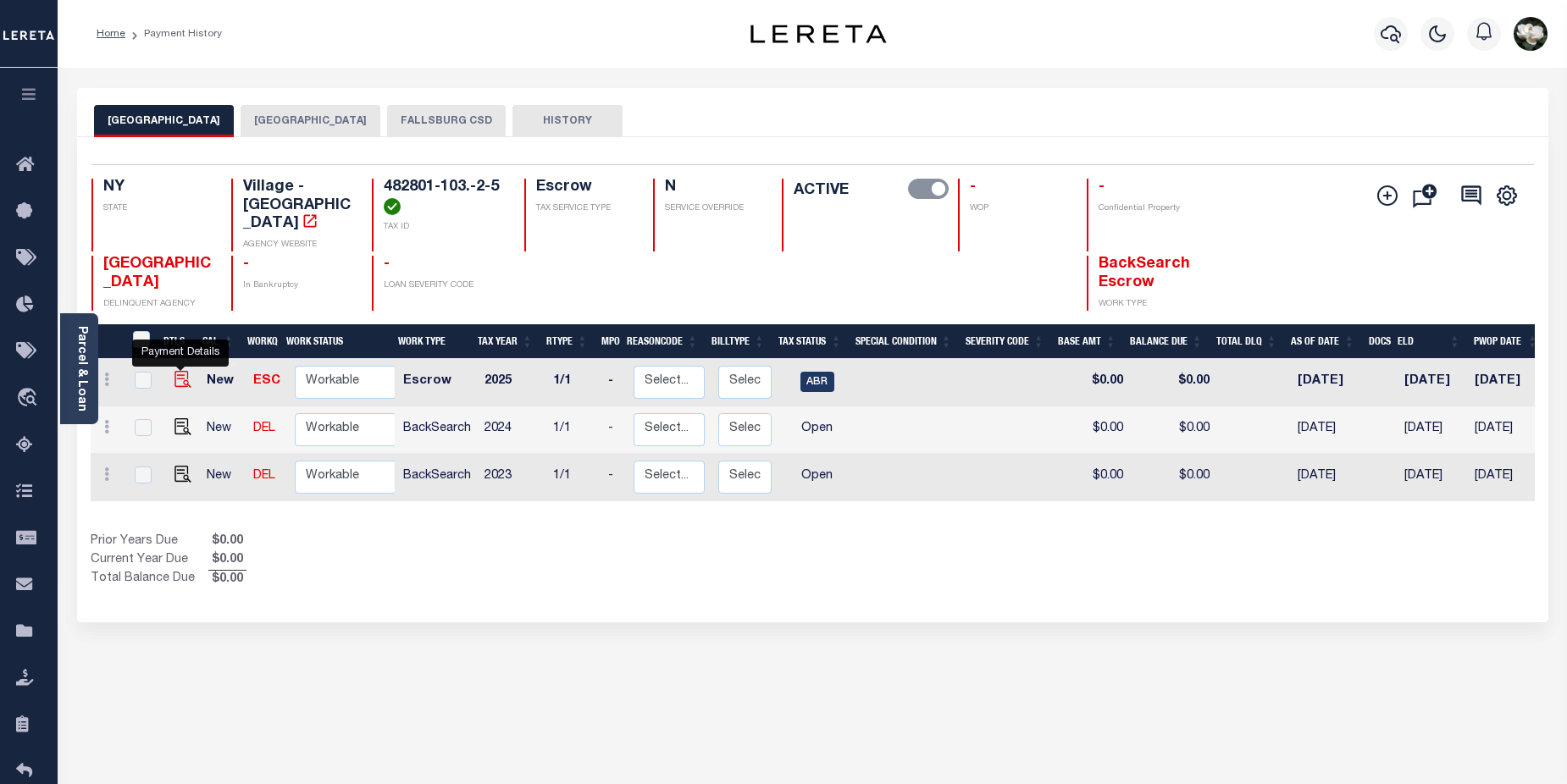
click at [179, 370] on img "" at bounding box center [183, 378] width 17 height 17
checkbox input "true"
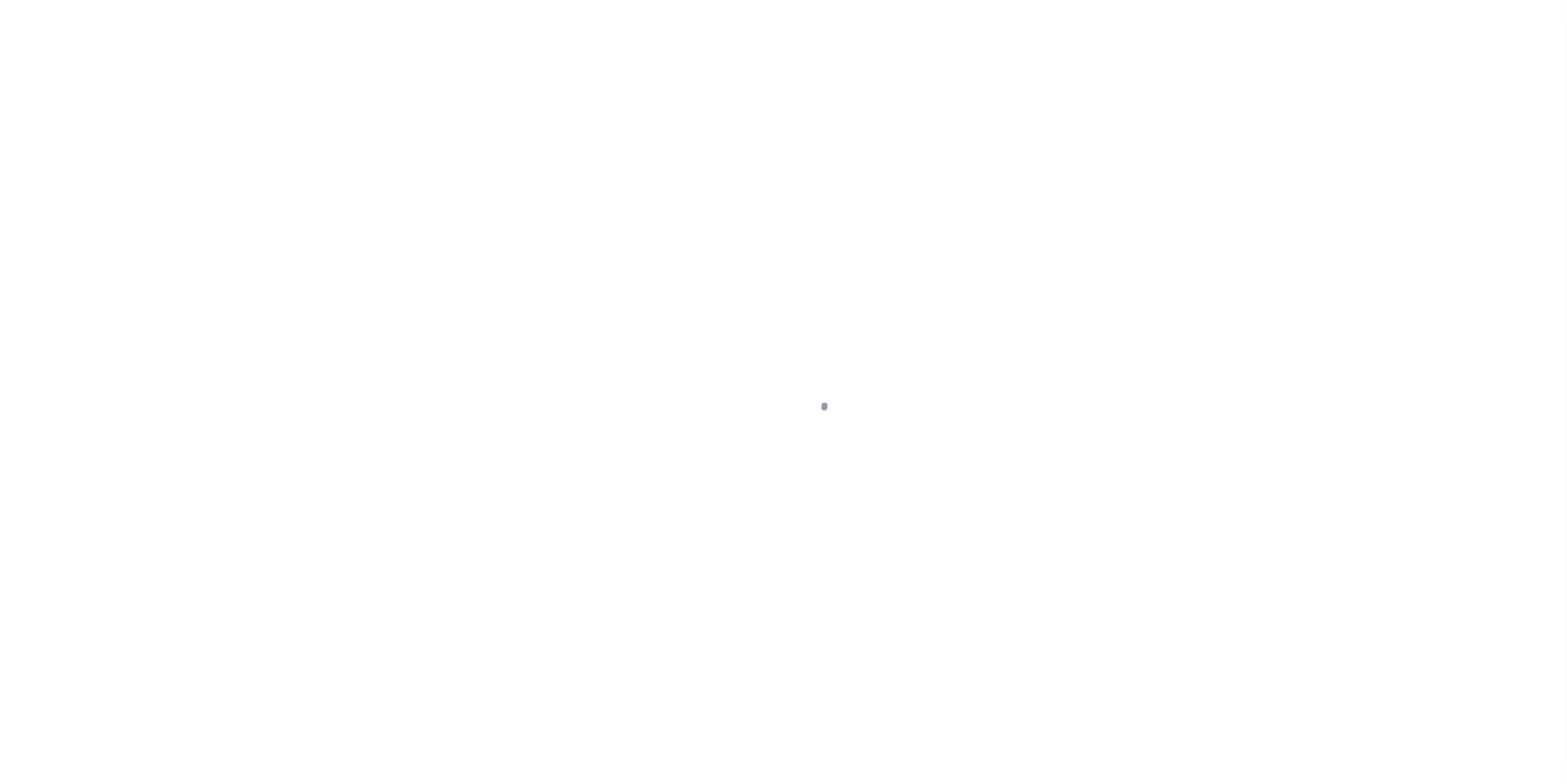
select select "ABR"
